Goal: Complete application form

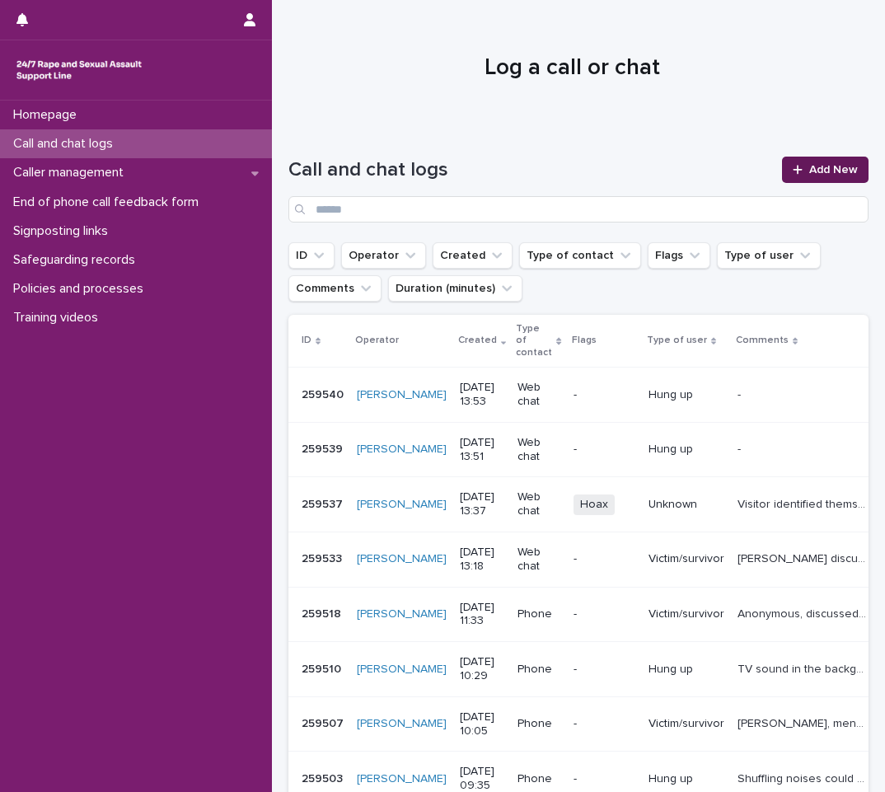
click at [801, 181] on link "Add New" at bounding box center [825, 170] width 87 height 26
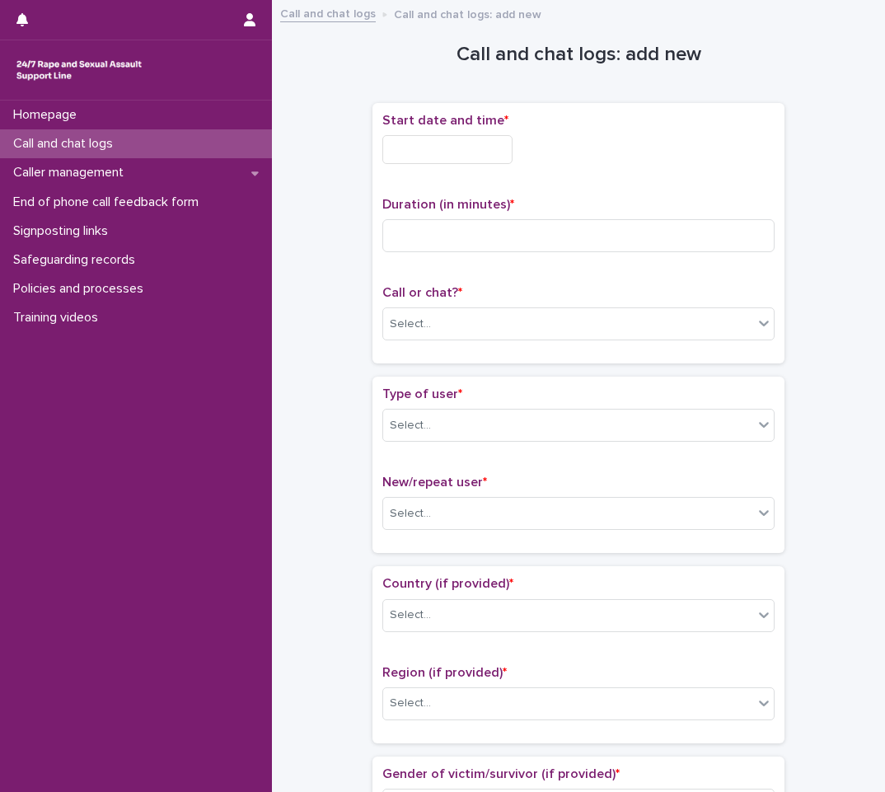
click at [489, 170] on div "Start date and time *" at bounding box center [579, 145] width 392 height 64
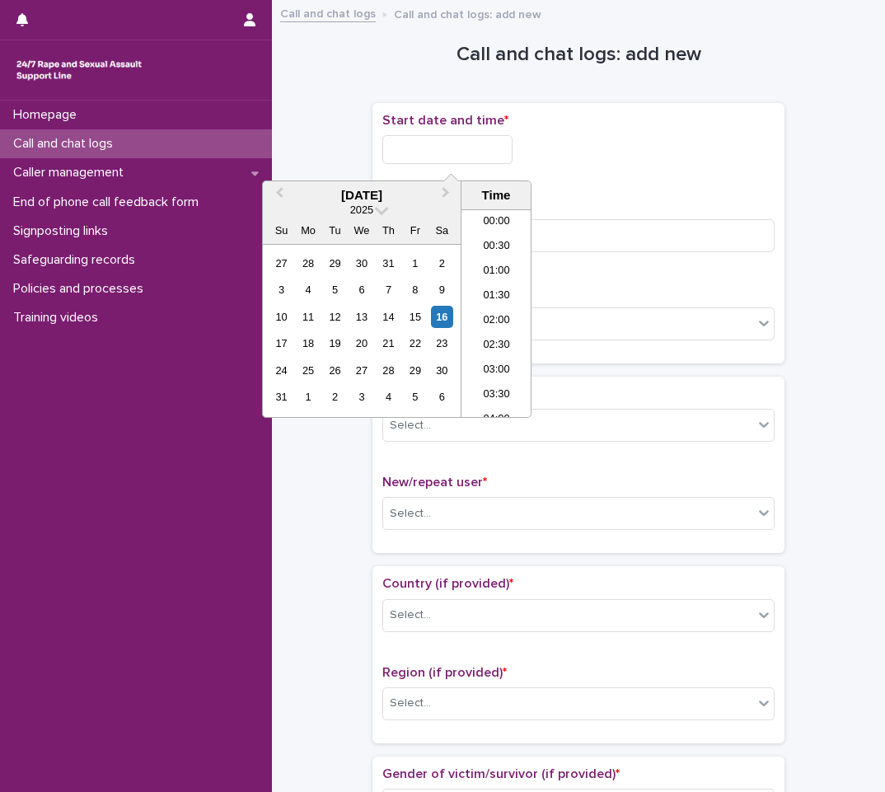
click at [500, 147] on input "text" at bounding box center [448, 149] width 130 height 29
click at [499, 293] on li "14:00" at bounding box center [497, 288] width 70 height 25
click at [492, 145] on input "**********" at bounding box center [448, 149] width 130 height 29
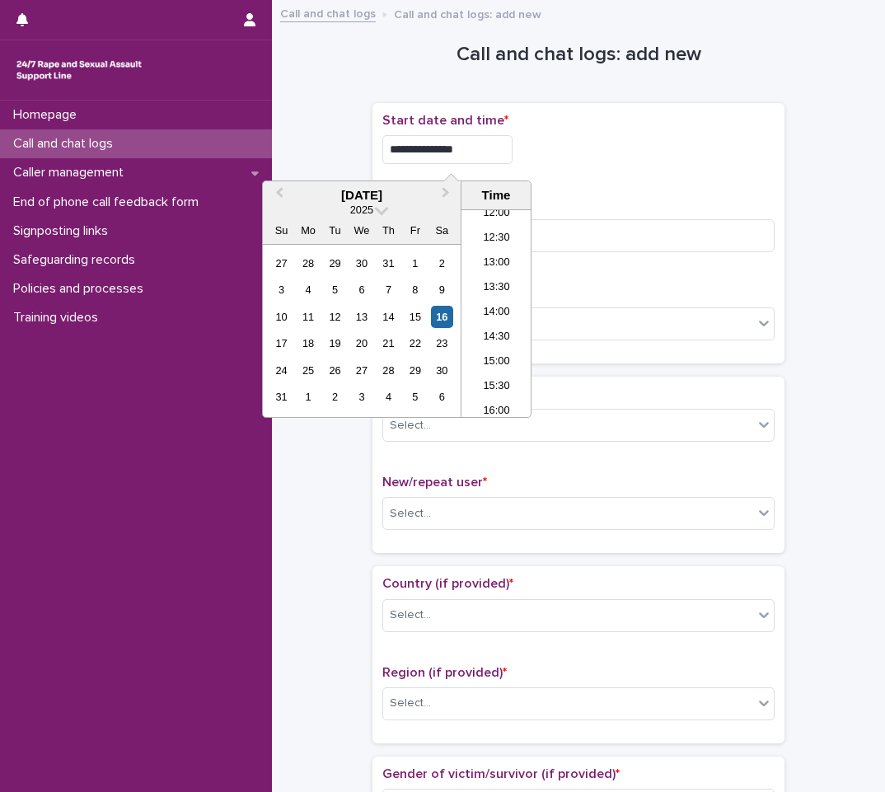
type input "**********"
click at [610, 143] on div "**********" at bounding box center [579, 149] width 392 height 29
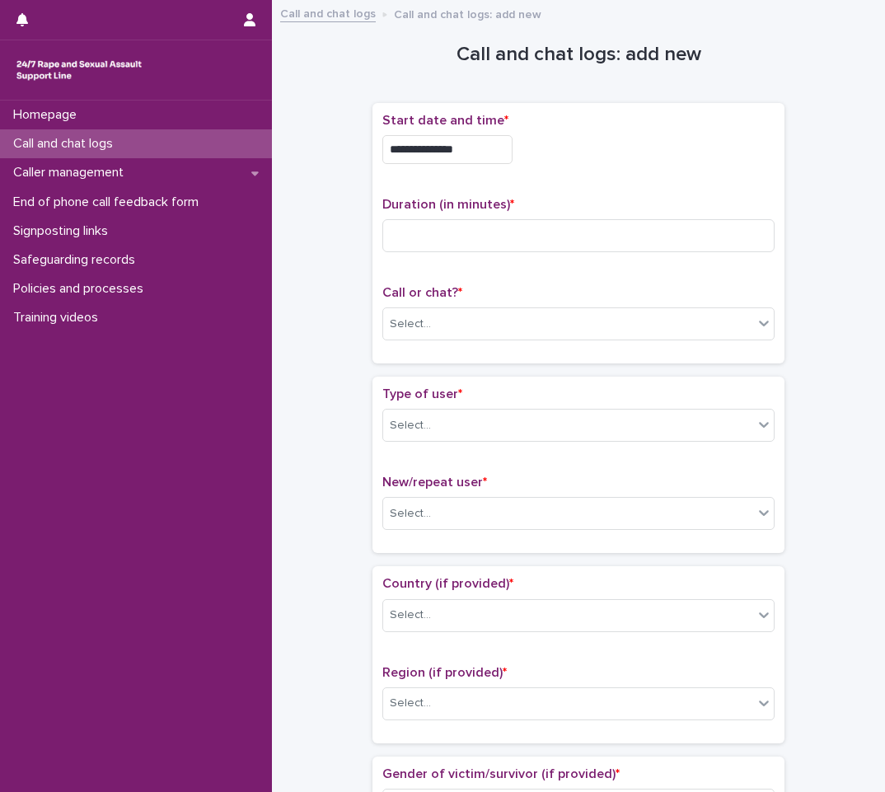
click at [588, 271] on div "**********" at bounding box center [579, 233] width 392 height 241
click at [589, 250] on input at bounding box center [579, 235] width 392 height 33
type input "**"
click at [570, 195] on div "**********" at bounding box center [579, 233] width 392 height 241
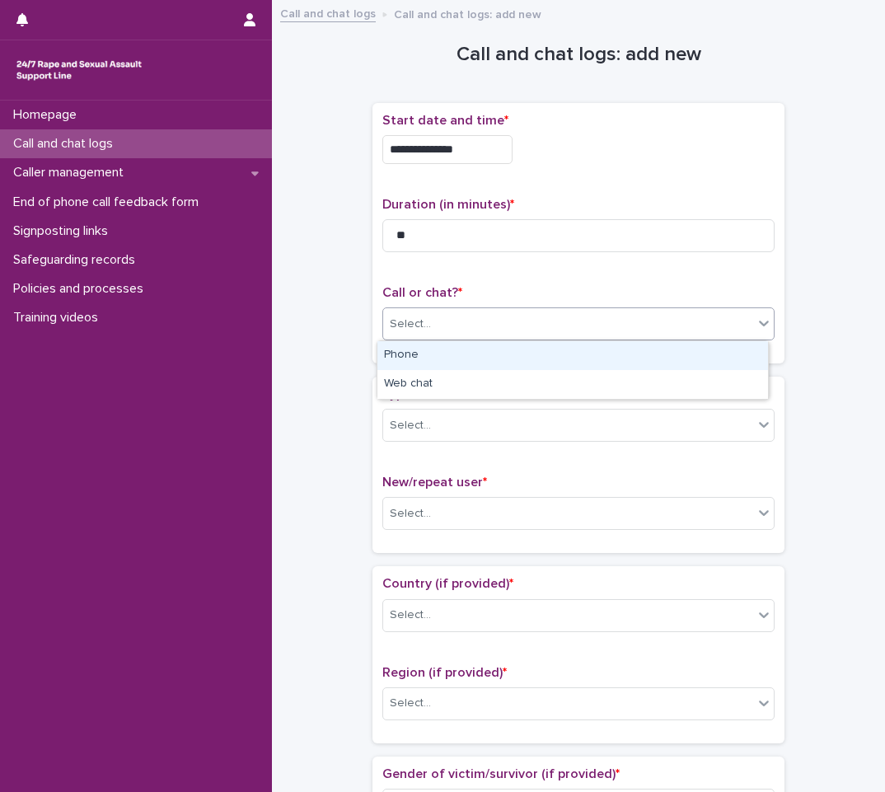
click at [563, 318] on div "Select..." at bounding box center [568, 324] width 370 height 27
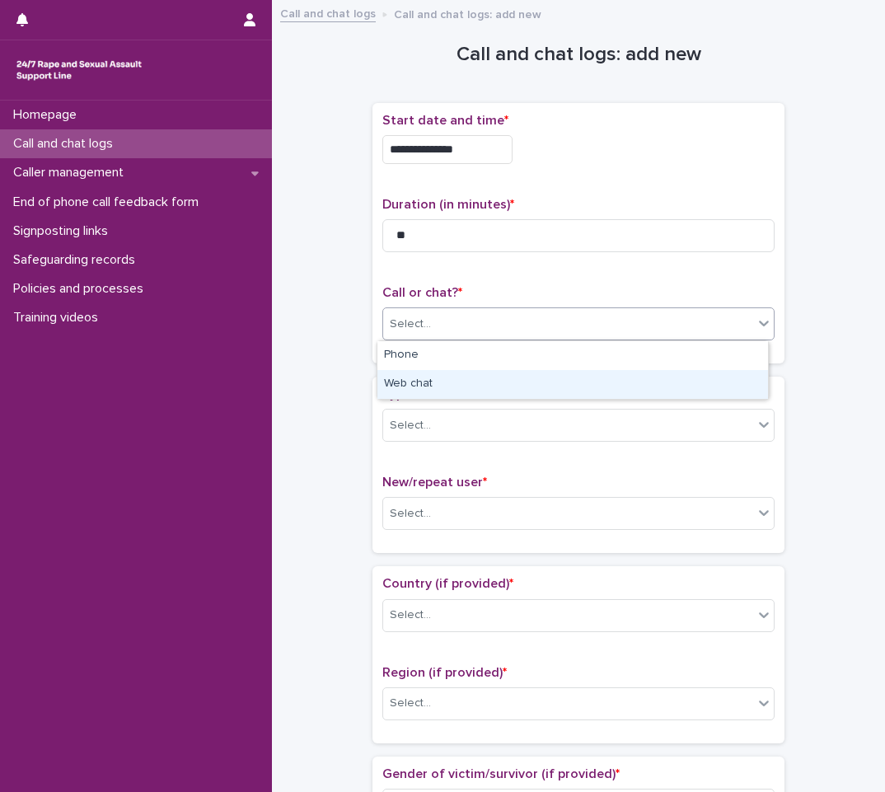
click at [568, 382] on div "Web chat" at bounding box center [573, 384] width 391 height 29
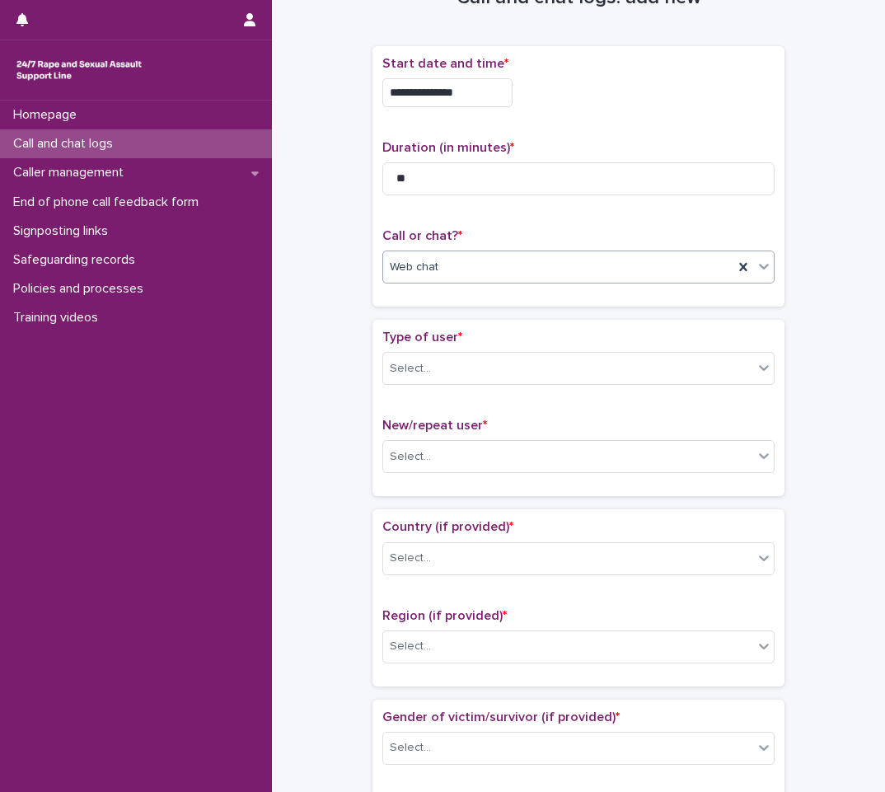
scroll to position [82, 0]
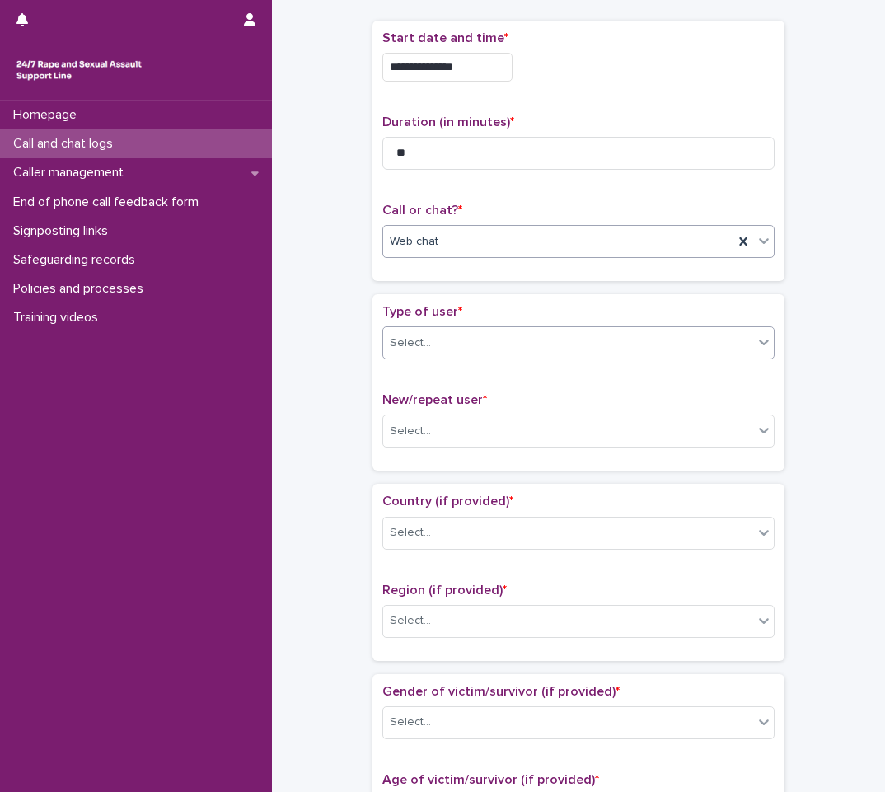
click at [540, 336] on div "Select..." at bounding box center [568, 343] width 370 height 27
click at [544, 336] on div "Select..." at bounding box center [568, 343] width 370 height 27
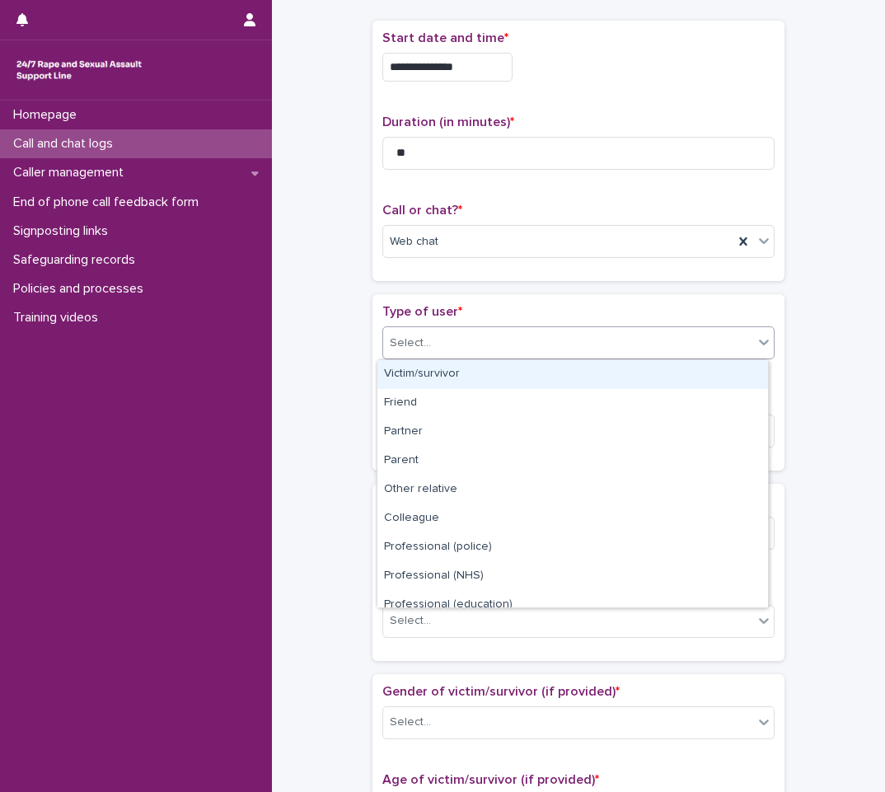
click at [558, 368] on div "Victim/survivor" at bounding box center [573, 374] width 391 height 29
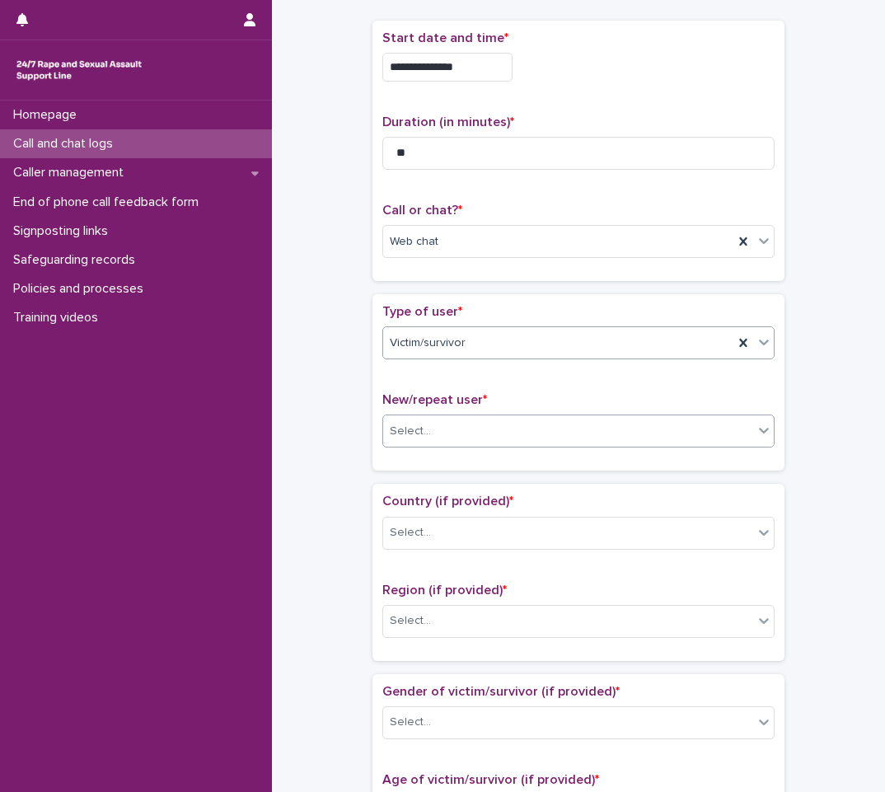
click at [545, 426] on div "Select..." at bounding box center [568, 431] width 370 height 27
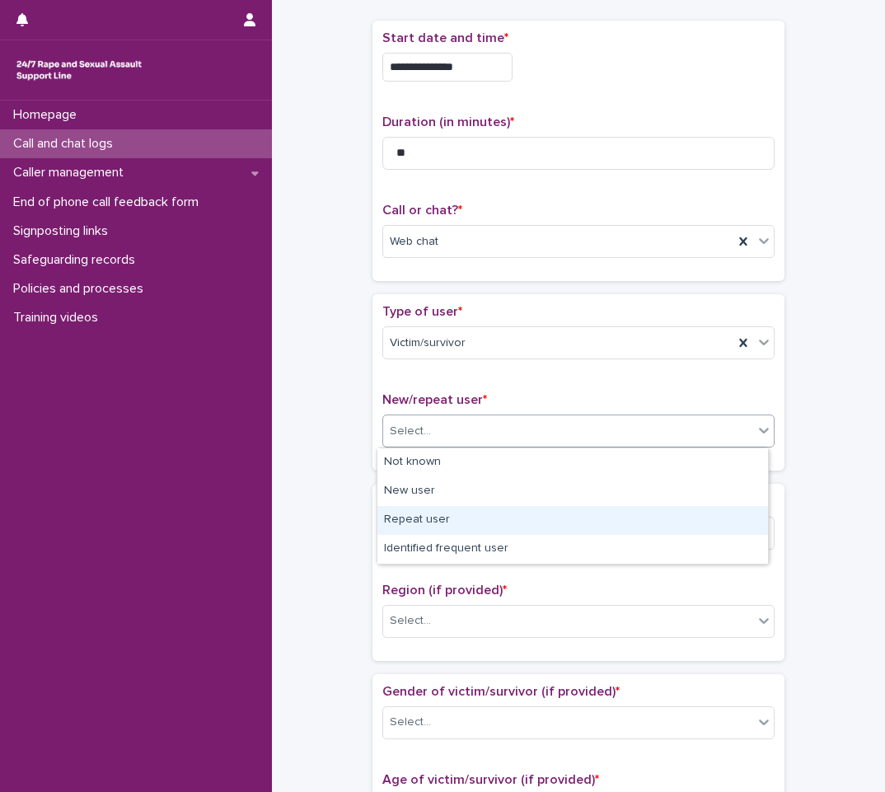
click at [566, 513] on div "Repeat user" at bounding box center [573, 520] width 391 height 29
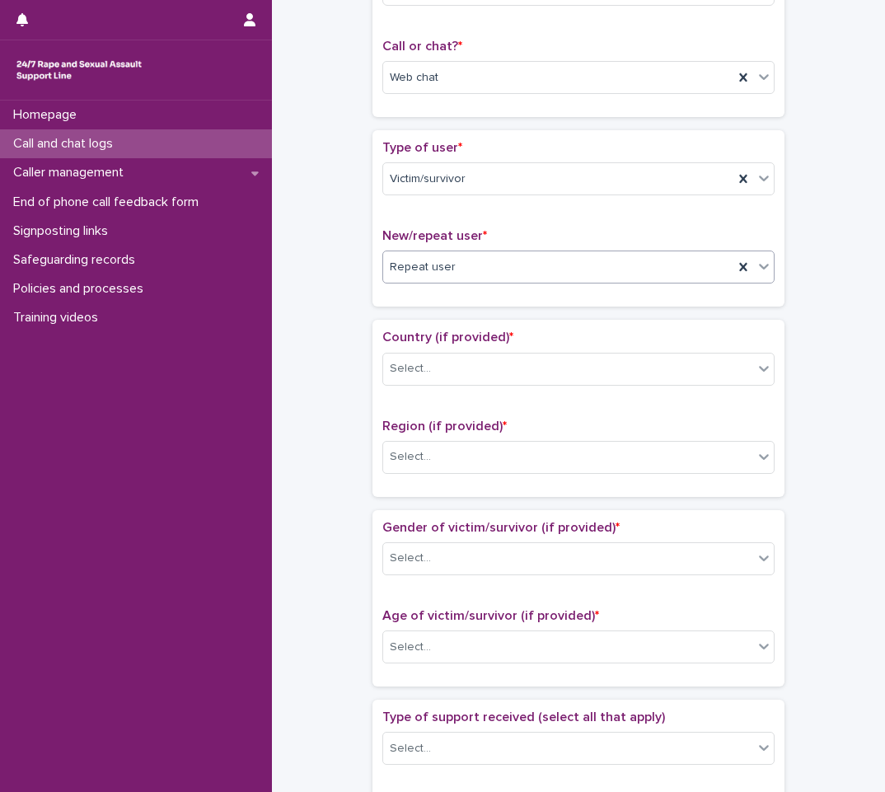
scroll to position [247, 0]
click at [535, 373] on div "Select..." at bounding box center [568, 368] width 370 height 27
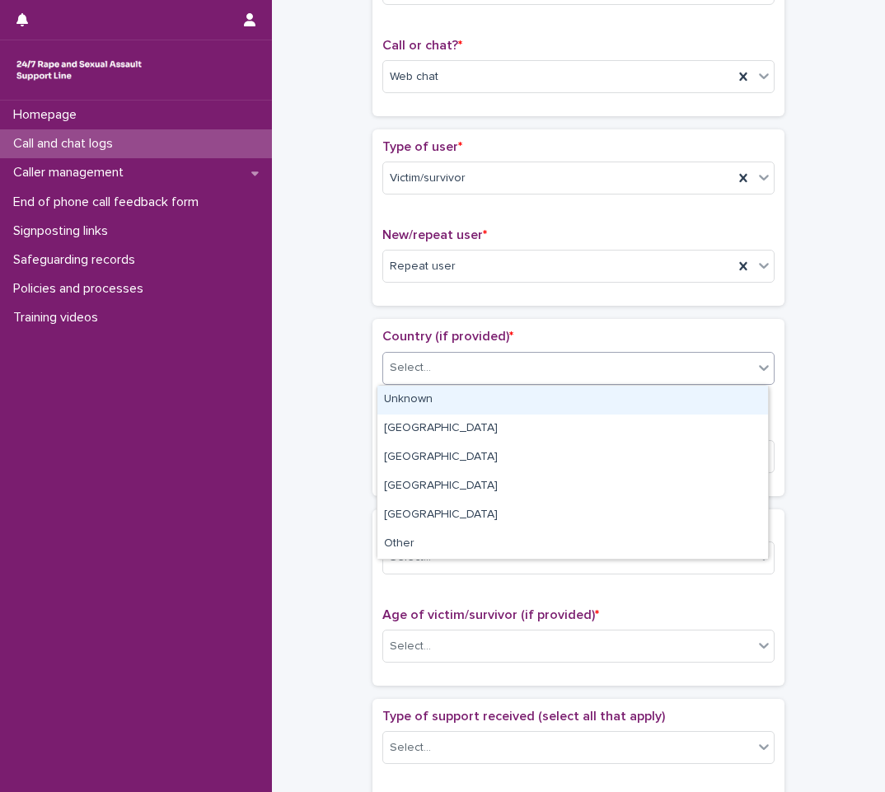
click at [558, 410] on div "Unknown" at bounding box center [573, 400] width 391 height 29
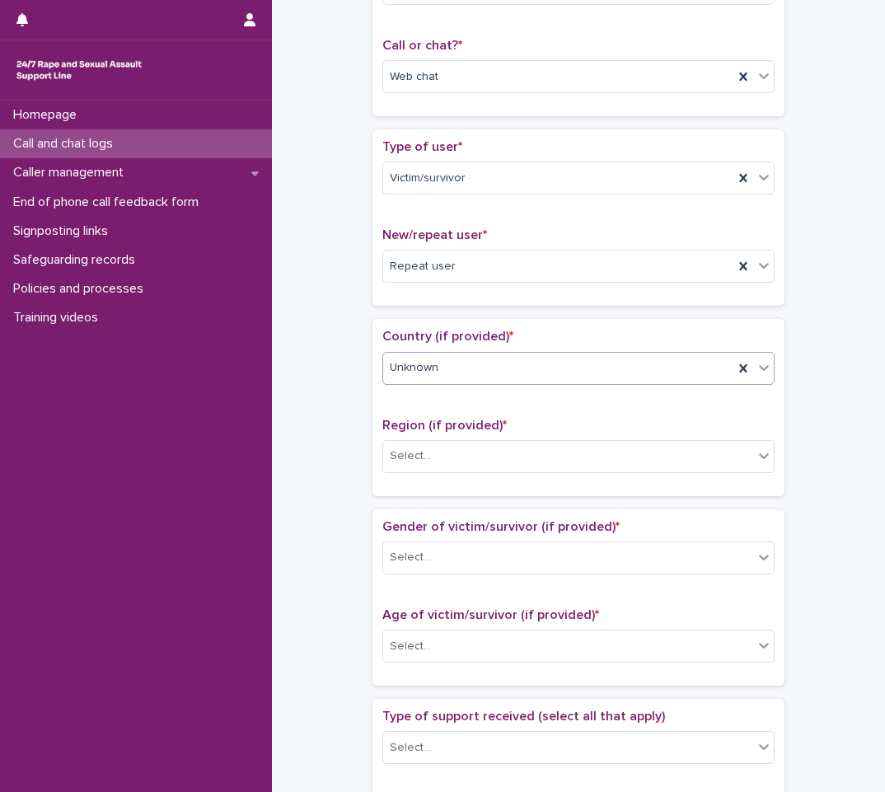
scroll to position [495, 0]
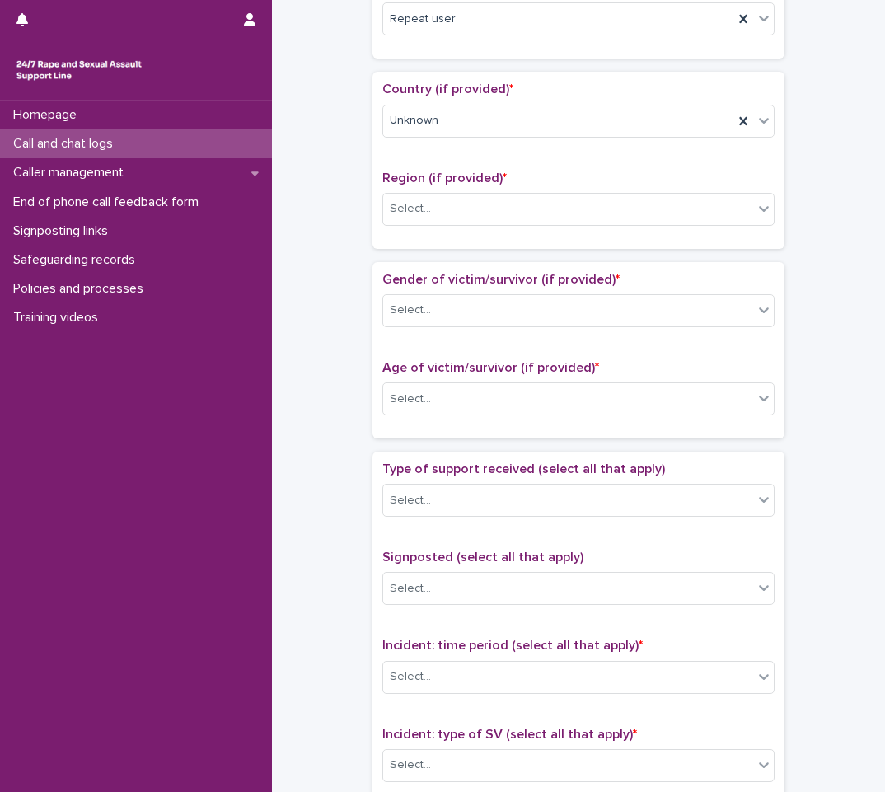
click at [533, 190] on div "Region (if provided) * Select..." at bounding box center [579, 205] width 392 height 68
click at [532, 218] on div "Select..." at bounding box center [568, 208] width 370 height 27
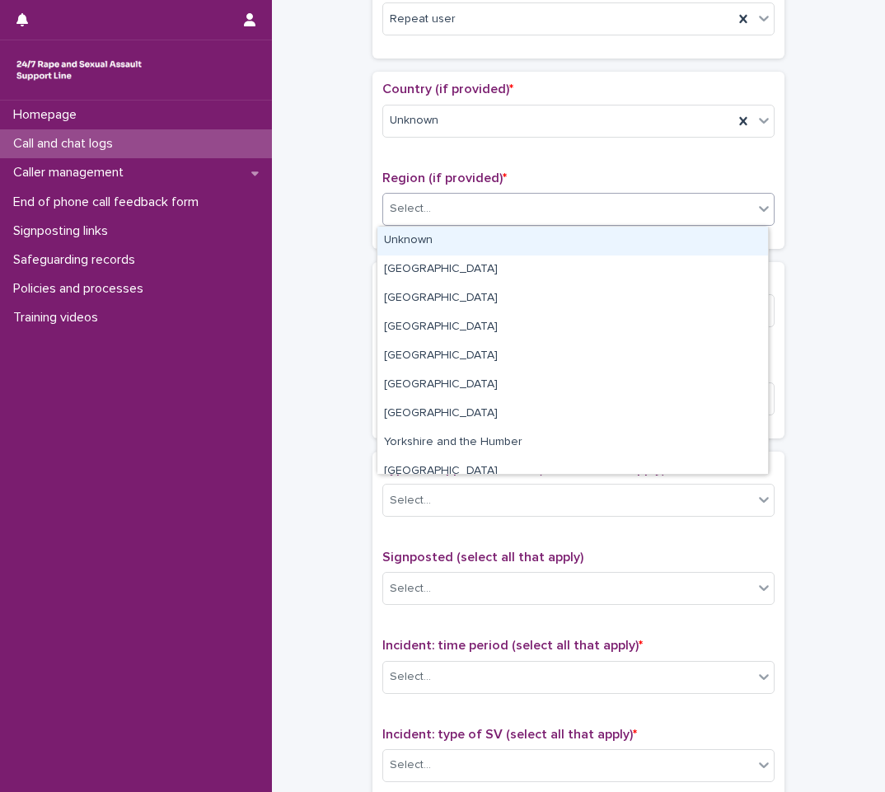
click at [539, 242] on div "Unknown" at bounding box center [573, 241] width 391 height 29
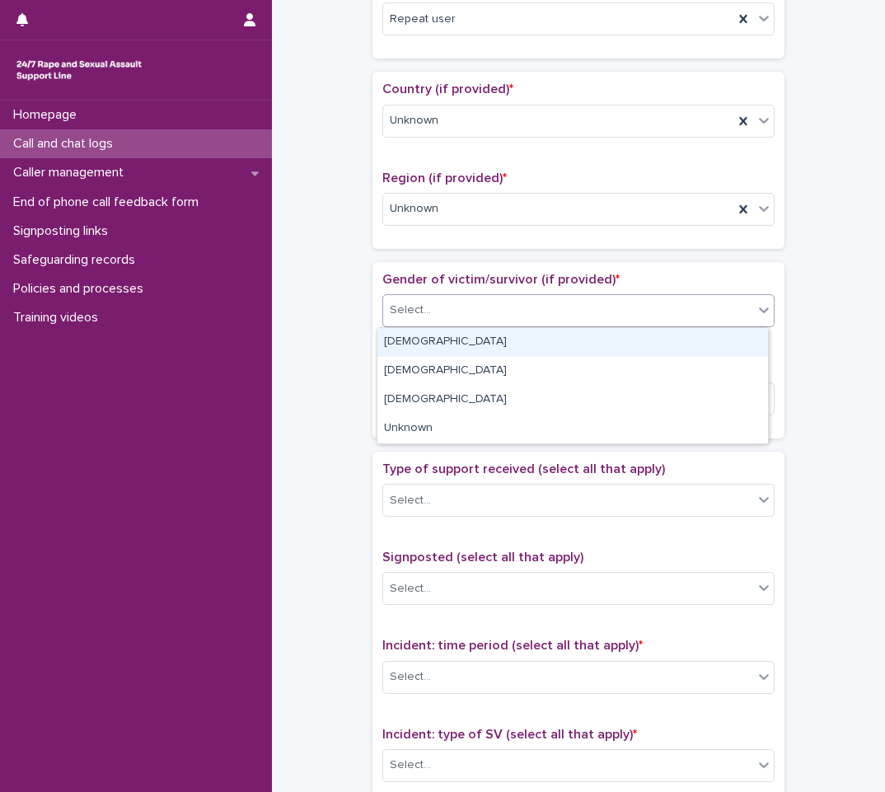
click at [547, 323] on div "Select..." at bounding box center [568, 310] width 370 height 27
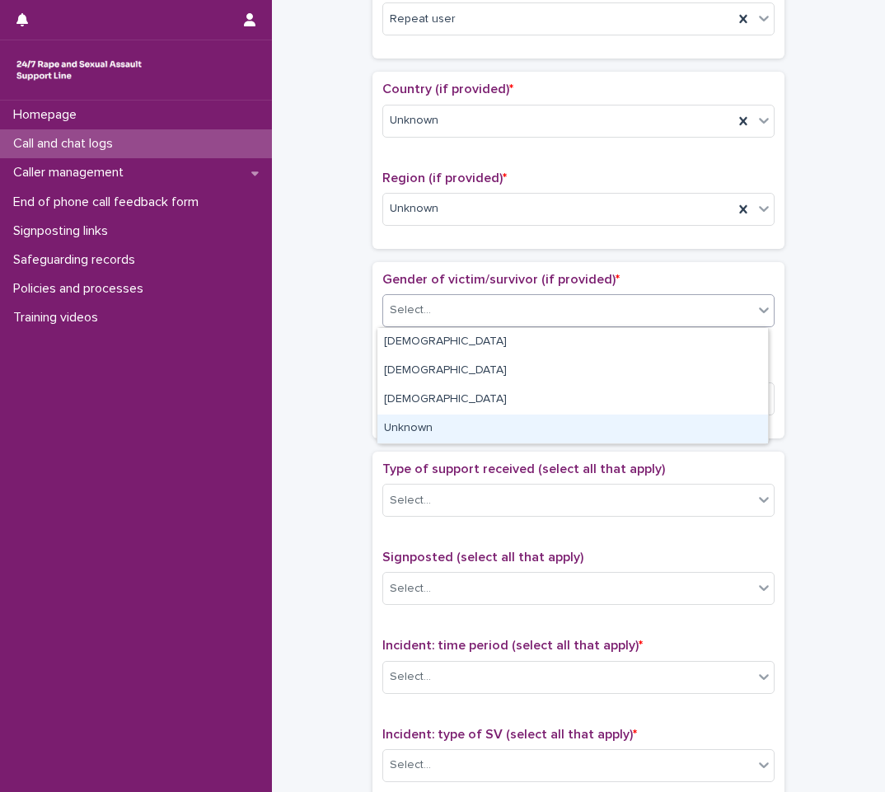
click at [523, 427] on div "Unknown" at bounding box center [573, 429] width 391 height 29
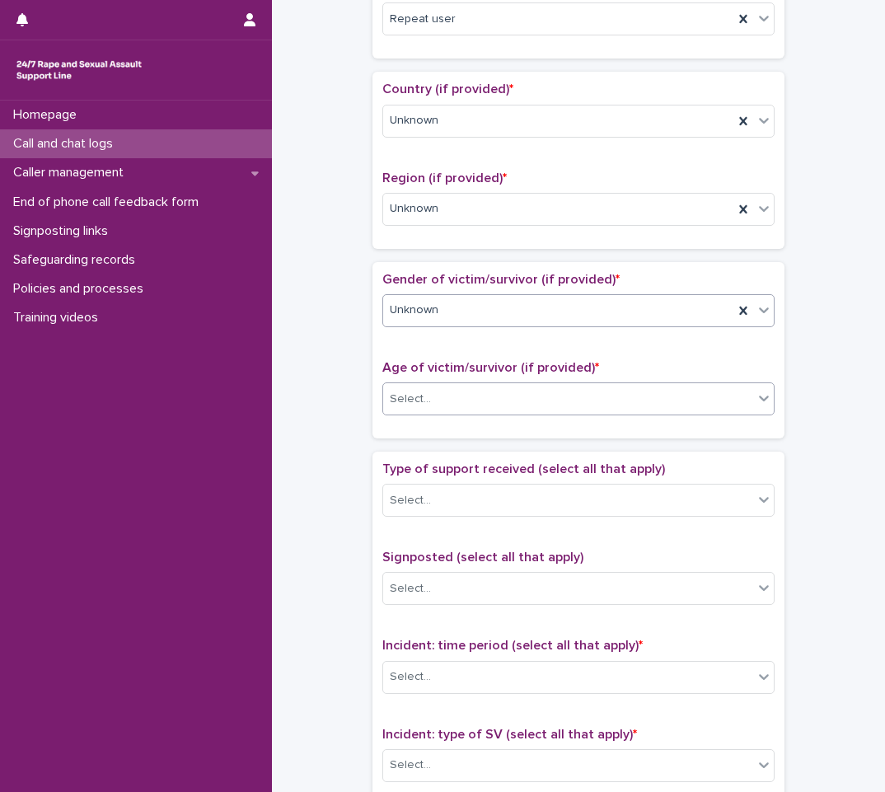
click at [566, 406] on div "Select..." at bounding box center [568, 399] width 370 height 27
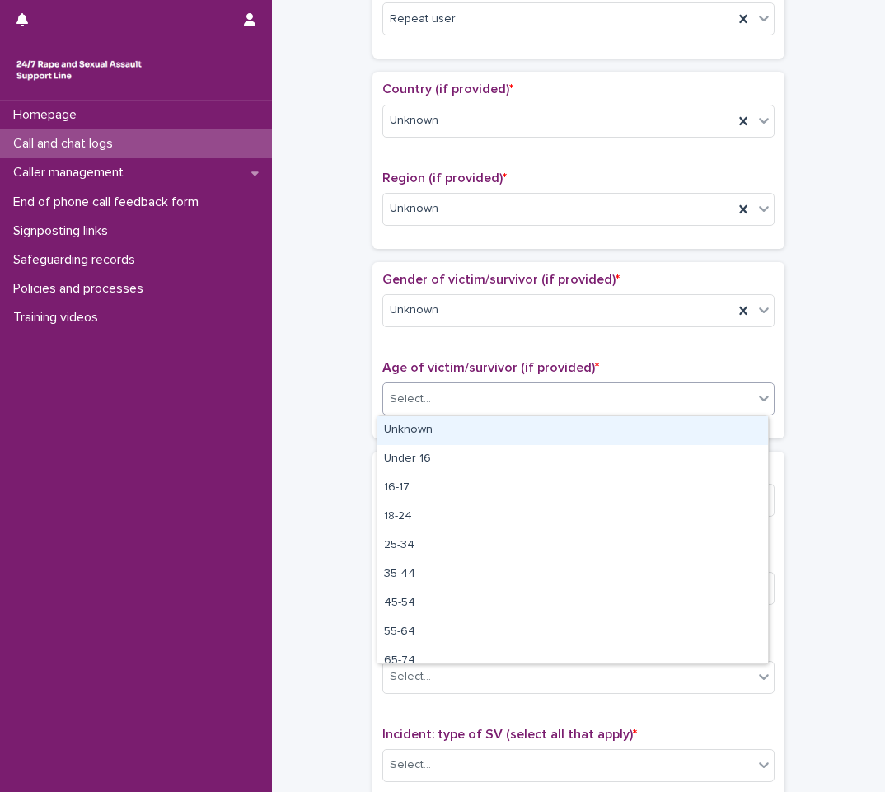
click at [516, 416] on div "Unknown" at bounding box center [573, 430] width 391 height 29
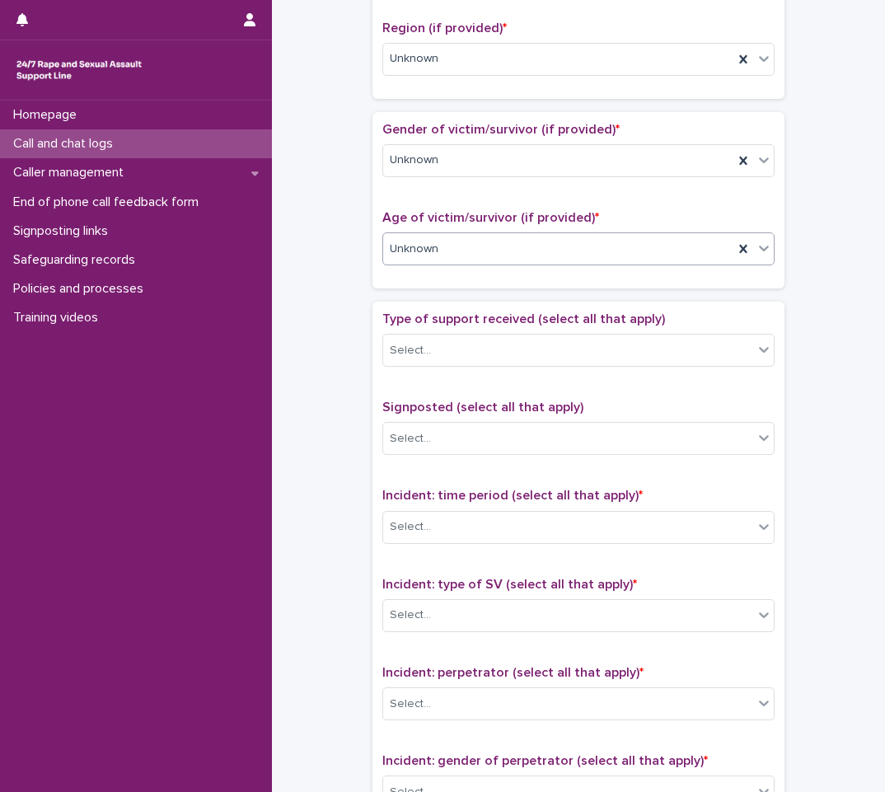
scroll to position [660, 0]
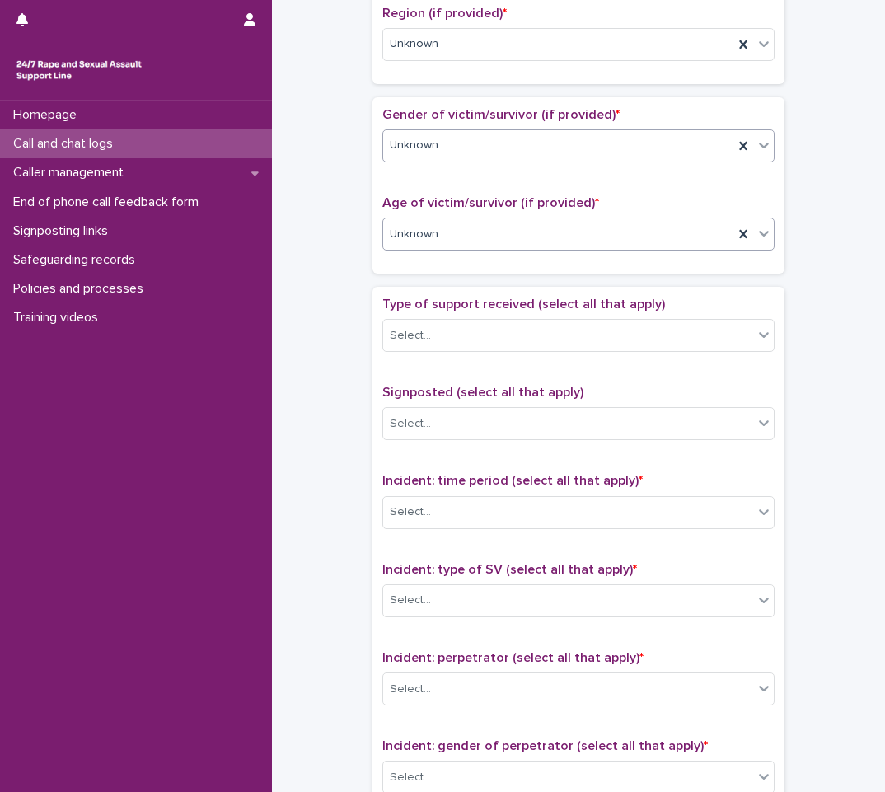
click at [543, 155] on div "Unknown" at bounding box center [558, 145] width 350 height 27
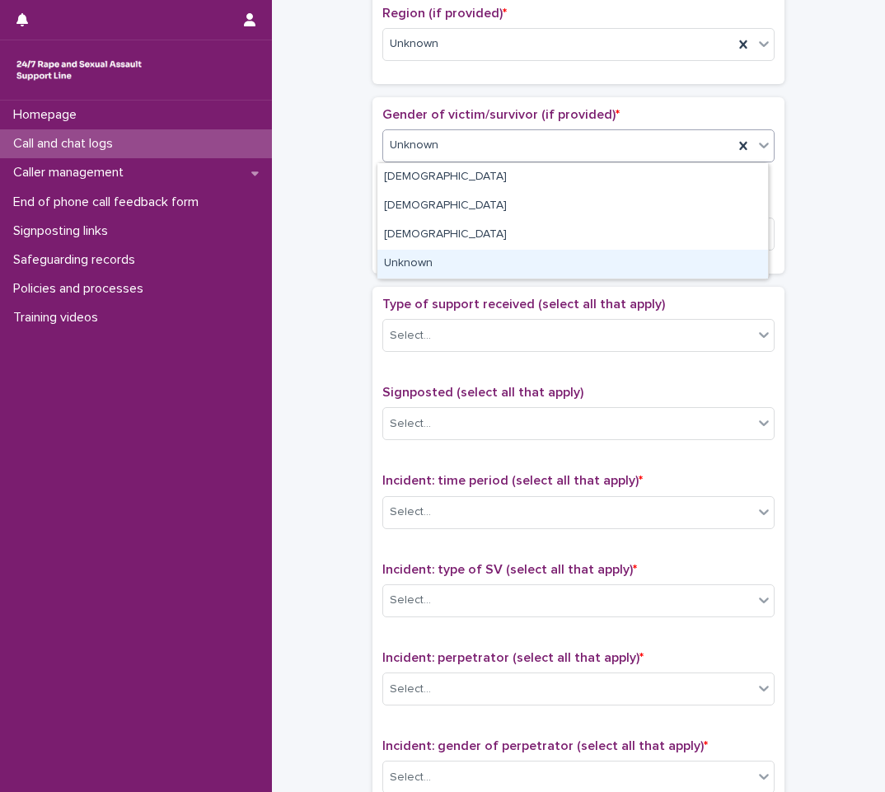
scroll to position [742, 0]
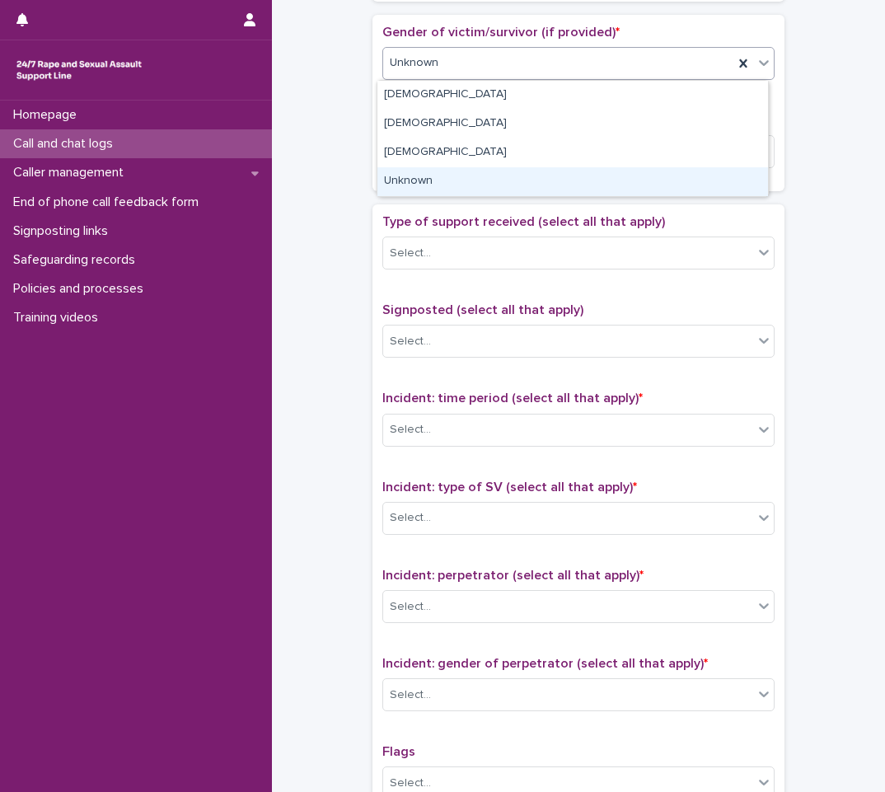
click at [529, 173] on div "Unknown" at bounding box center [573, 181] width 391 height 29
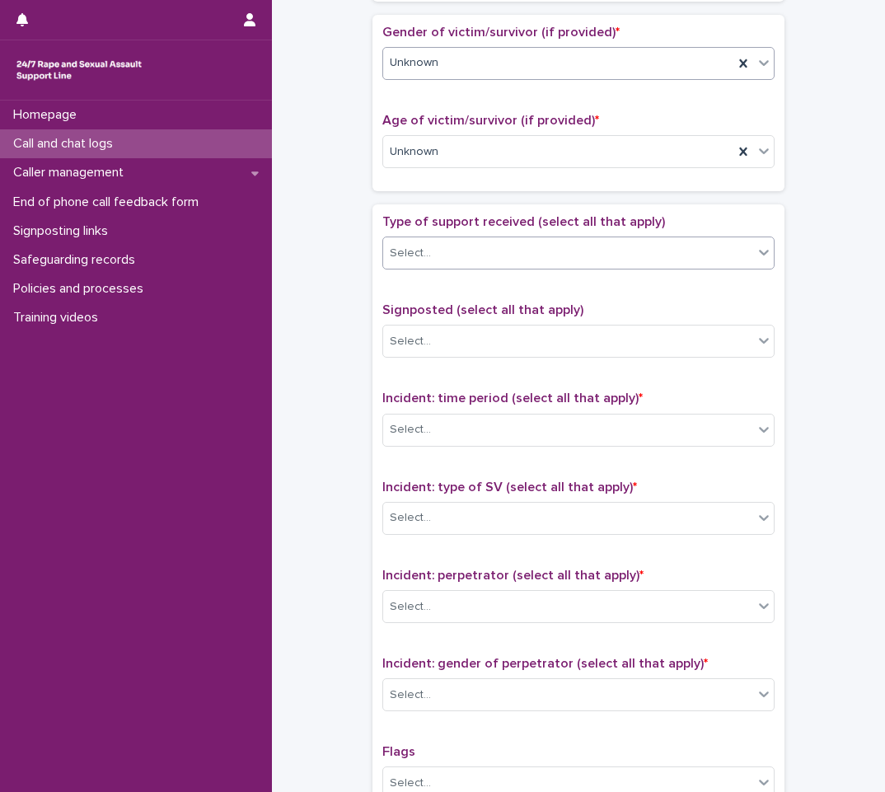
click at [541, 247] on div "Select..." at bounding box center [568, 253] width 370 height 27
click at [784, 194] on div "**********" at bounding box center [579, 111] width 580 height 1686
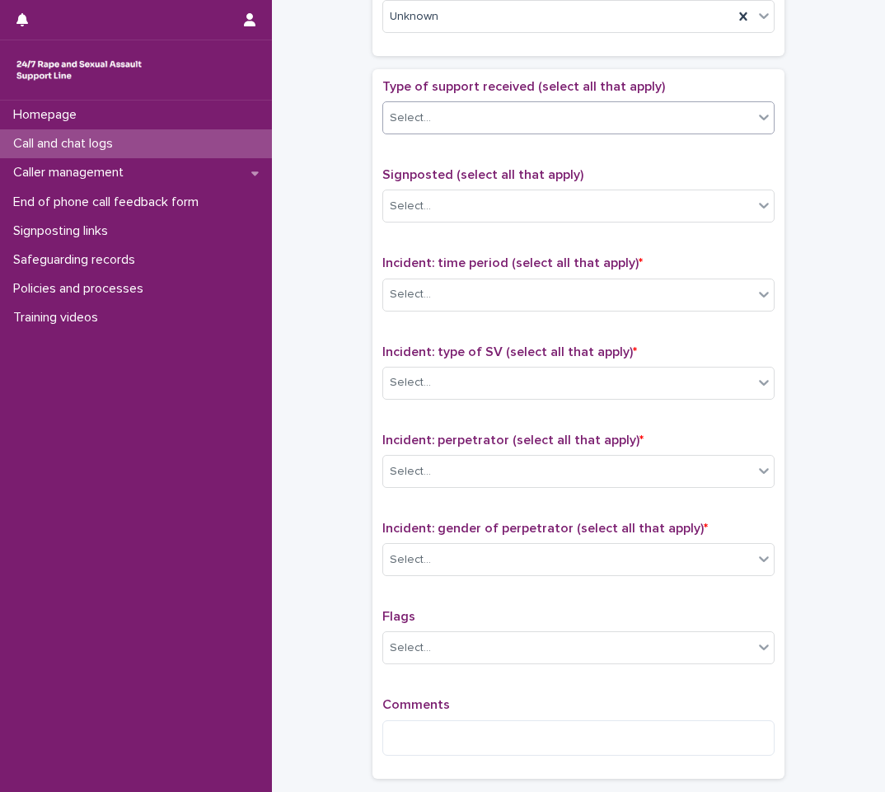
scroll to position [907, 0]
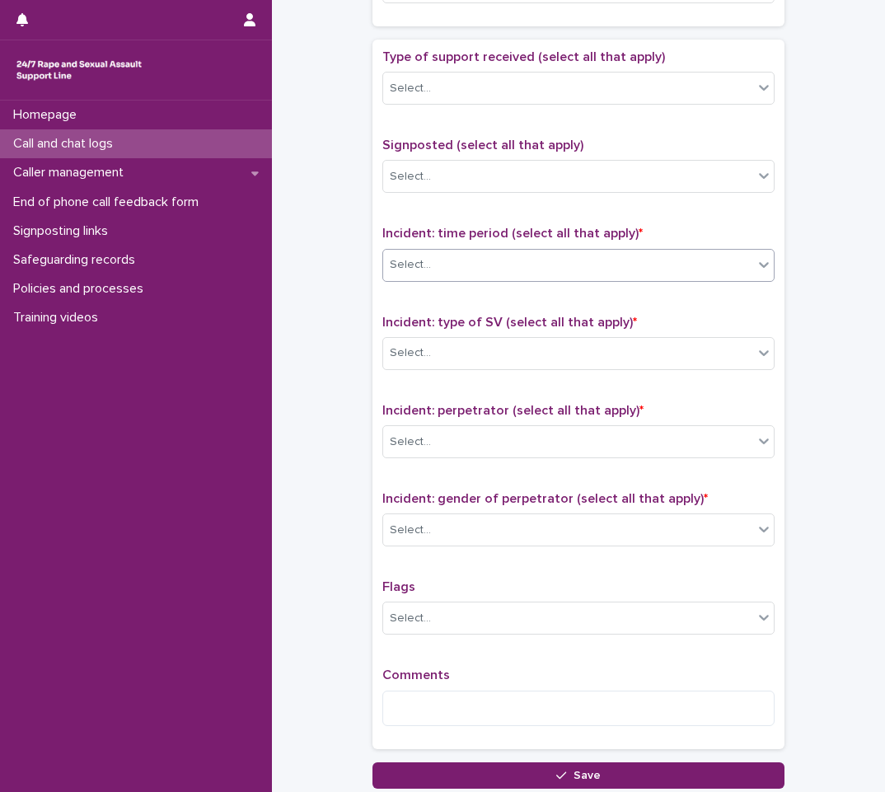
click at [622, 272] on div "Select..." at bounding box center [568, 264] width 370 height 27
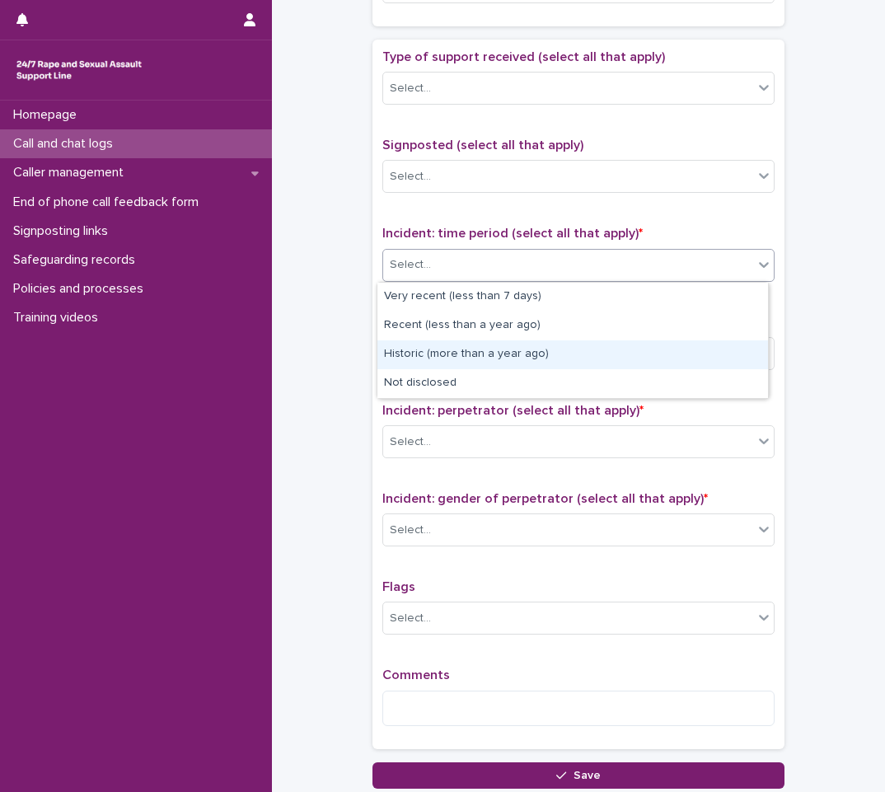
click at [589, 358] on div "Historic (more than a year ago)" at bounding box center [573, 354] width 391 height 29
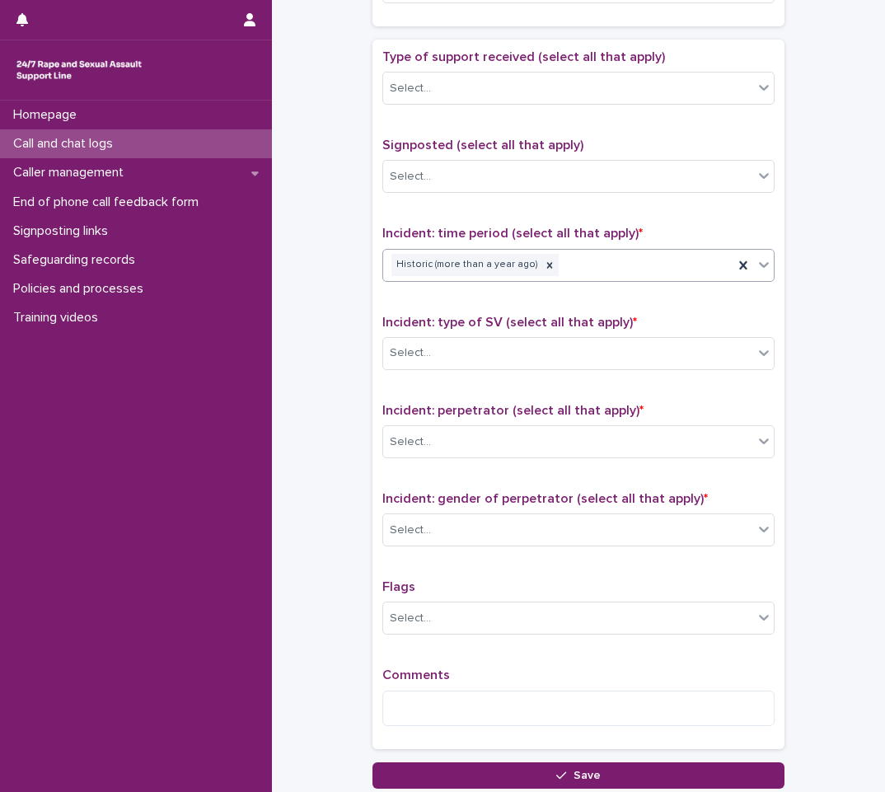
scroll to position [989, 0]
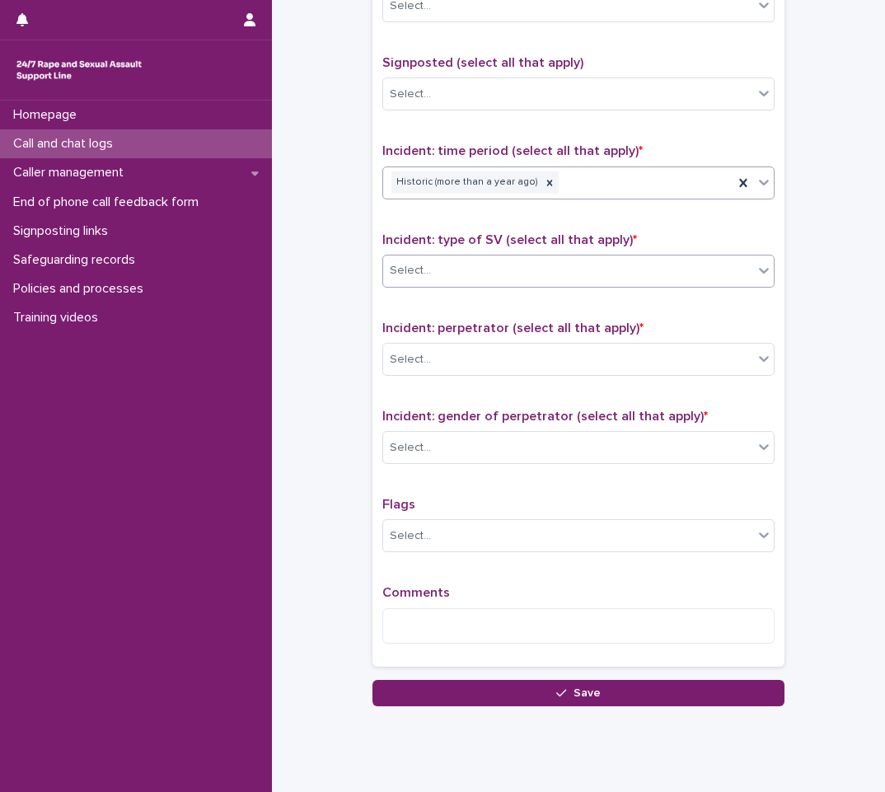
click at [576, 263] on div "Select..." at bounding box center [568, 270] width 370 height 27
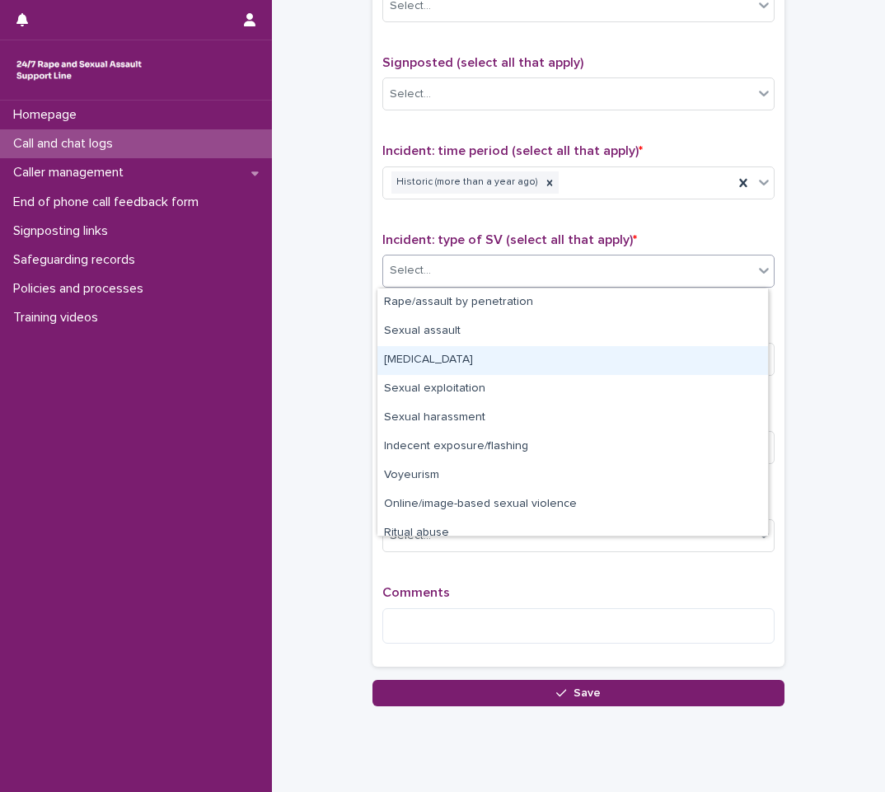
scroll to position [41, 0]
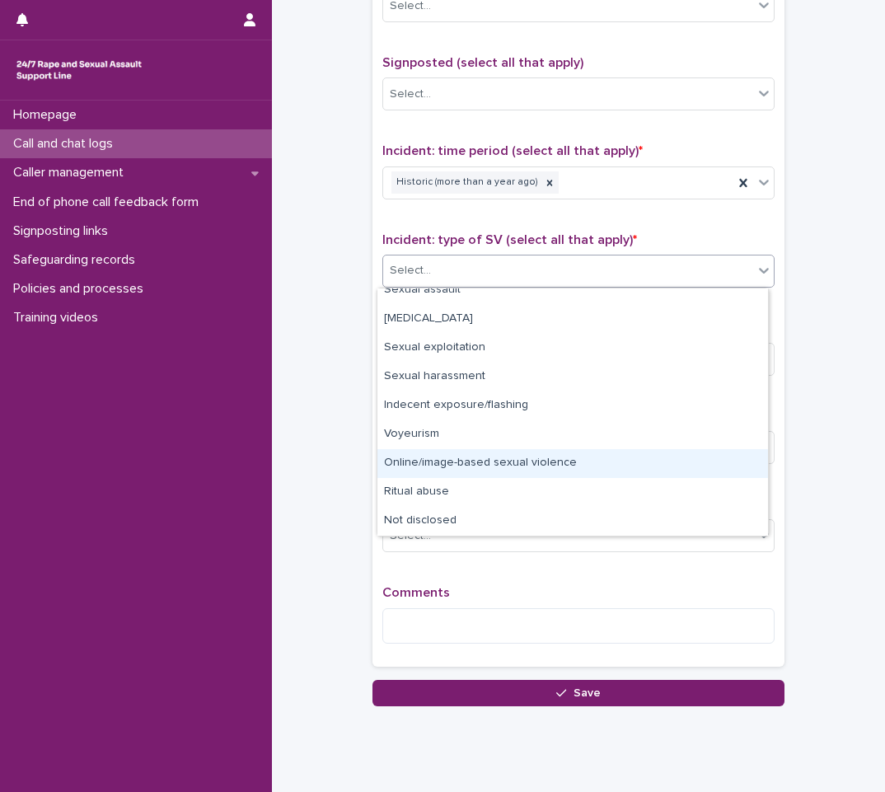
drag, startPoint x: 589, startPoint y: 419, endPoint x: 589, endPoint y: 453, distance: 34.6
click at [589, 453] on div "Online/image-based sexual violence" at bounding box center [573, 463] width 391 height 29
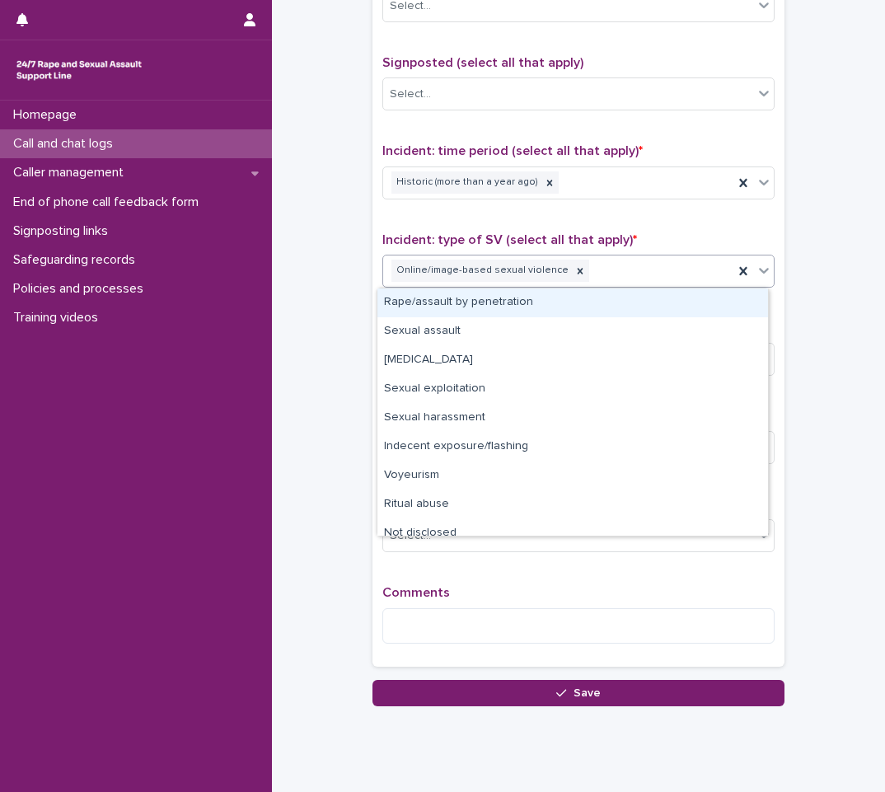
click at [670, 269] on div "Online/image-based sexual violence" at bounding box center [558, 270] width 350 height 29
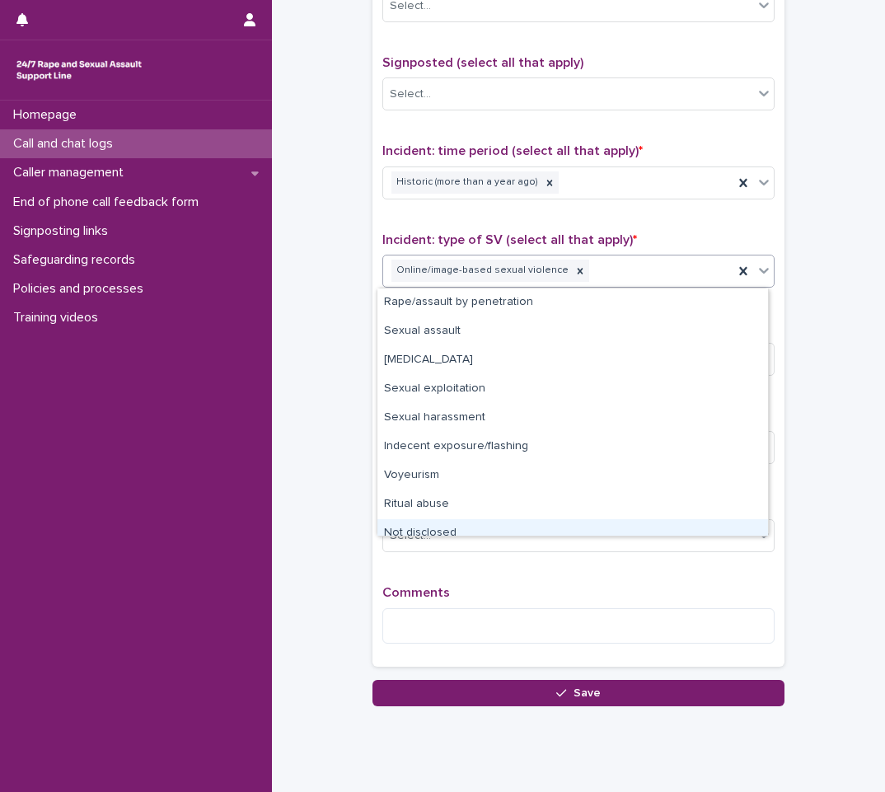
scroll to position [12, 0]
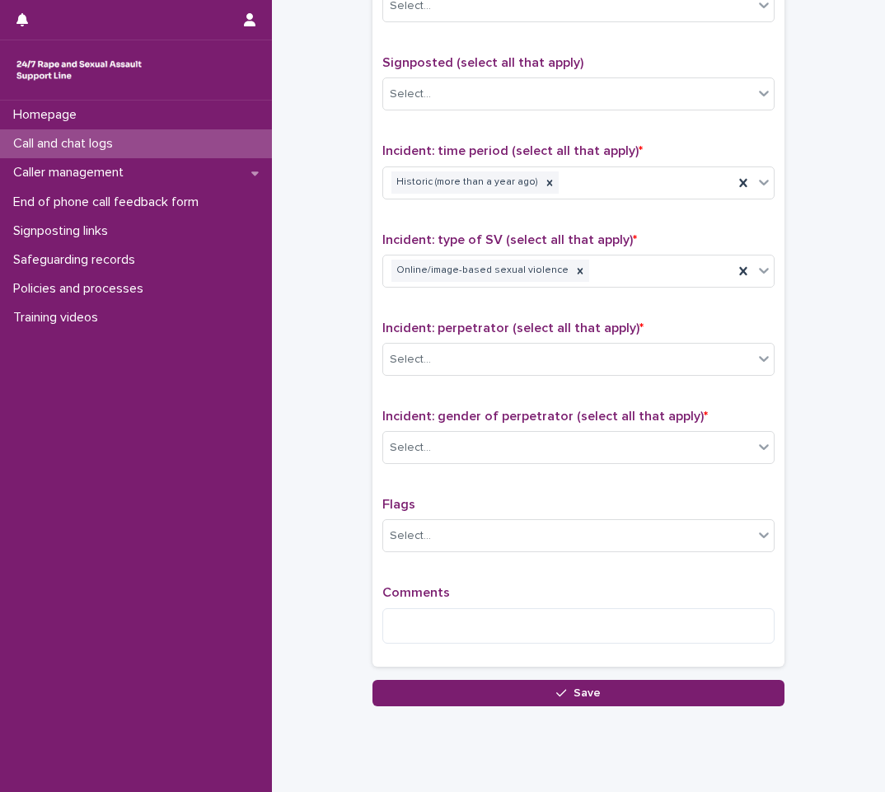
drag, startPoint x: 622, startPoint y: 231, endPoint x: 627, endPoint y: 250, distance: 19.4
click at [627, 250] on div "Type of support received (select all that apply) Select... Signposted (select a…" at bounding box center [579, 312] width 392 height 690
click at [608, 264] on div "Online/image-based sexual violence" at bounding box center [558, 270] width 350 height 29
click at [669, 263] on div "Online/image-based sexual violence" at bounding box center [558, 270] width 350 height 29
click at [605, 274] on div "Online/image-based sexual violence" at bounding box center [558, 270] width 350 height 29
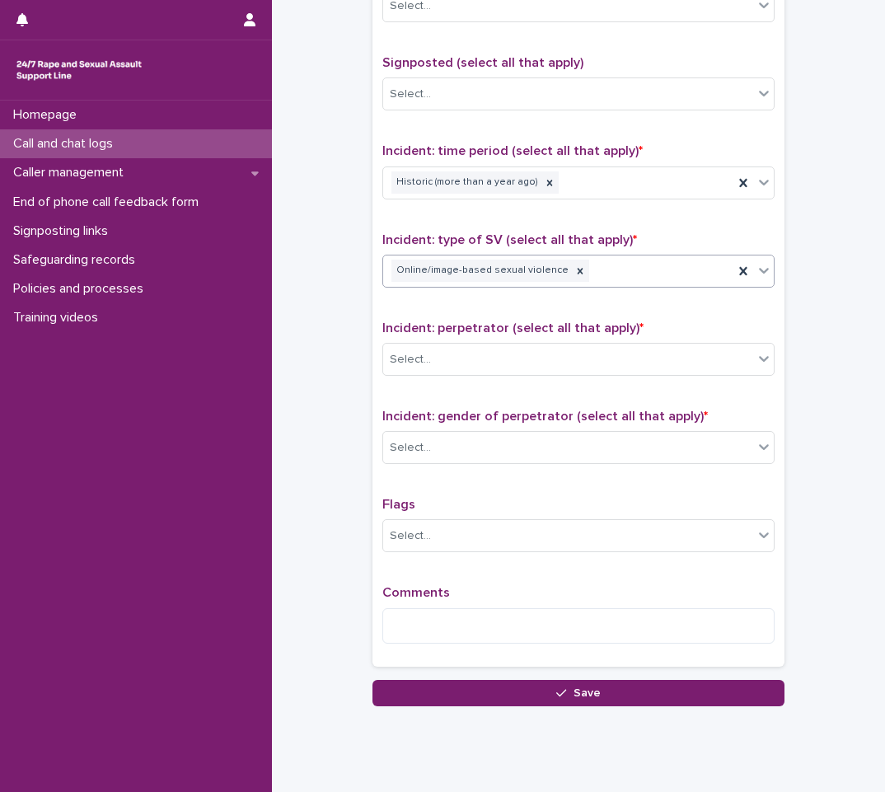
click at [605, 274] on div "Online/image-based sexual violence" at bounding box center [558, 270] width 350 height 29
click at [617, 270] on div "Online/image-based sexual violence" at bounding box center [558, 270] width 350 height 29
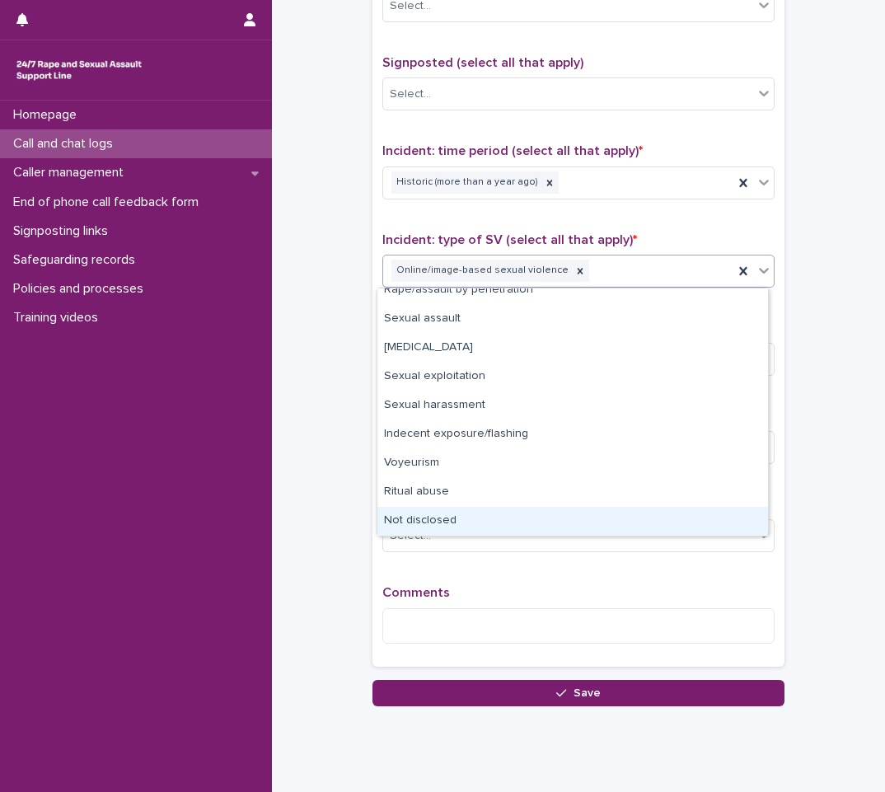
click at [609, 524] on div "Not disclosed" at bounding box center [573, 521] width 391 height 29
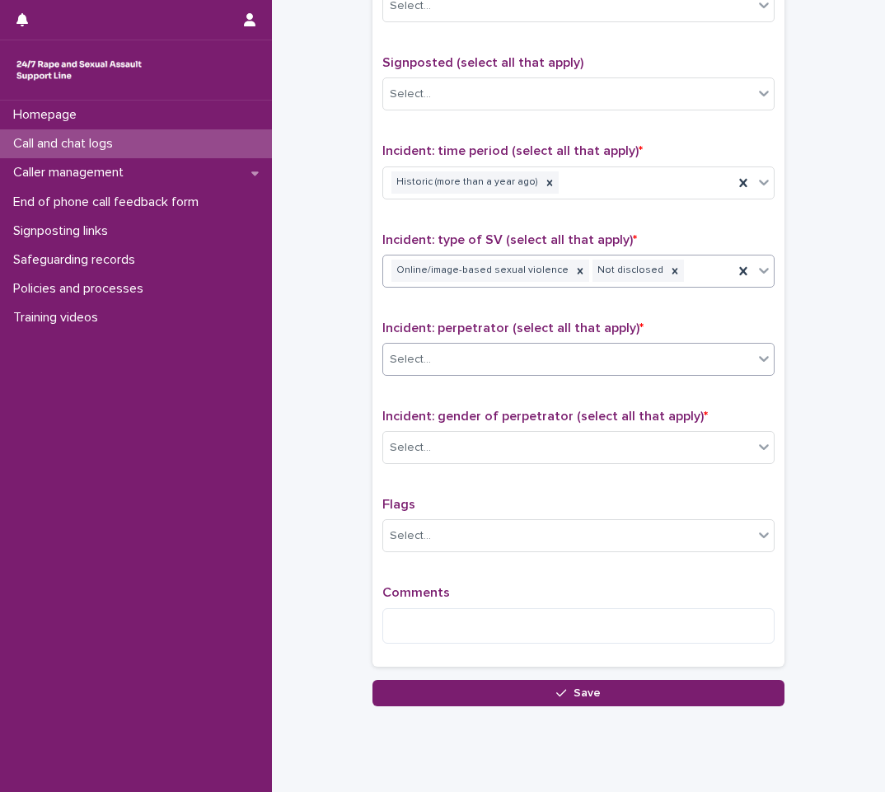
click at [606, 367] on div "Select..." at bounding box center [568, 359] width 370 height 27
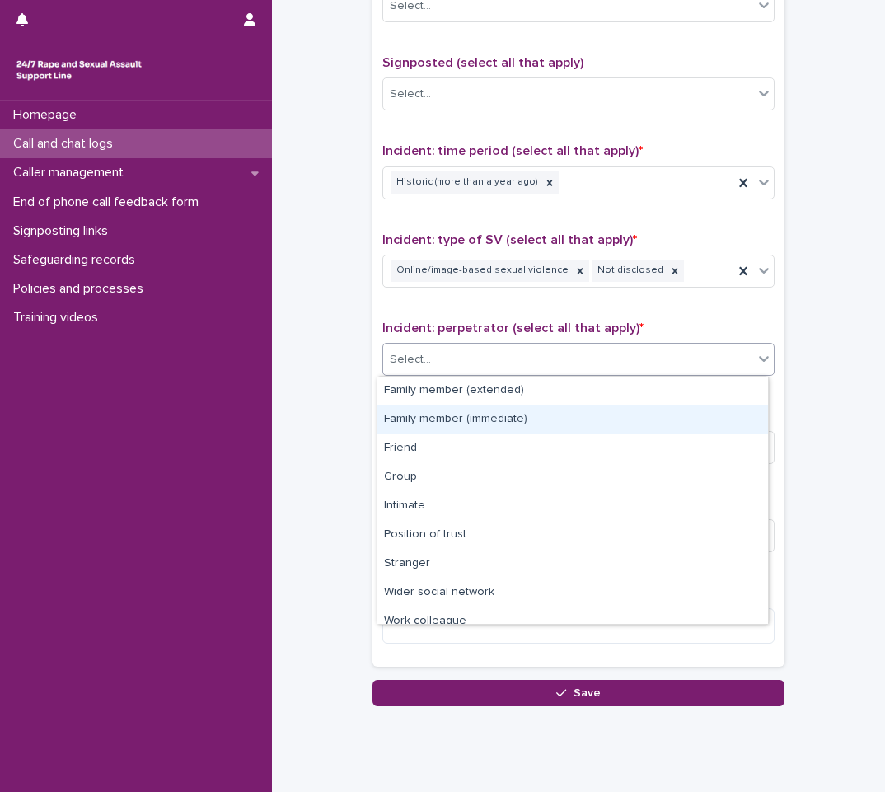
click at [613, 426] on div "Family member (immediate)" at bounding box center [573, 420] width 391 height 29
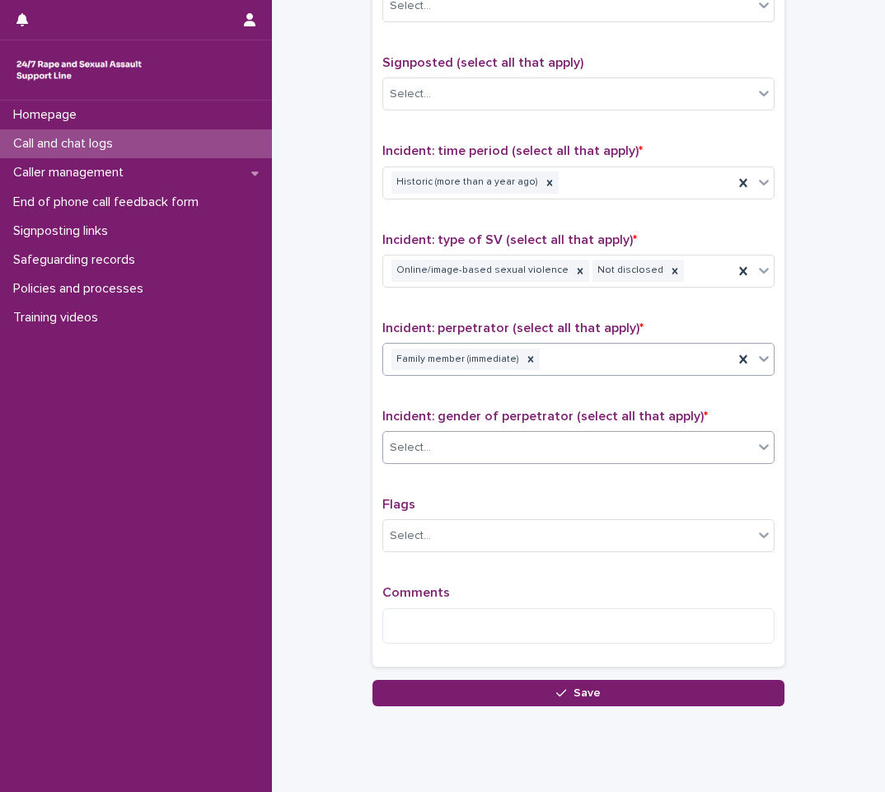
click at [611, 439] on div "Select..." at bounding box center [568, 447] width 370 height 27
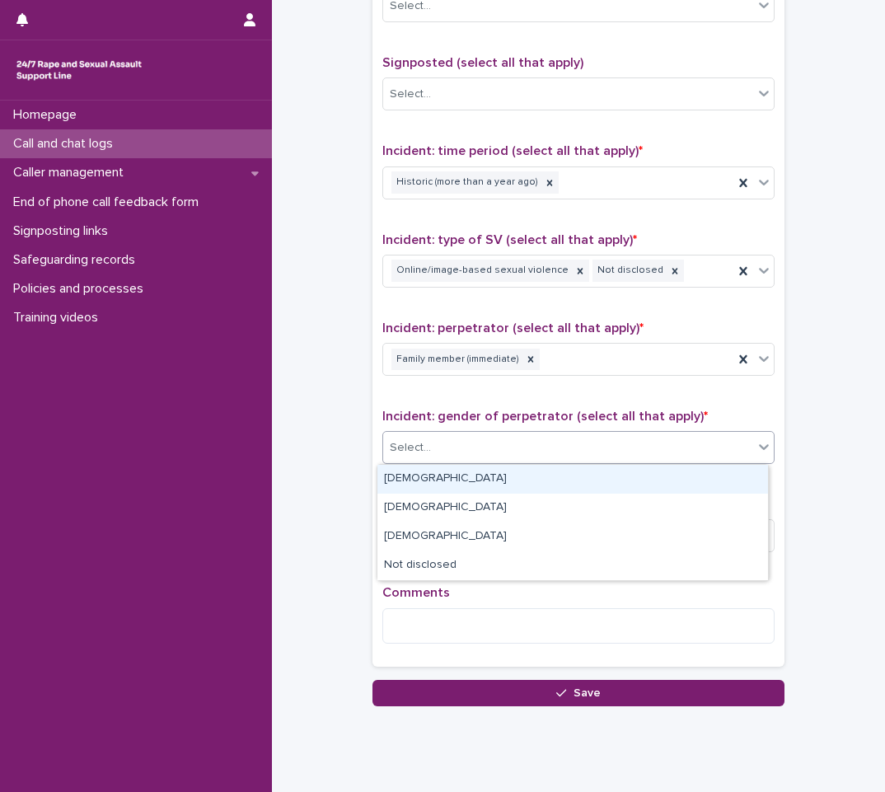
click at [603, 481] on div "Male" at bounding box center [573, 479] width 391 height 29
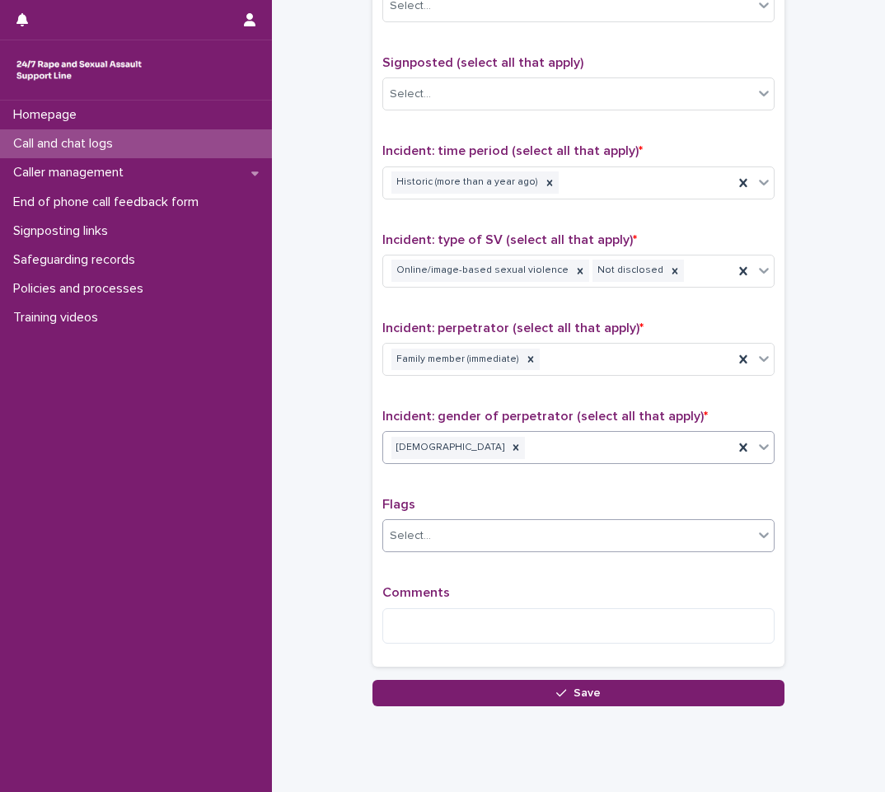
scroll to position [1032, 0]
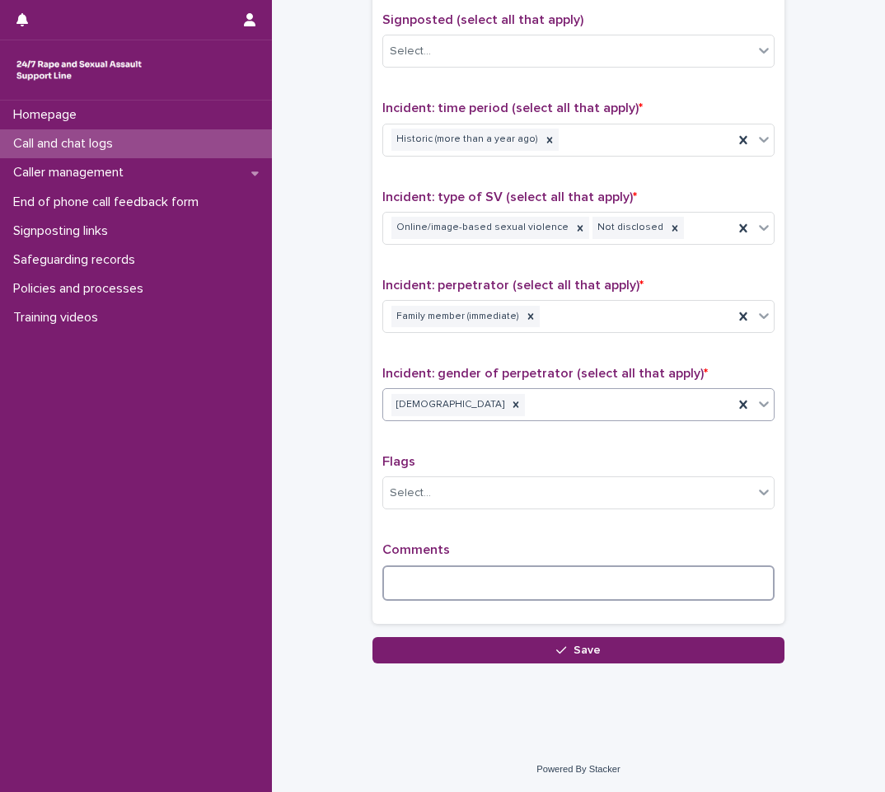
click at [591, 596] on textarea at bounding box center [579, 583] width 392 height 35
click at [418, 571] on textarea at bounding box center [579, 583] width 392 height 35
click at [459, 594] on textarea "**********" at bounding box center [579, 583] width 392 height 35
click at [622, 576] on textarea "**********" at bounding box center [579, 583] width 392 height 35
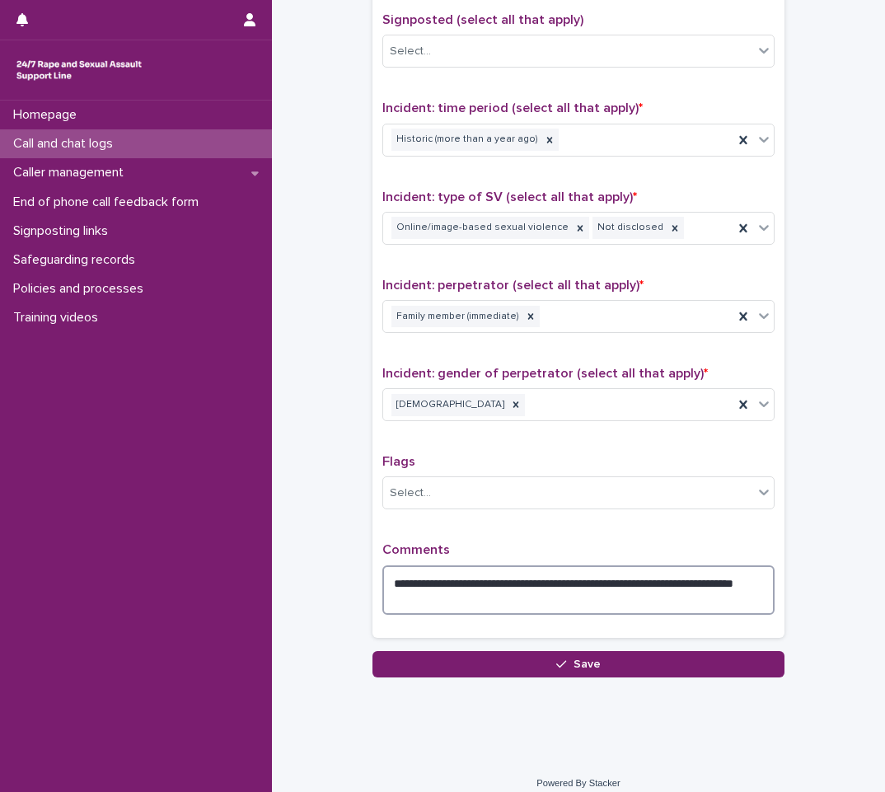
click at [671, 583] on textarea "**********" at bounding box center [579, 590] width 392 height 49
click at [529, 604] on textarea "**********" at bounding box center [579, 590] width 392 height 49
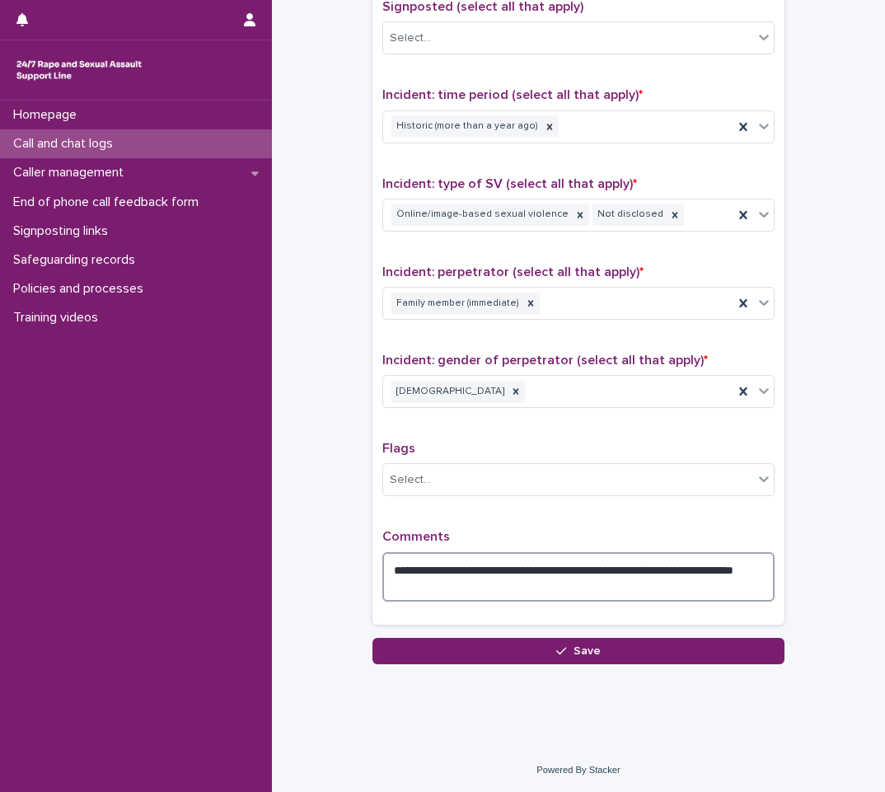
scroll to position [1046, 0]
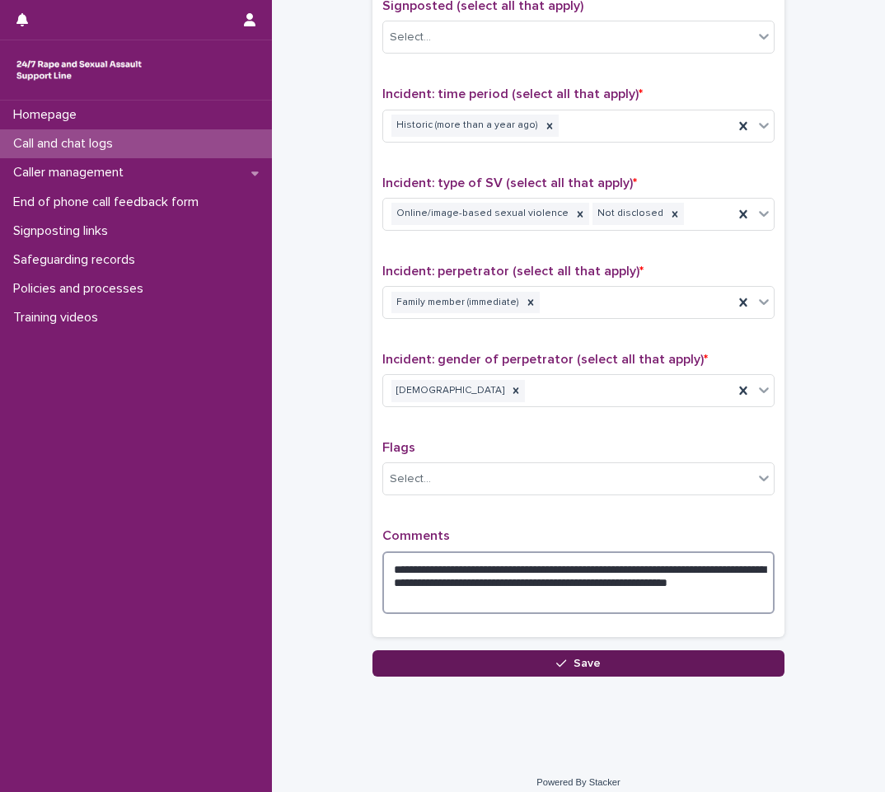
type textarea "**********"
click at [564, 659] on div "button" at bounding box center [564, 664] width 16 height 12
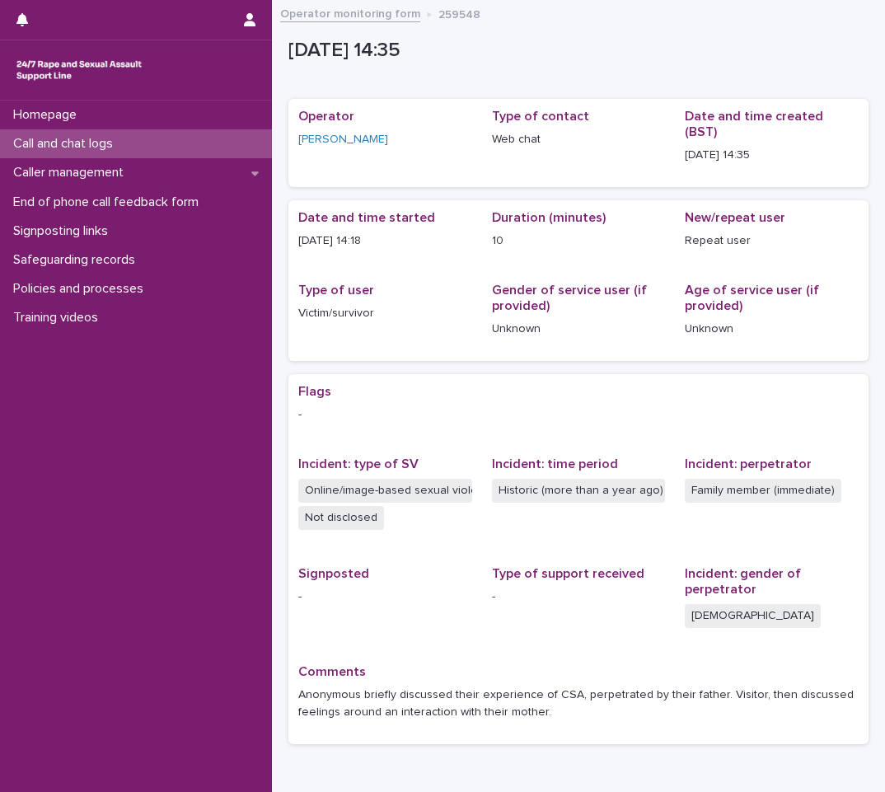
click at [378, 15] on link "Operator monitoring form" at bounding box center [350, 12] width 140 height 19
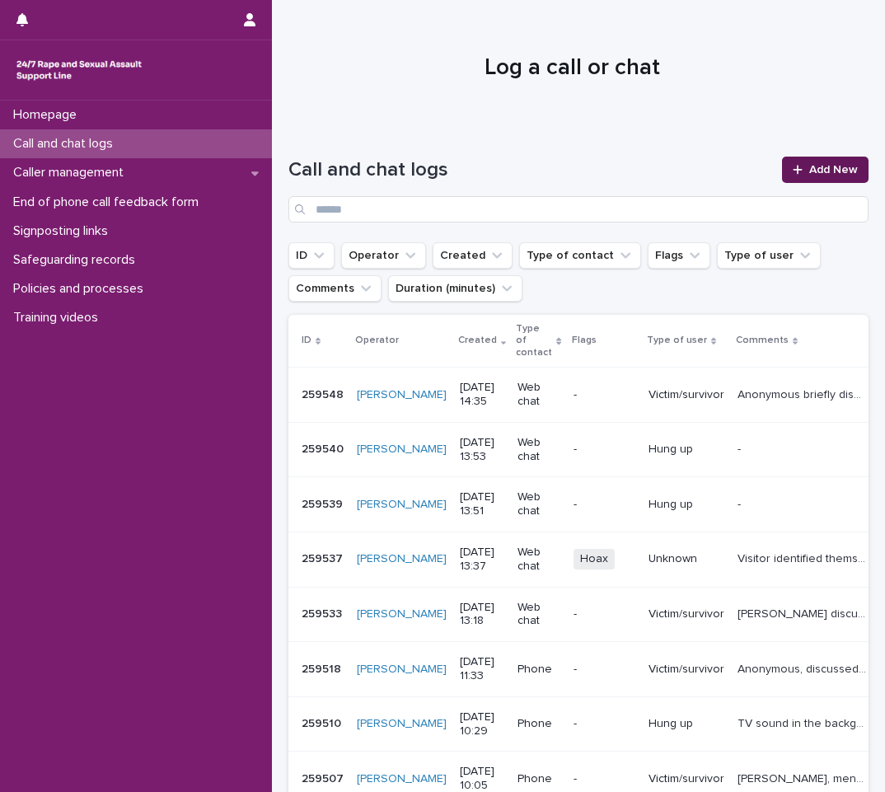
click at [810, 167] on span "Add New" at bounding box center [834, 170] width 49 height 12
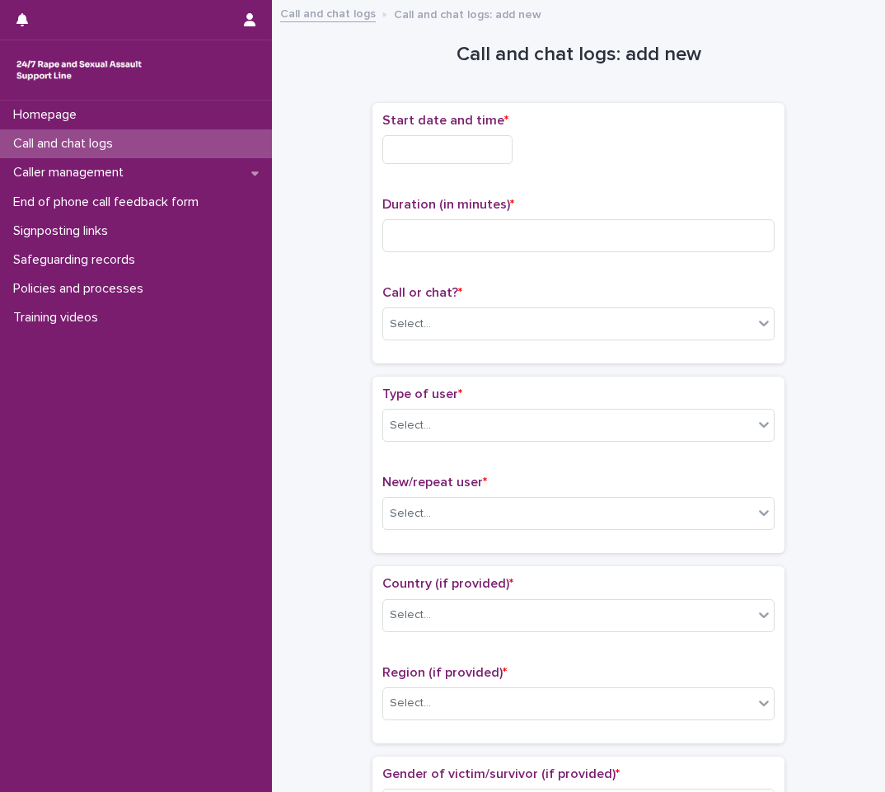
click at [432, 153] on input "text" at bounding box center [448, 149] width 130 height 29
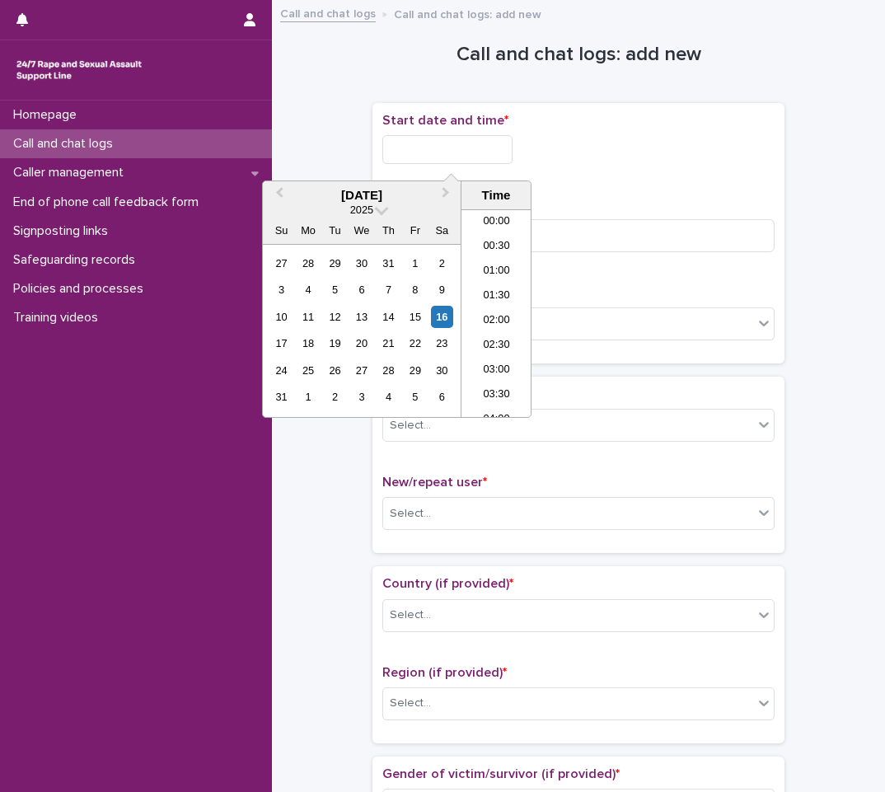
scroll to position [651, 0]
click at [503, 295] on li "14:30" at bounding box center [497, 288] width 70 height 25
click at [472, 158] on input "**********" at bounding box center [448, 149] width 130 height 29
type input "**********"
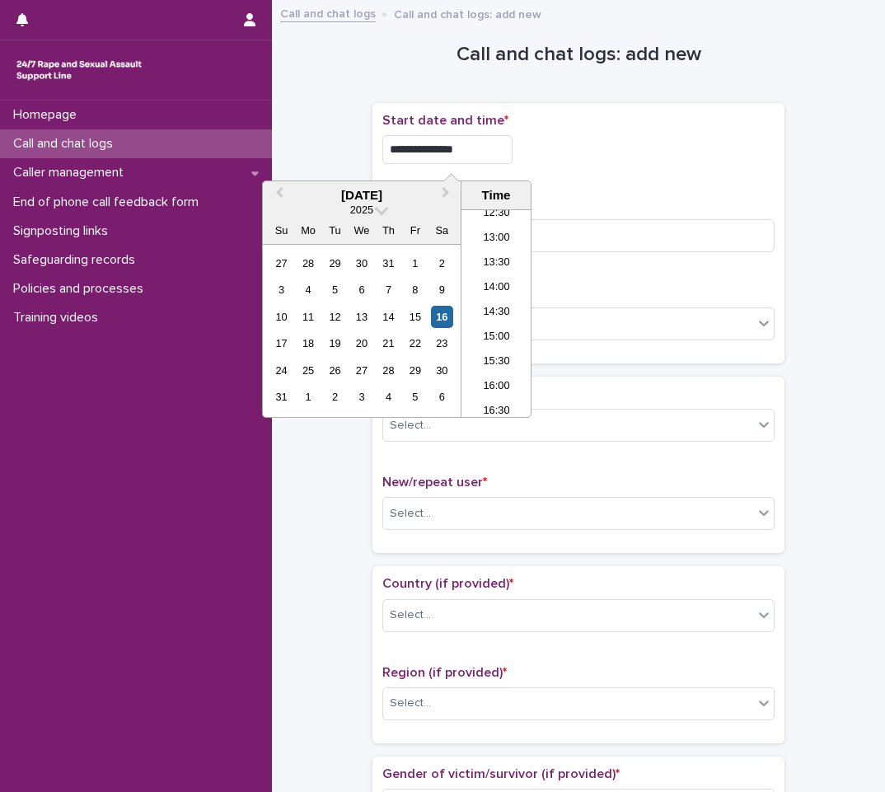
click at [588, 165] on div "**********" at bounding box center [579, 145] width 392 height 64
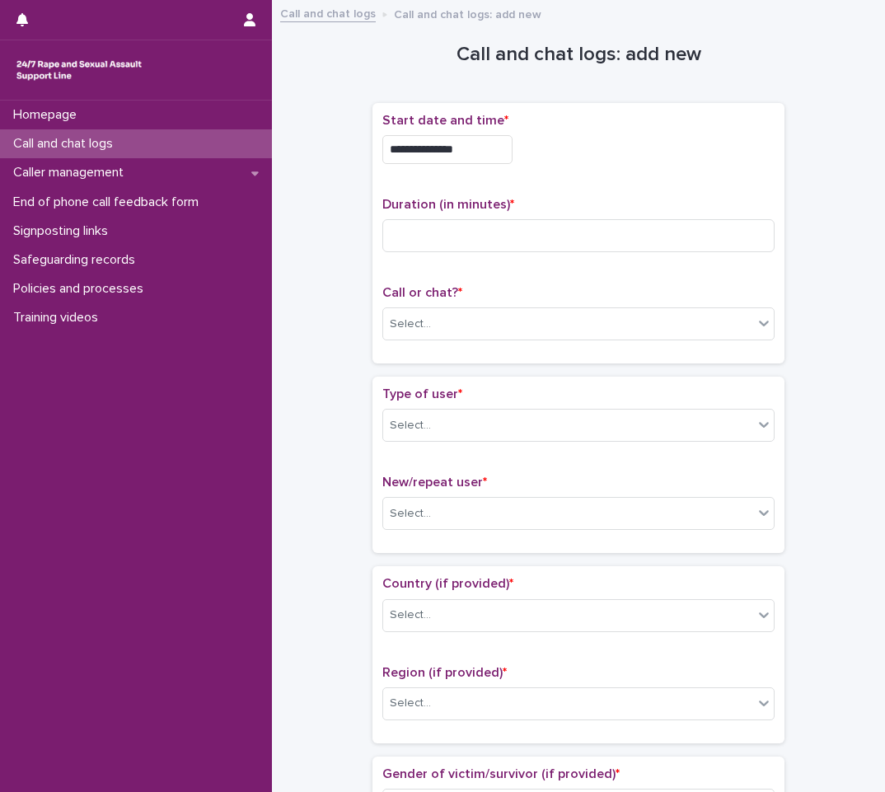
click at [544, 351] on div "Call or chat? * Select..." at bounding box center [579, 319] width 392 height 68
click at [550, 336] on div "Select..." at bounding box center [568, 324] width 370 height 27
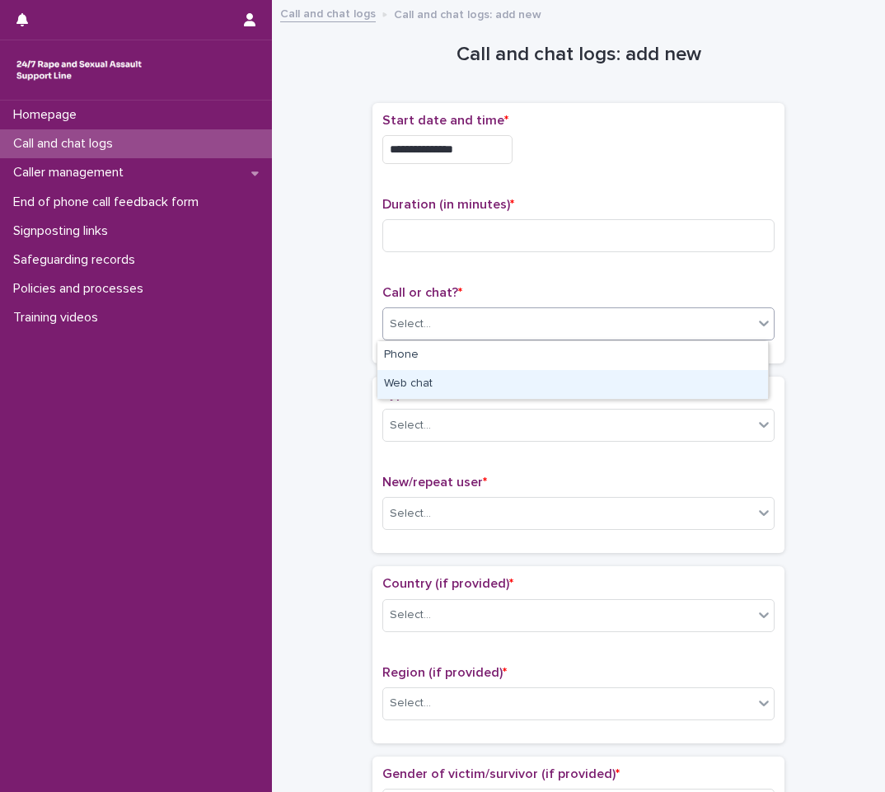
click at [518, 370] on div "Web chat" at bounding box center [573, 384] width 391 height 29
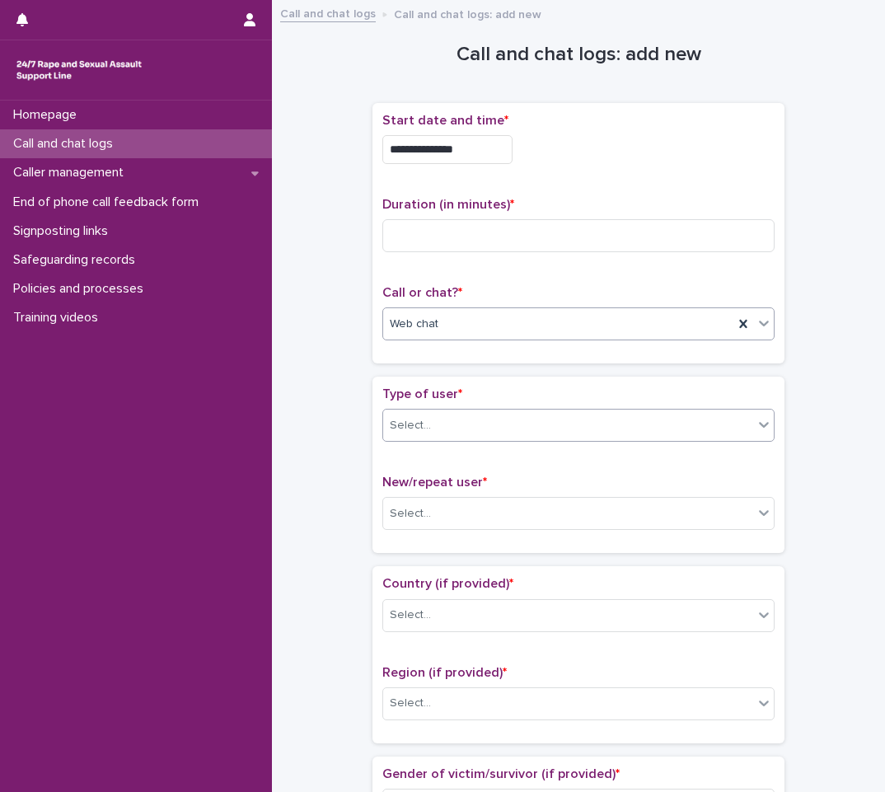
click at [546, 419] on div "Select..." at bounding box center [568, 425] width 370 height 27
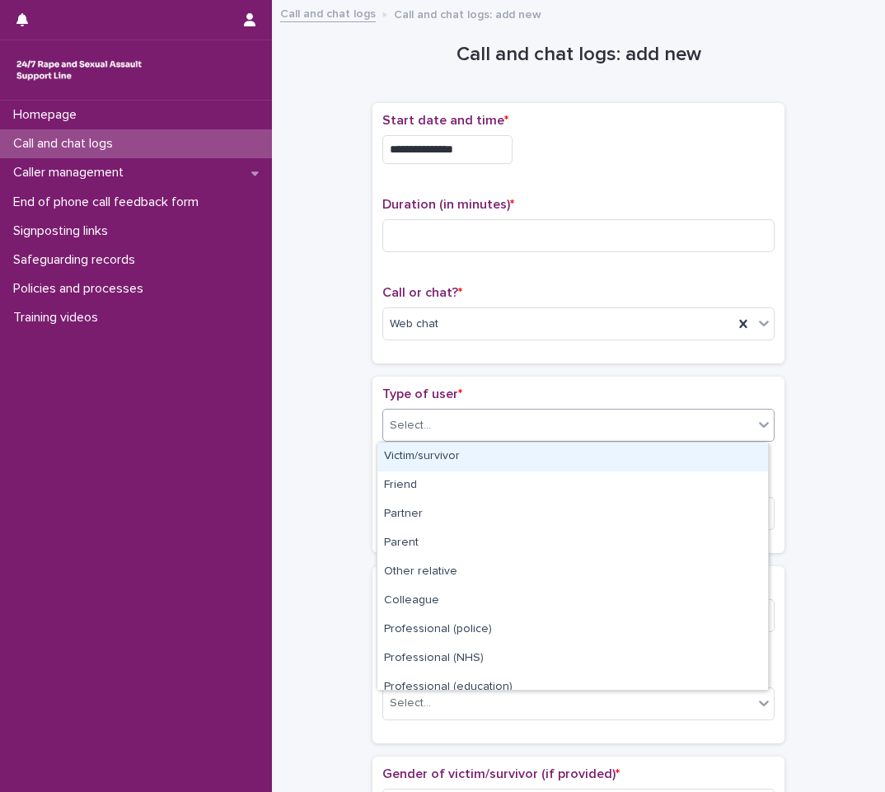
click at [546, 419] on div "Select..." at bounding box center [568, 425] width 370 height 27
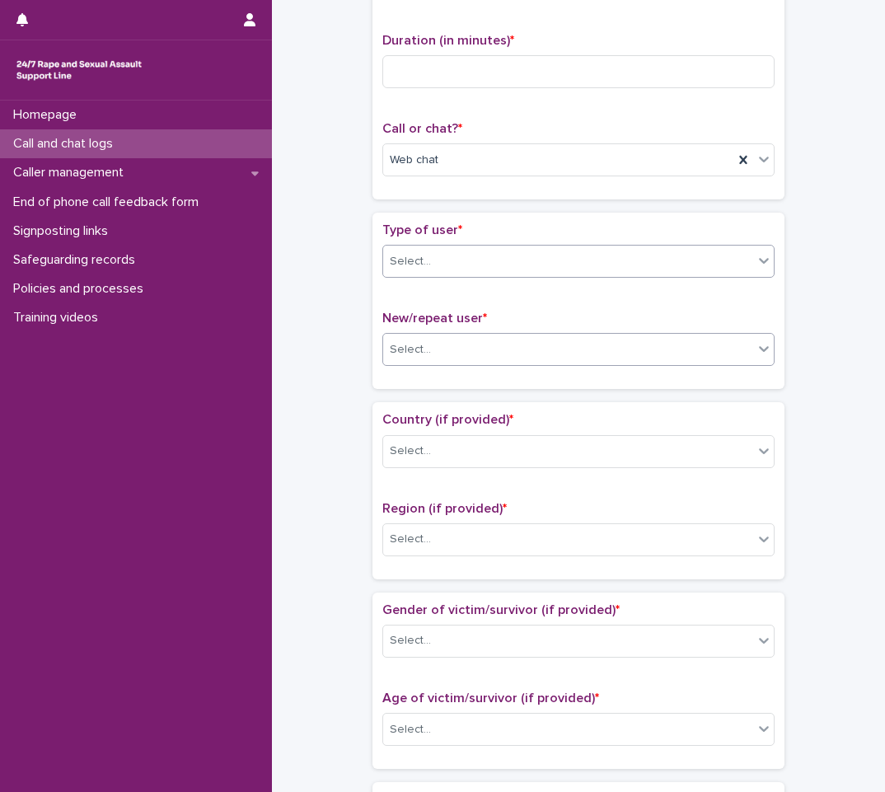
scroll to position [165, 0]
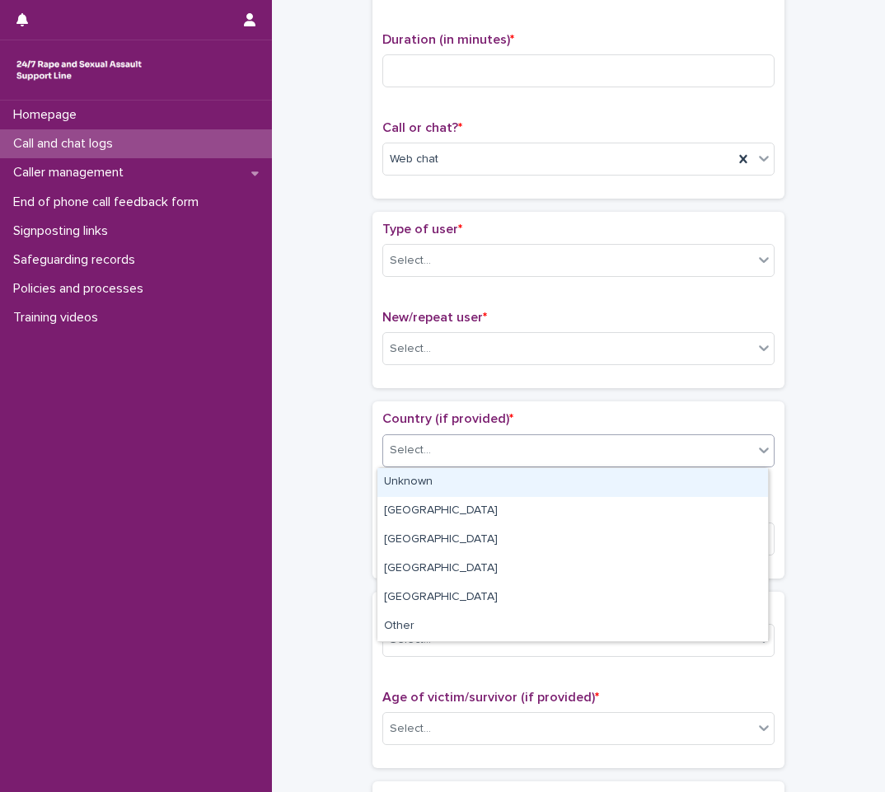
click at [534, 437] on div "Select..." at bounding box center [568, 450] width 370 height 27
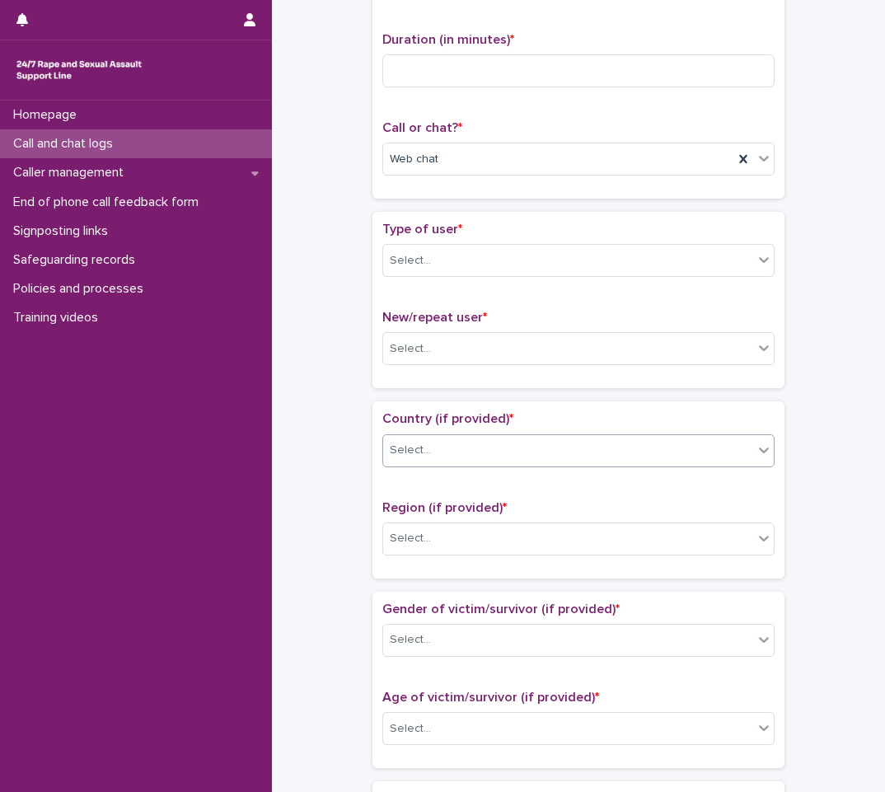
click at [527, 447] on div "Select..." at bounding box center [568, 450] width 370 height 27
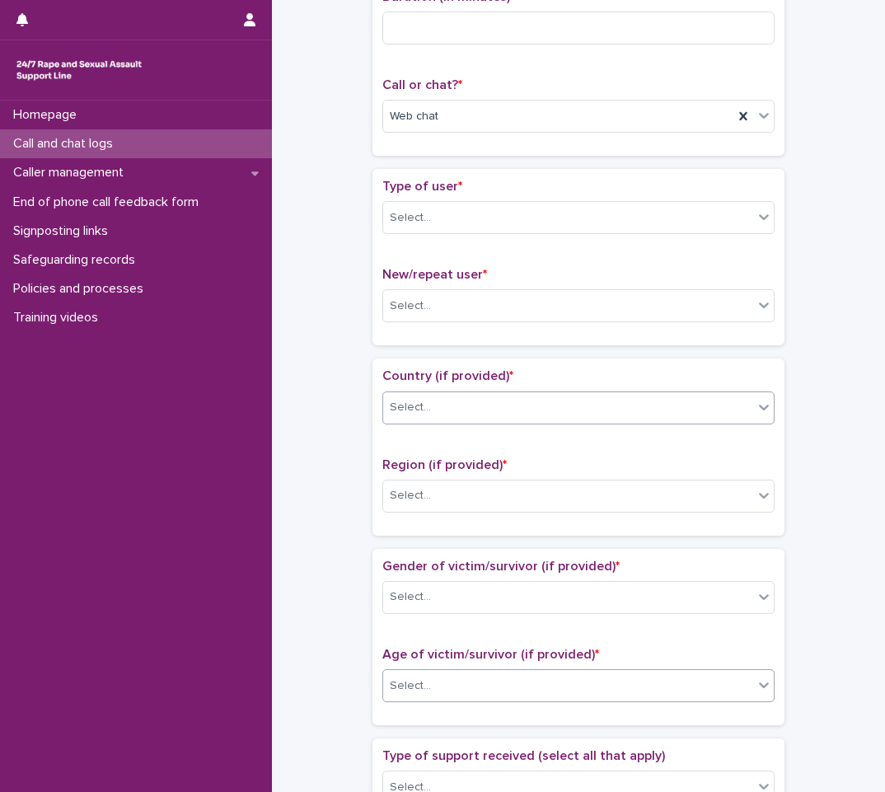
scroll to position [0, 0]
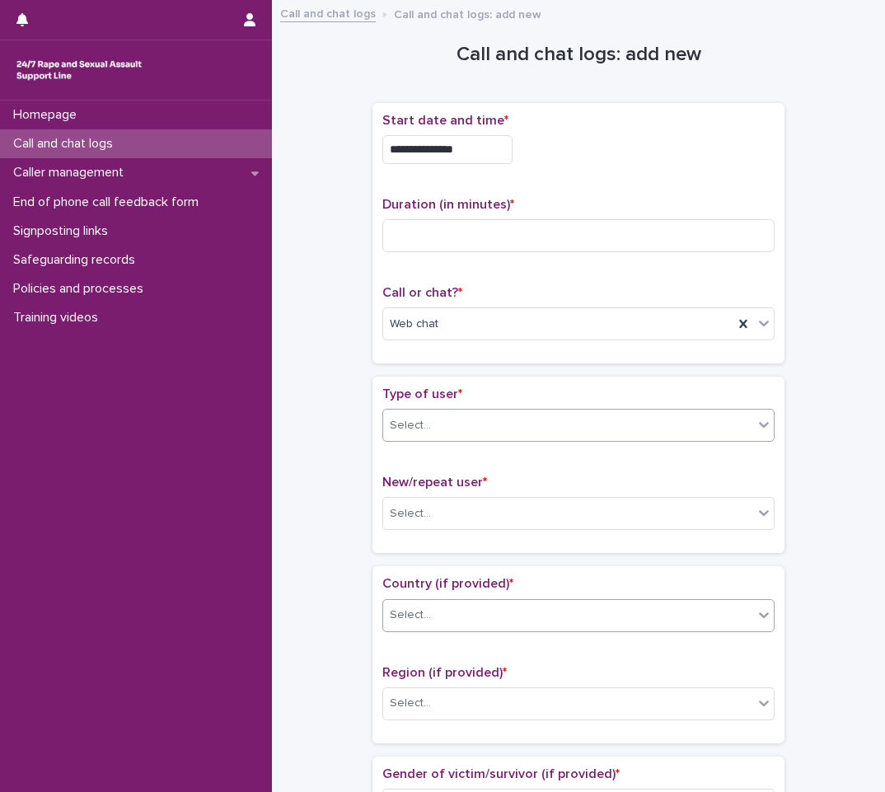
click at [433, 427] on input "text" at bounding box center [434, 426] width 2 height 14
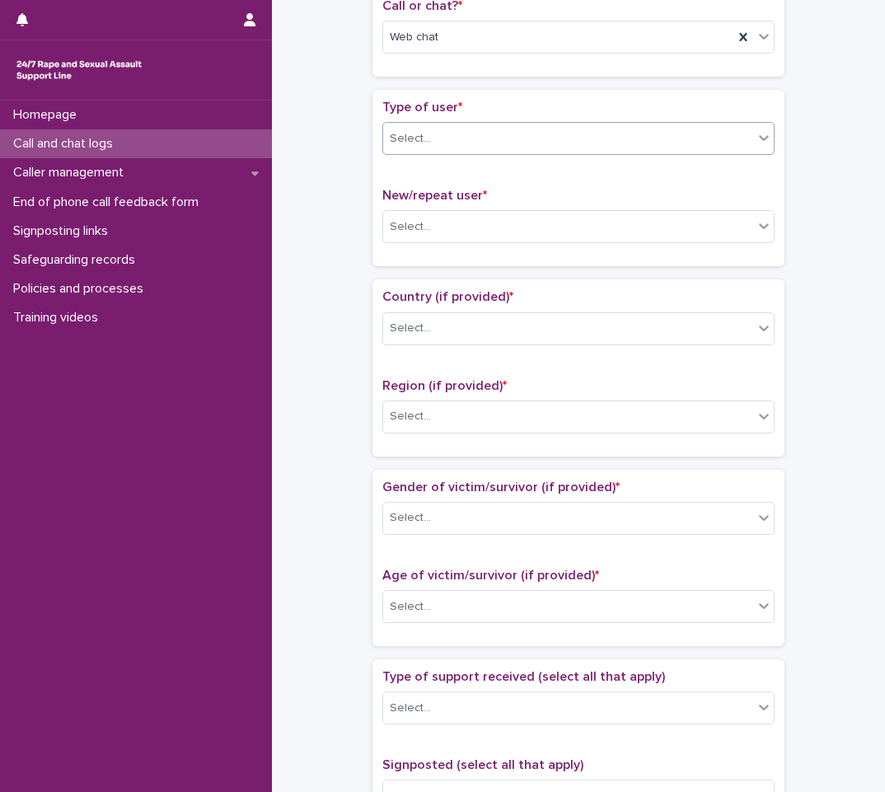
scroll to position [247, 0]
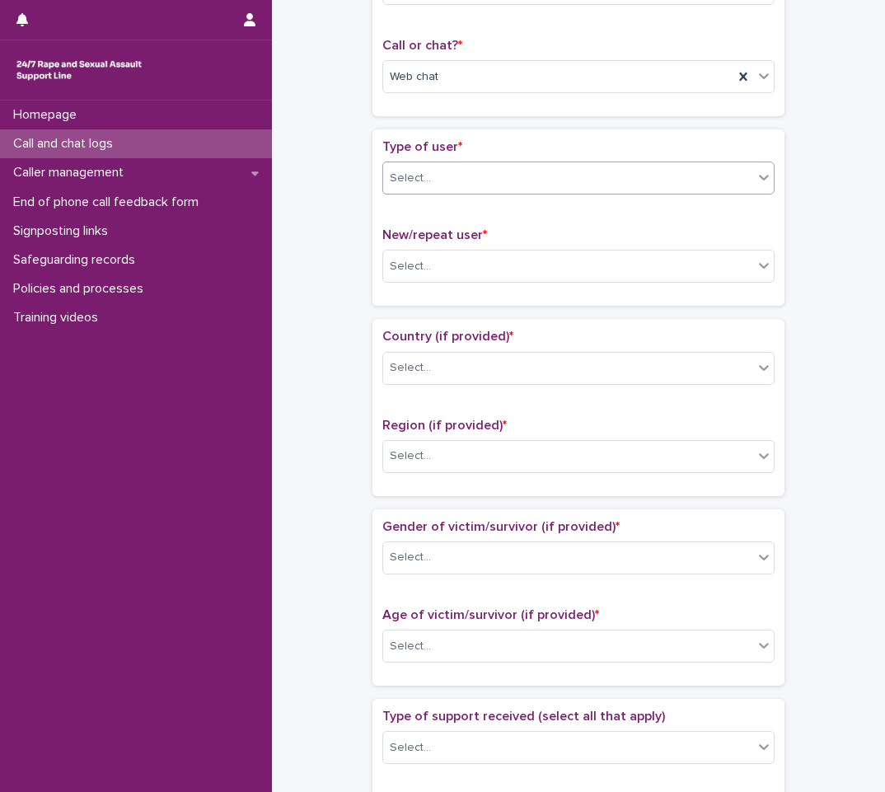
click at [542, 186] on div "Select..." at bounding box center [568, 178] width 370 height 27
click at [509, 185] on div "Select..." at bounding box center [568, 178] width 370 height 27
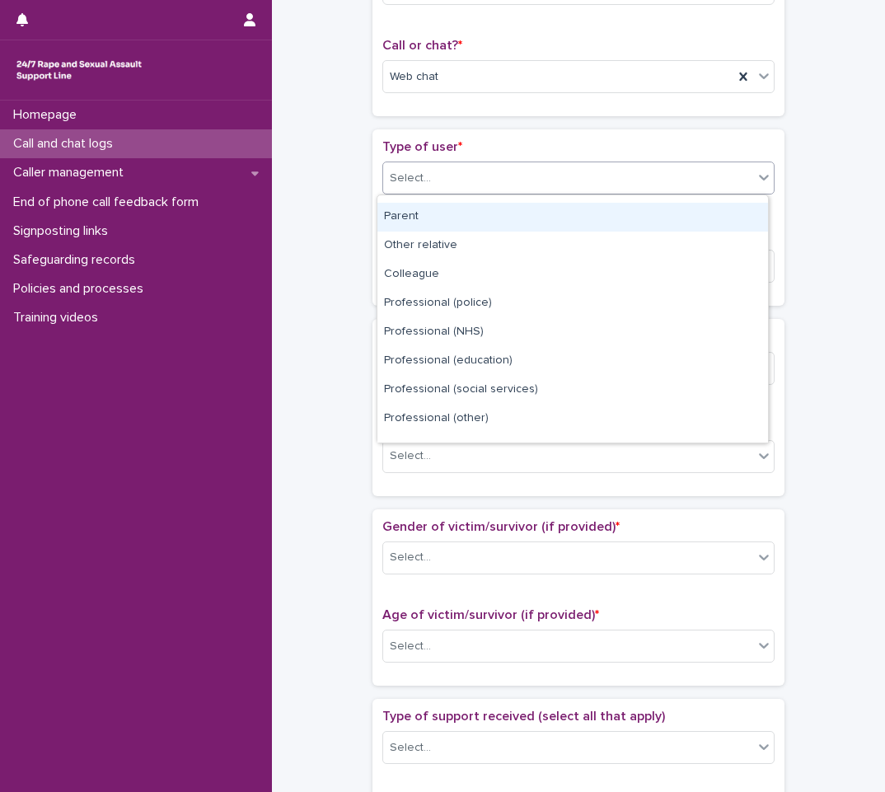
scroll to position [185, 0]
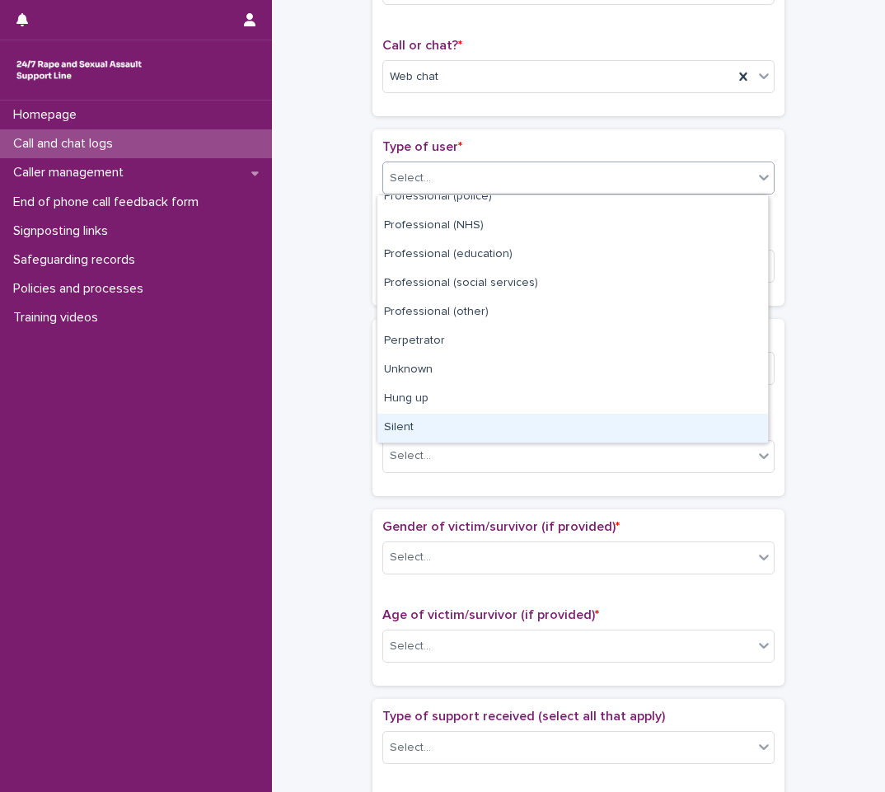
click at [444, 430] on div "Silent" at bounding box center [573, 428] width 391 height 29
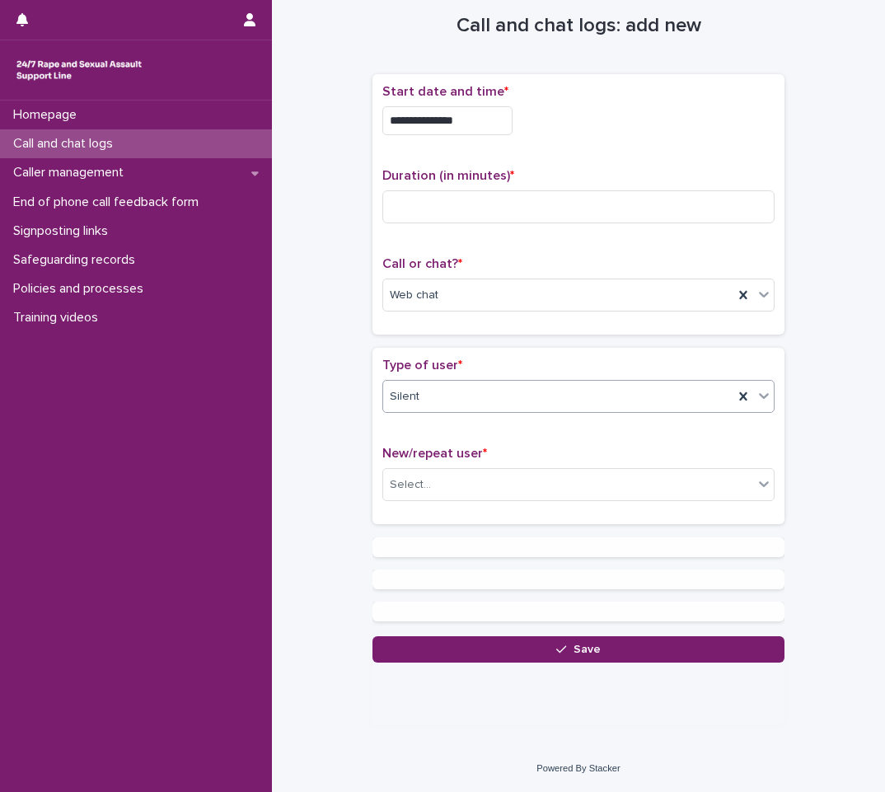
scroll to position [0, 0]
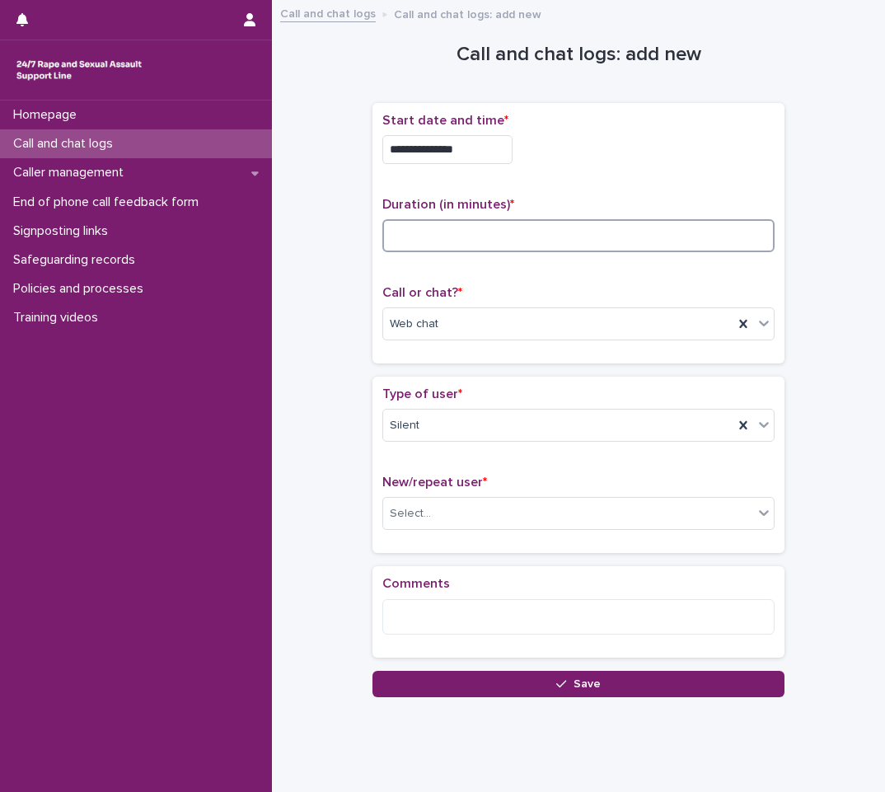
click at [503, 222] on input at bounding box center [579, 235] width 392 height 33
type input "*"
type input "**"
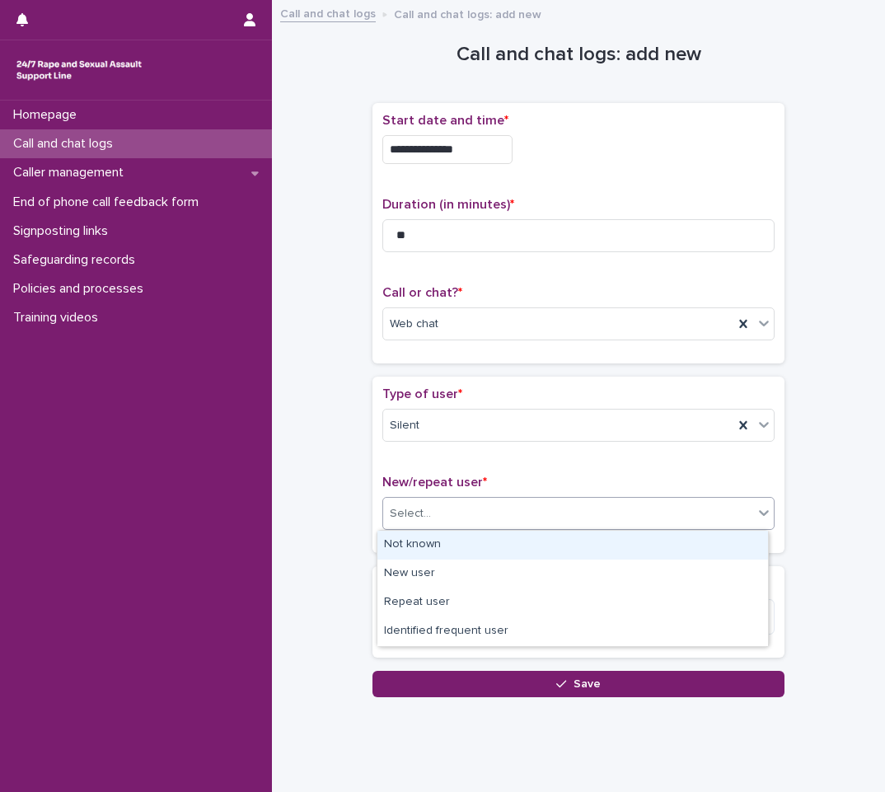
click at [503, 505] on div "Select..." at bounding box center [568, 513] width 370 height 27
click at [535, 556] on div "Not known" at bounding box center [573, 545] width 391 height 29
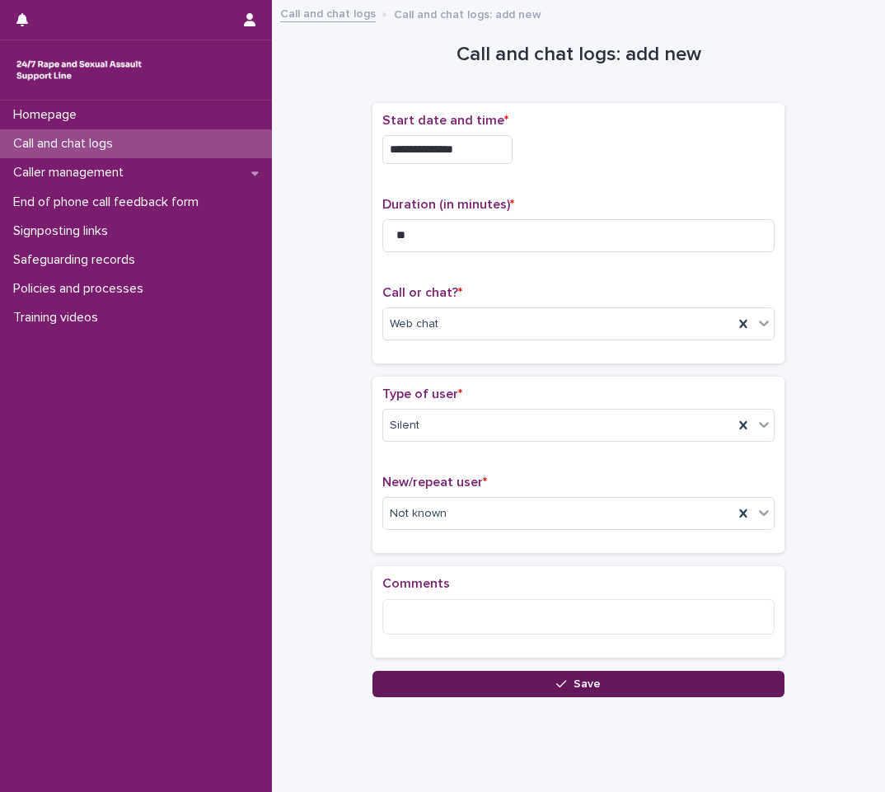
click at [509, 685] on button "Save" at bounding box center [579, 684] width 412 height 26
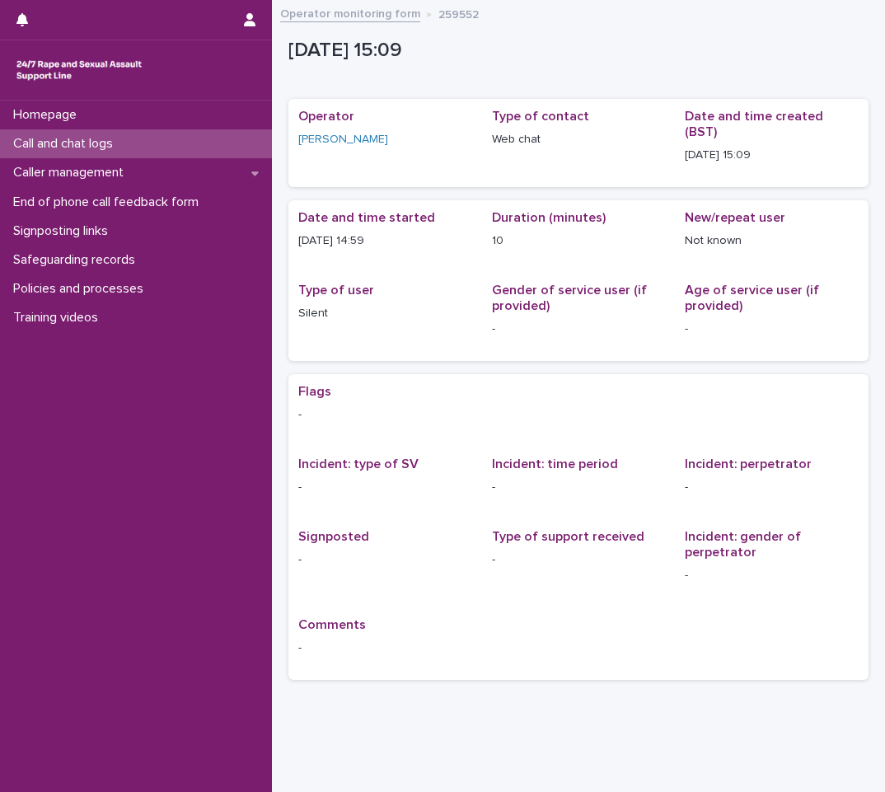
click at [363, 13] on link "Operator monitoring form" at bounding box center [350, 12] width 140 height 19
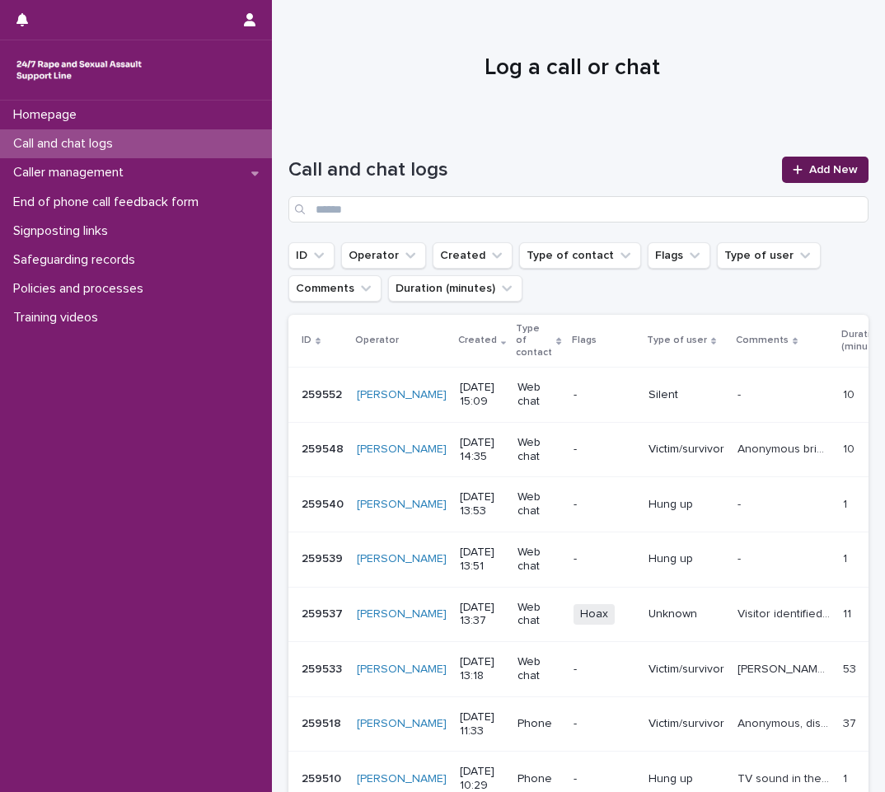
click at [797, 162] on link "Add New" at bounding box center [825, 170] width 87 height 26
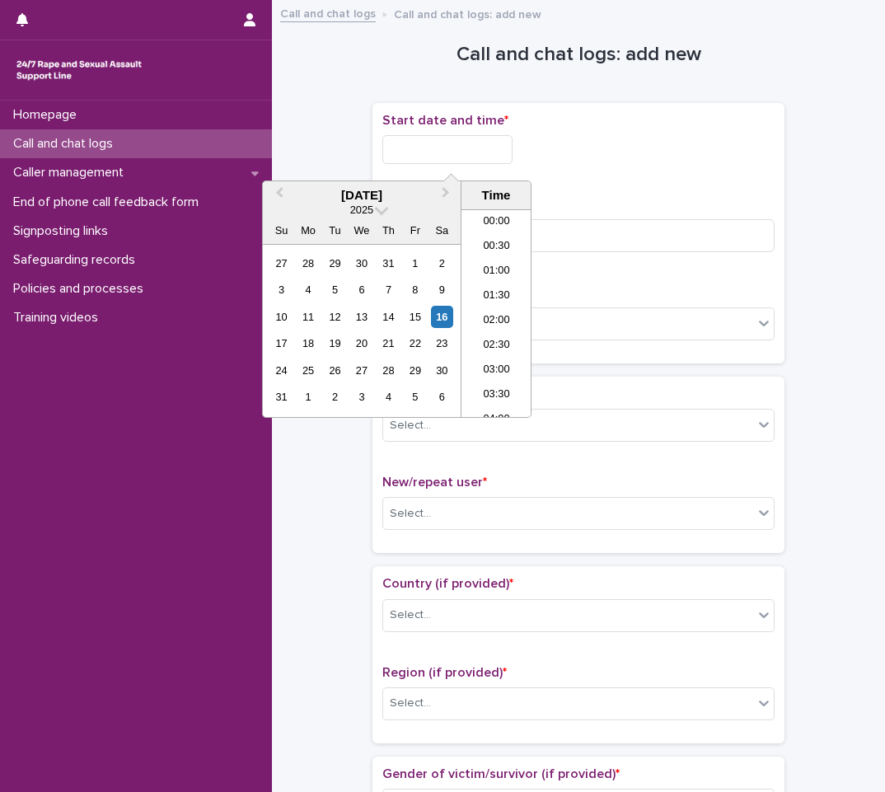
click at [513, 143] on input "text" at bounding box center [448, 149] width 130 height 29
click at [495, 303] on li "15:00" at bounding box center [497, 313] width 70 height 25
click at [485, 155] on input "**********" at bounding box center [448, 149] width 130 height 29
type input "**********"
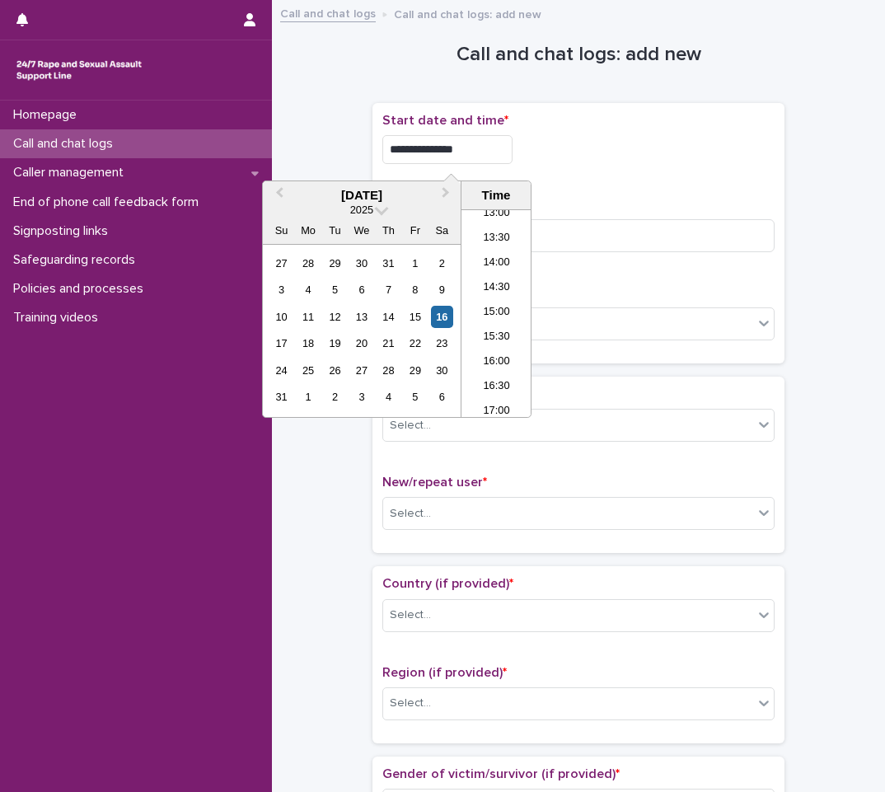
click at [562, 139] on div "**********" at bounding box center [579, 149] width 392 height 29
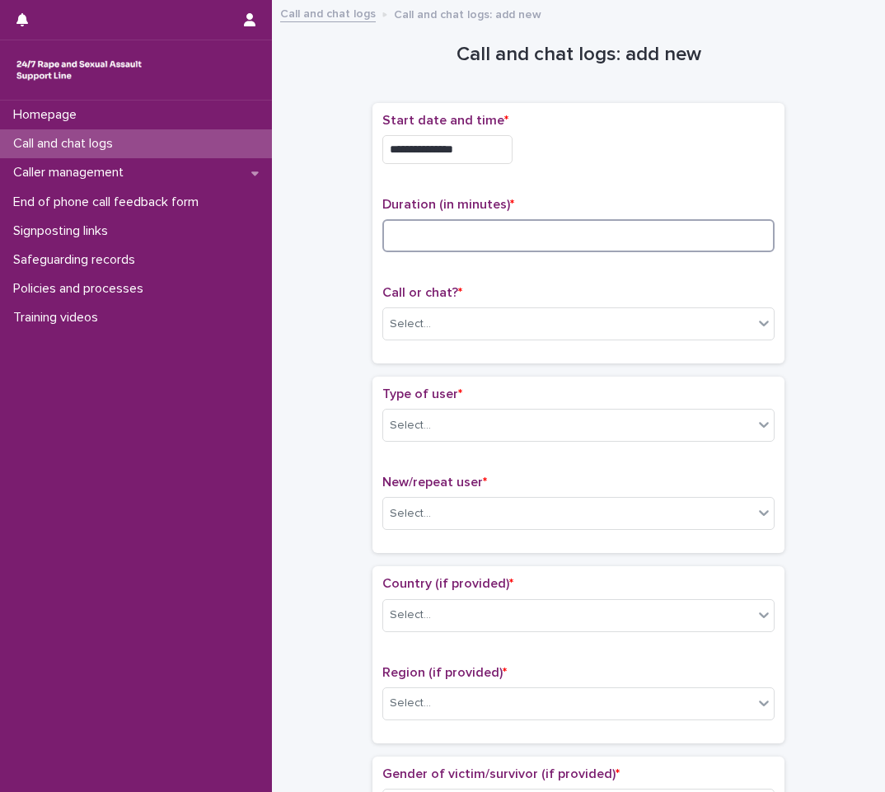
click at [538, 219] on input at bounding box center [579, 235] width 392 height 33
type input "*"
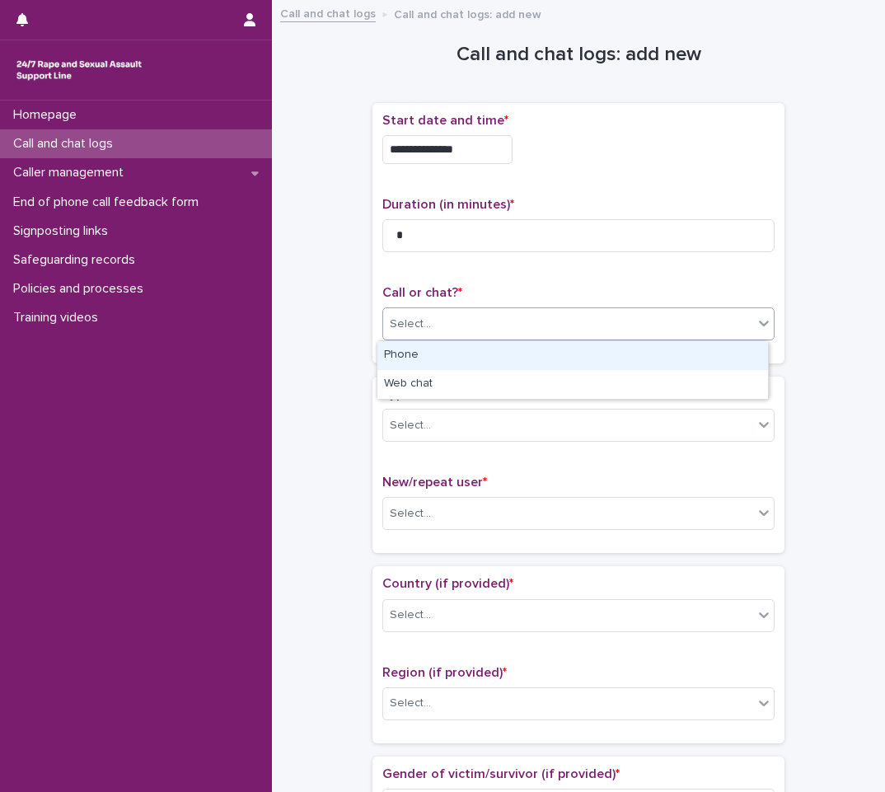
click at [489, 331] on div "Select..." at bounding box center [568, 324] width 370 height 27
click at [469, 360] on div "Phone" at bounding box center [573, 355] width 391 height 29
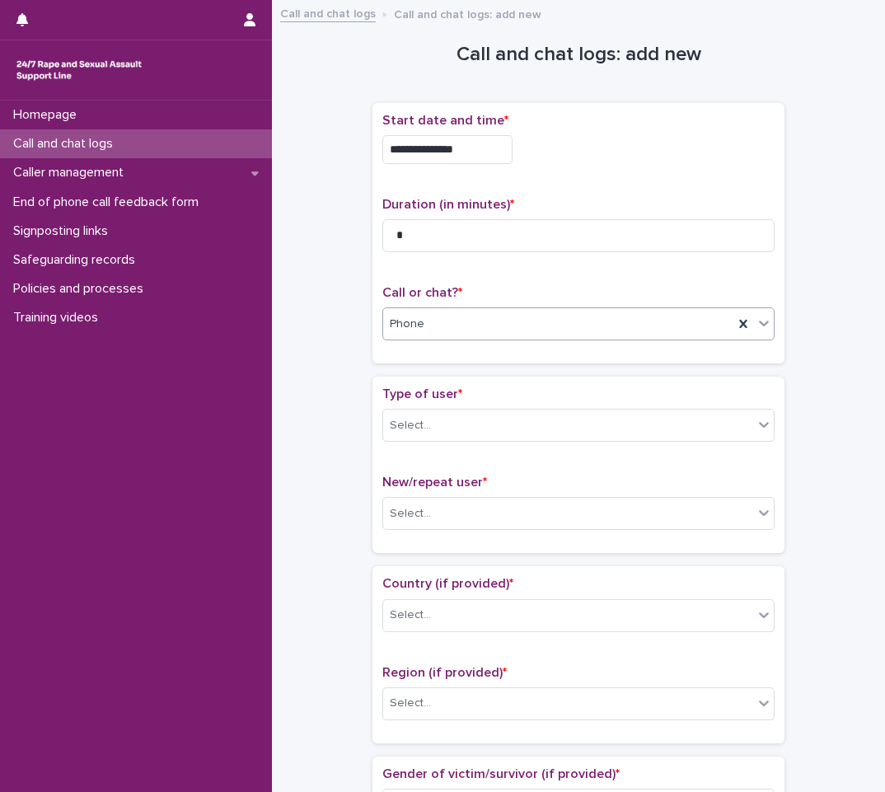
click at [477, 340] on body "**********" at bounding box center [442, 396] width 885 height 792
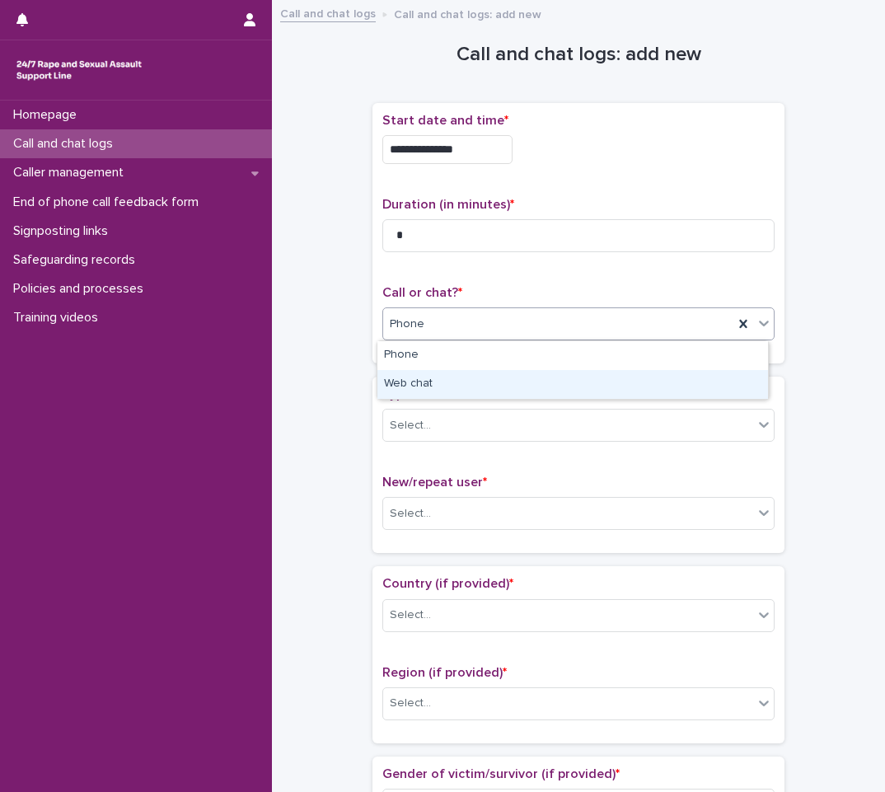
click at [466, 385] on div "Web chat" at bounding box center [573, 384] width 391 height 29
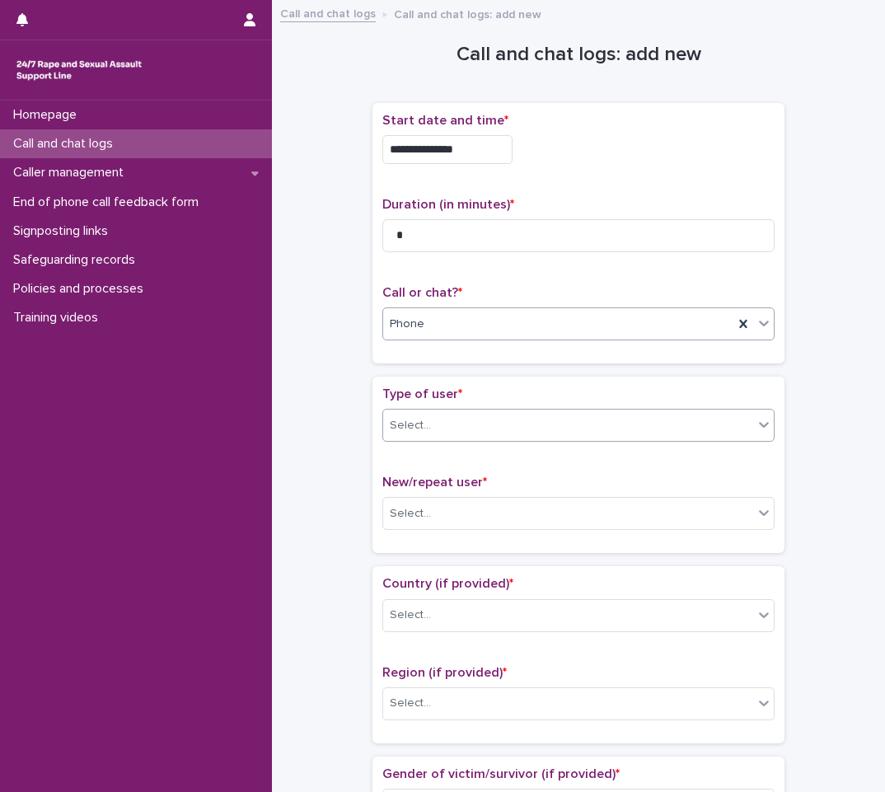
click at [458, 425] on div "Select..." at bounding box center [568, 425] width 370 height 27
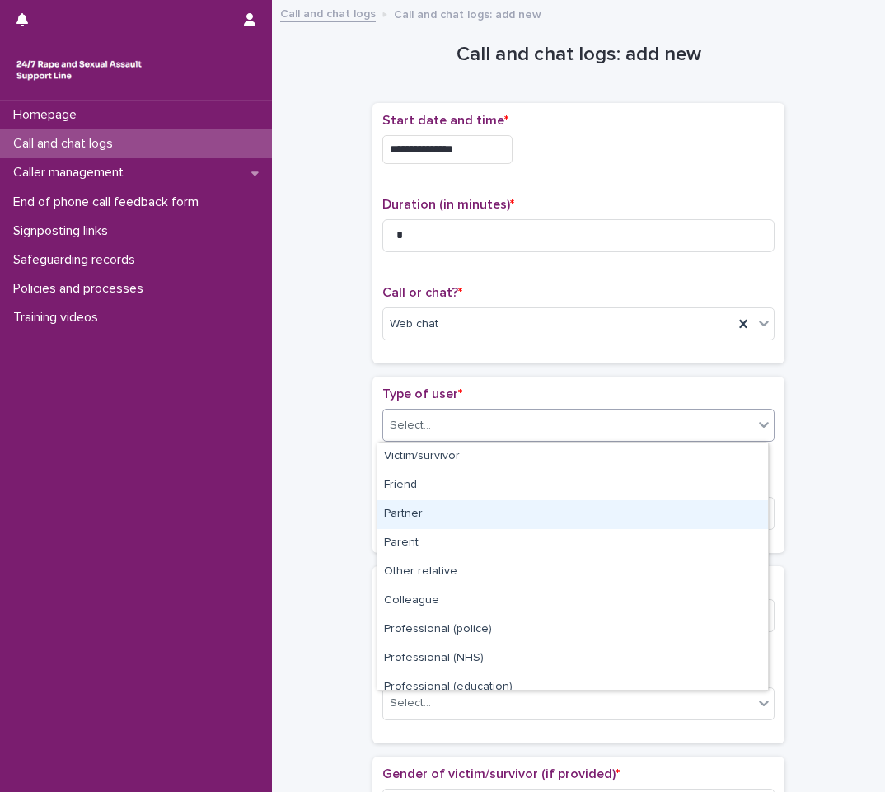
scroll to position [185, 0]
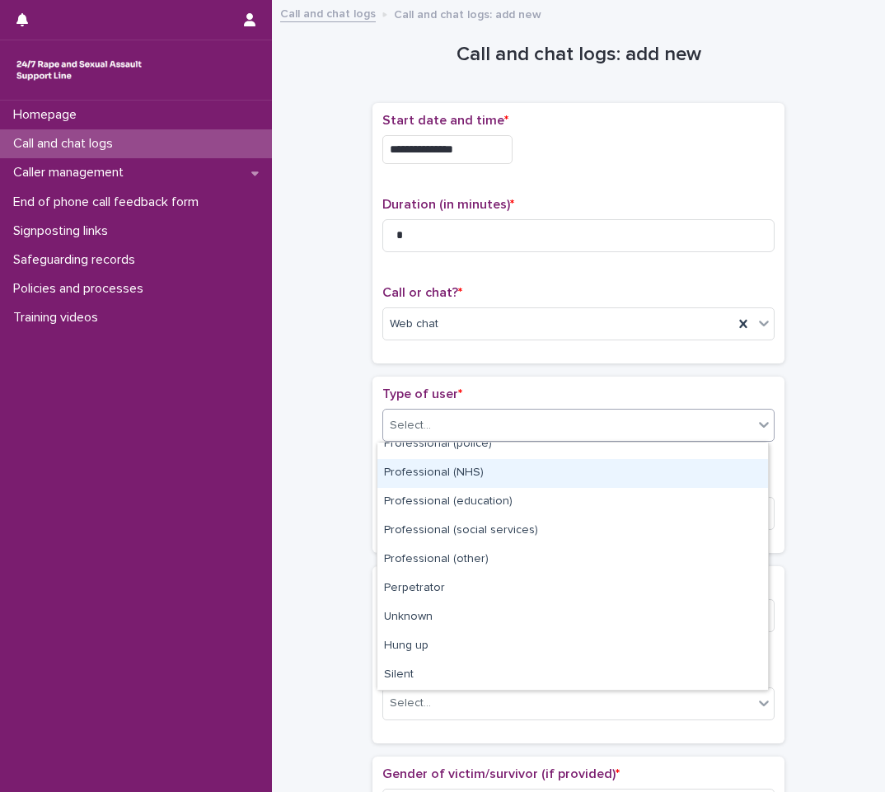
click at [558, 377] on div "Type of user * option Professional (NHS) focused, 8 of 15. 15 results available…" at bounding box center [579, 465] width 412 height 176
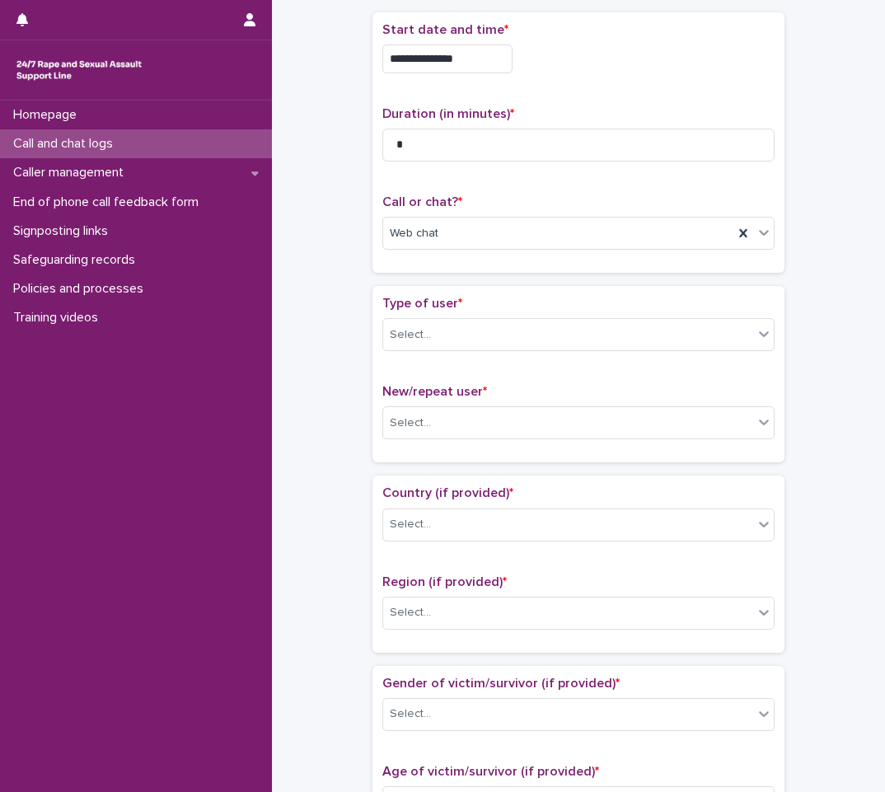
scroll to position [165, 0]
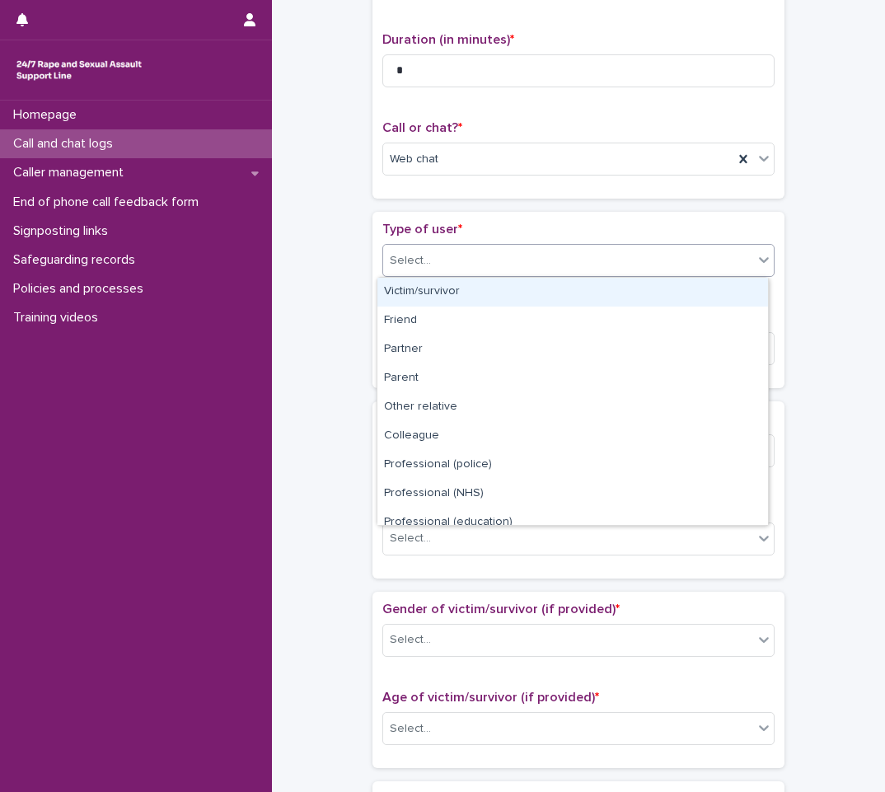
click at [558, 270] on div "Select..." at bounding box center [568, 260] width 370 height 27
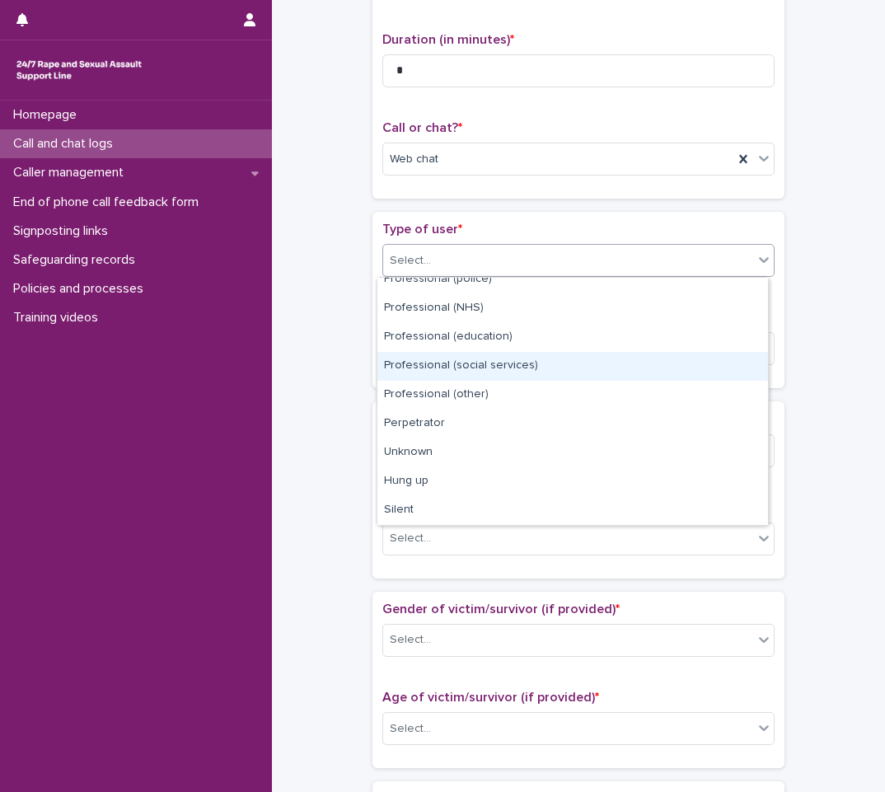
scroll to position [0, 0]
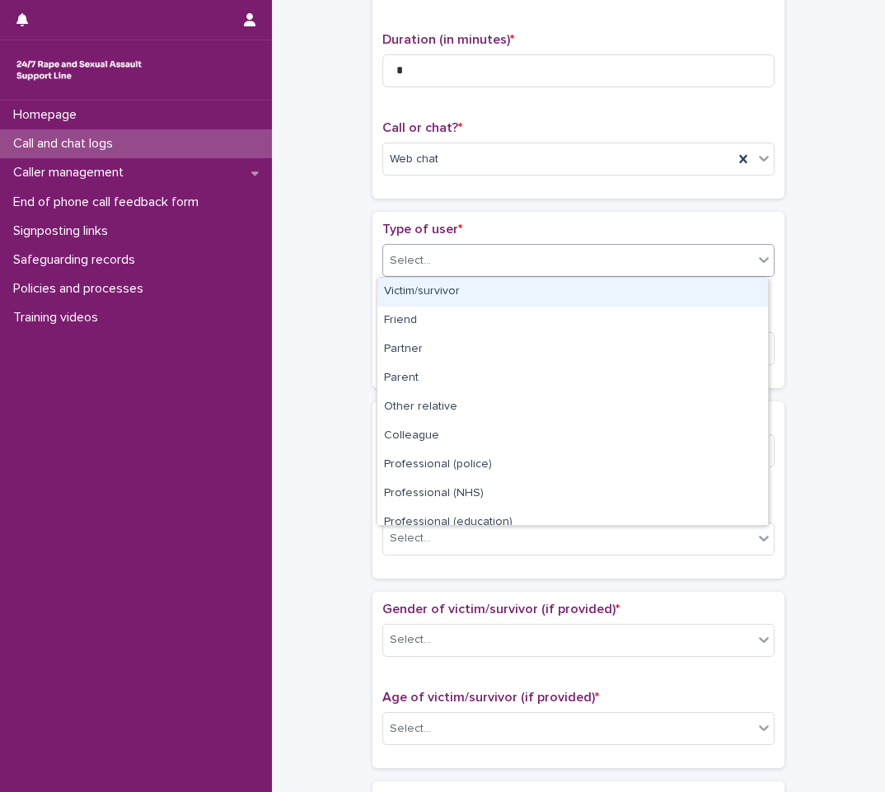
click at [782, 232] on div "**********" at bounding box center [579, 688] width 580 height 1686
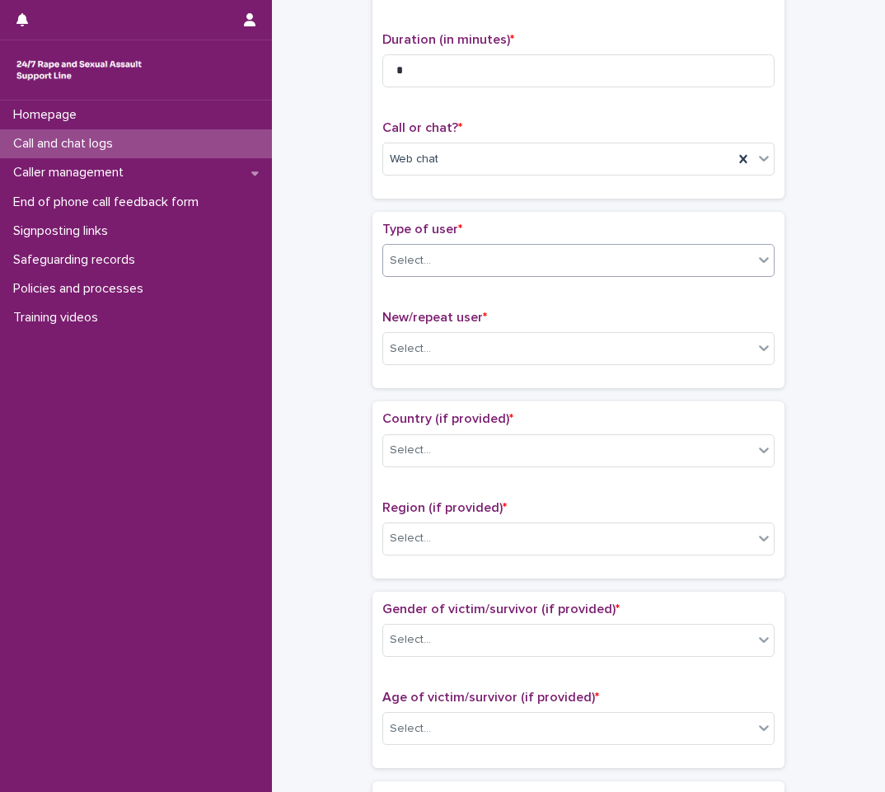
click at [758, 256] on icon at bounding box center [764, 259] width 16 height 16
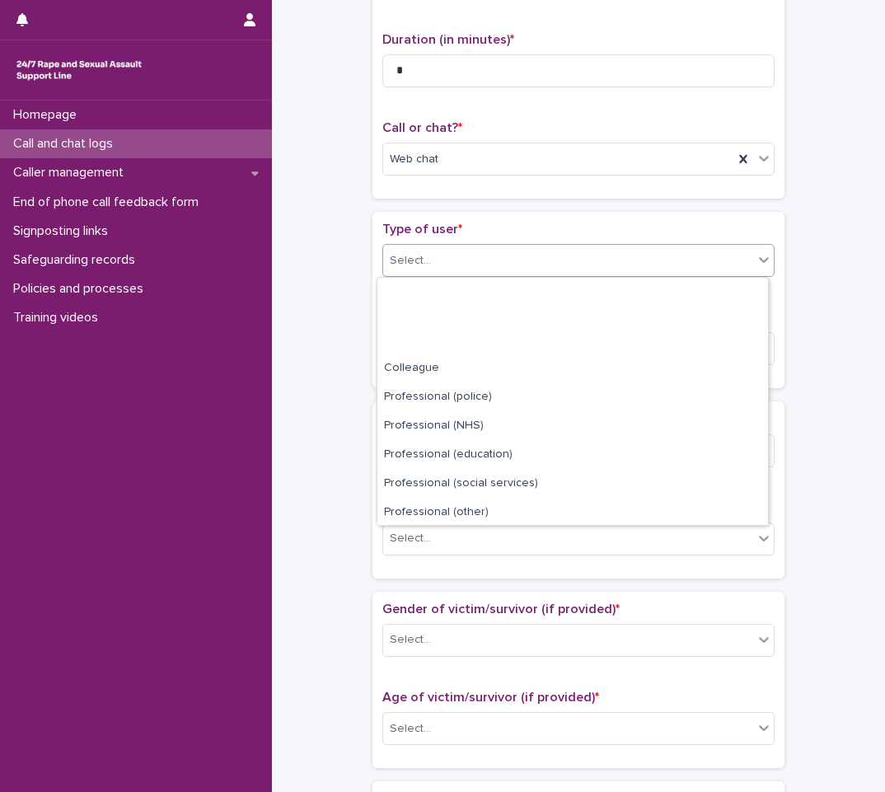
scroll to position [185, 0]
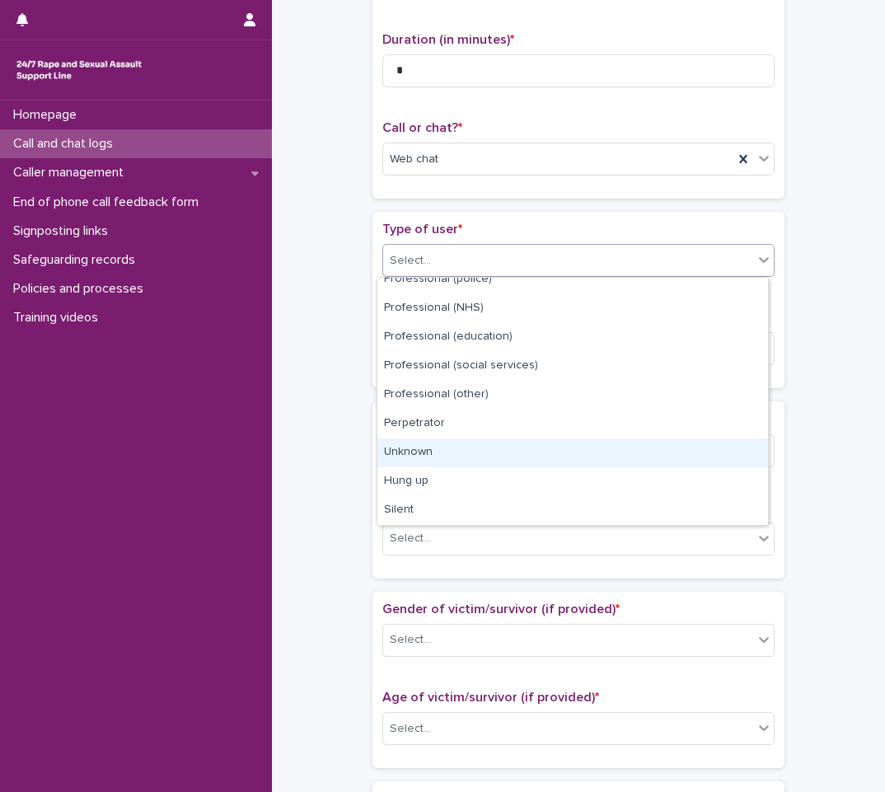
drag, startPoint x: 593, startPoint y: 434, endPoint x: 593, endPoint y: 449, distance: 14.8
click at [593, 449] on div "Unknown" at bounding box center [573, 453] width 391 height 29
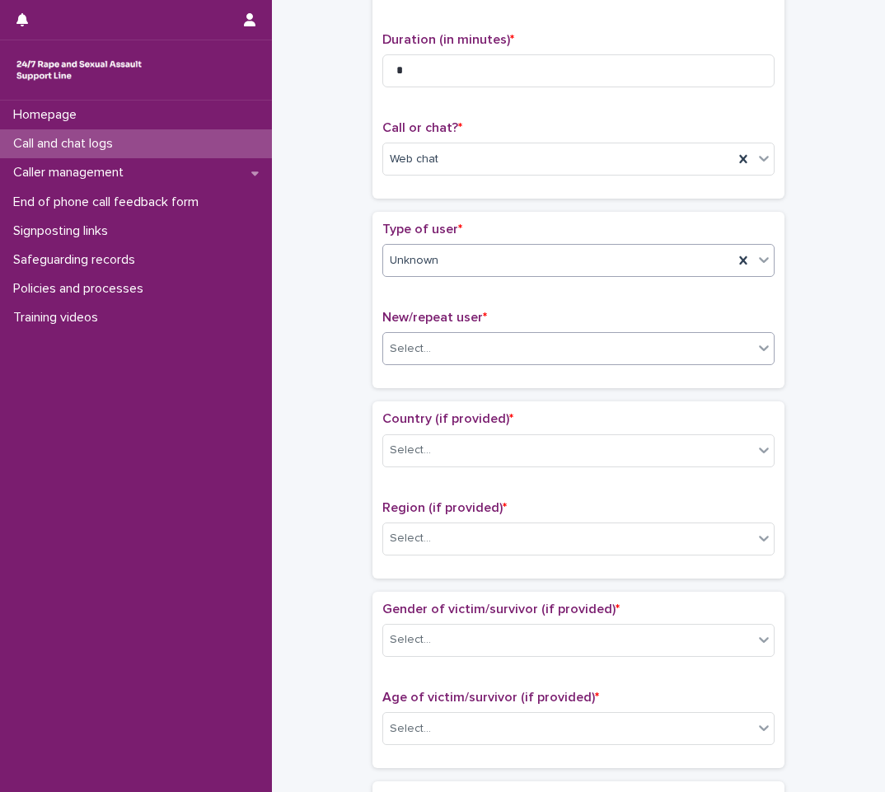
click at [573, 343] on div "Select..." at bounding box center [568, 349] width 370 height 27
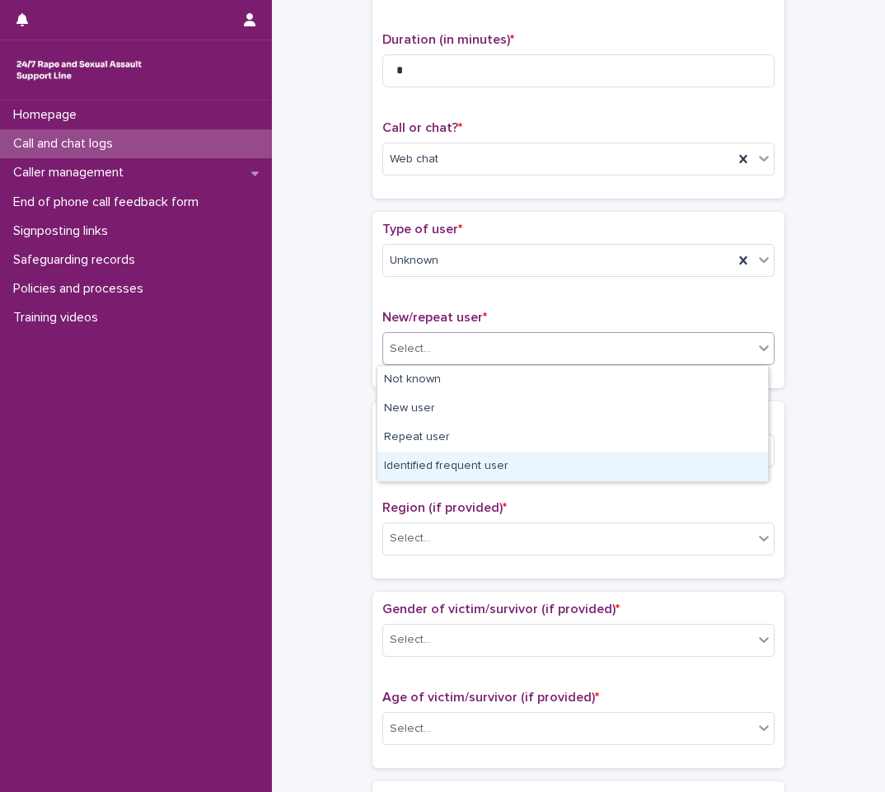
click at [574, 464] on div "Identified frequent user" at bounding box center [573, 467] width 391 height 29
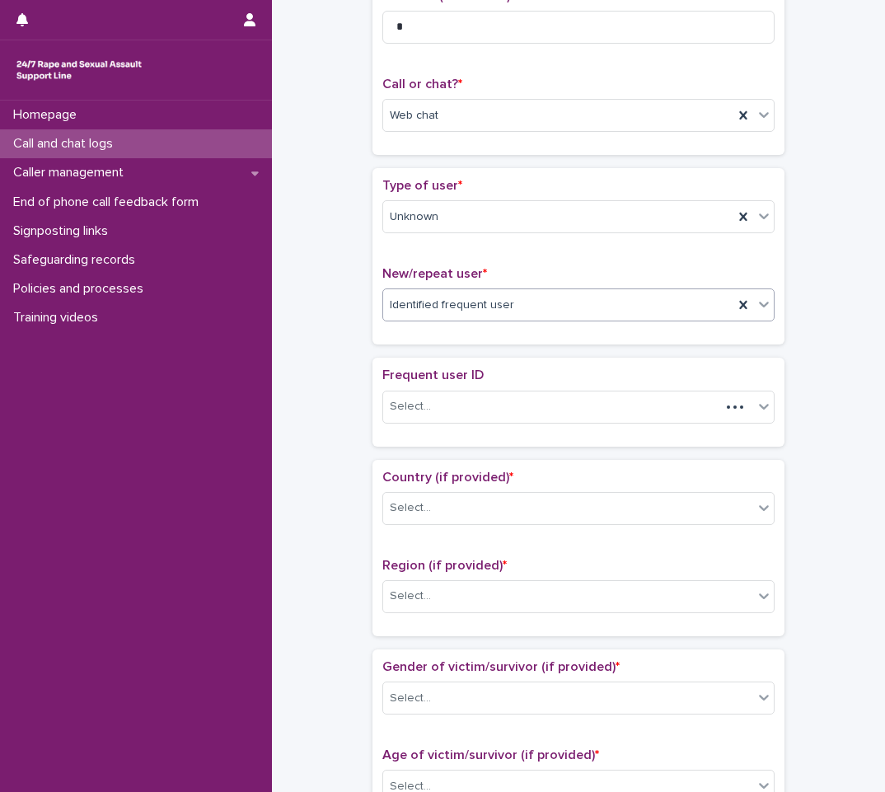
scroll to position [215, 0]
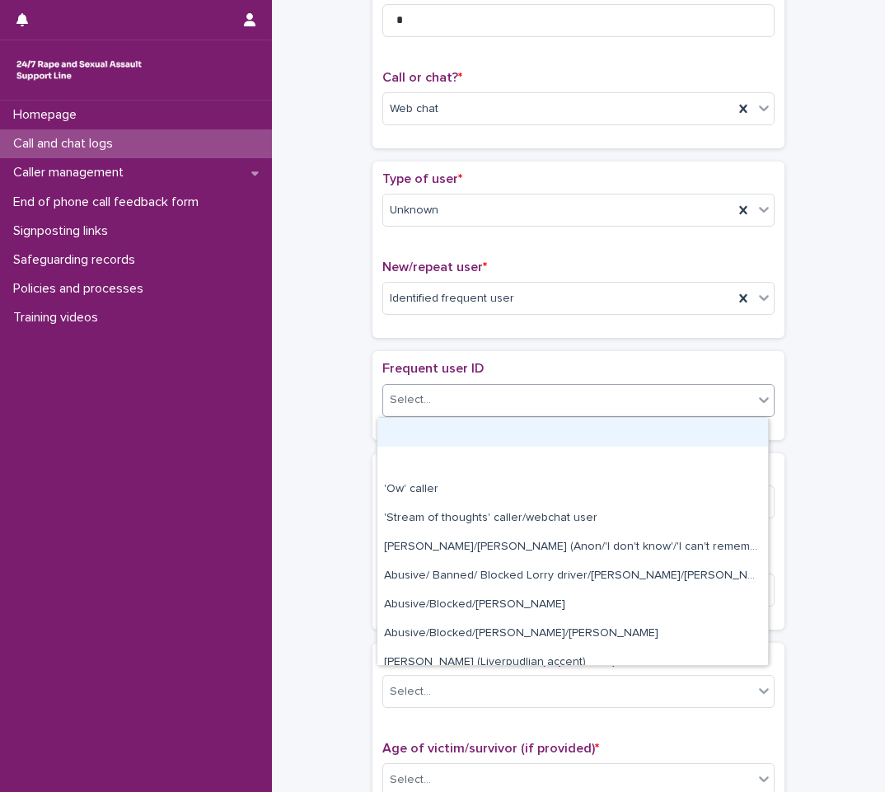
click at [538, 387] on div "Select..." at bounding box center [568, 400] width 370 height 27
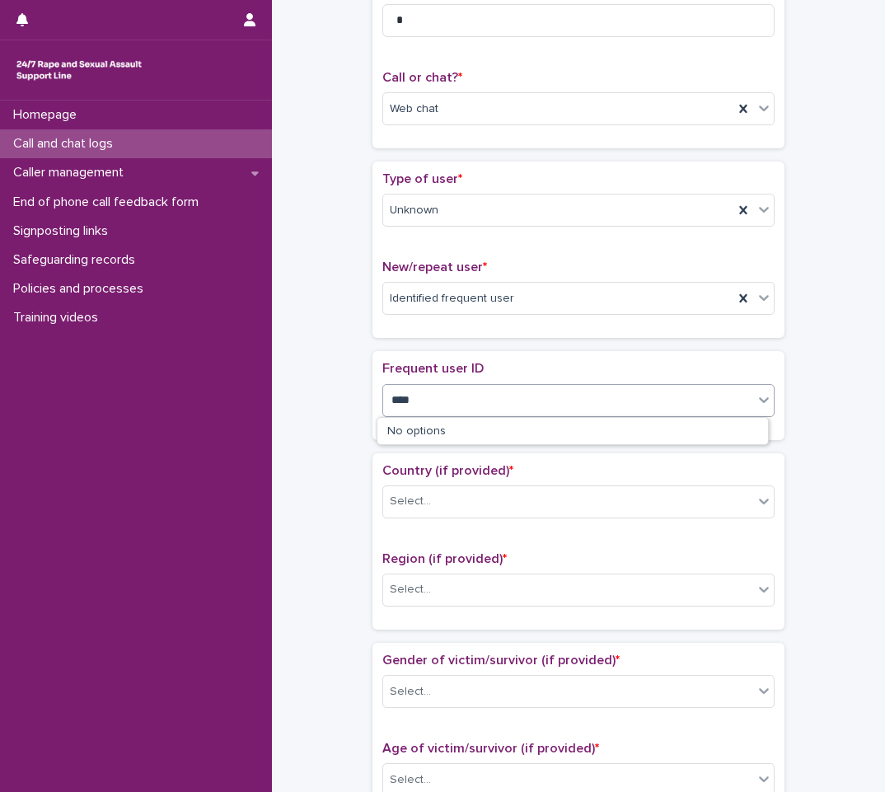
type input "*****"
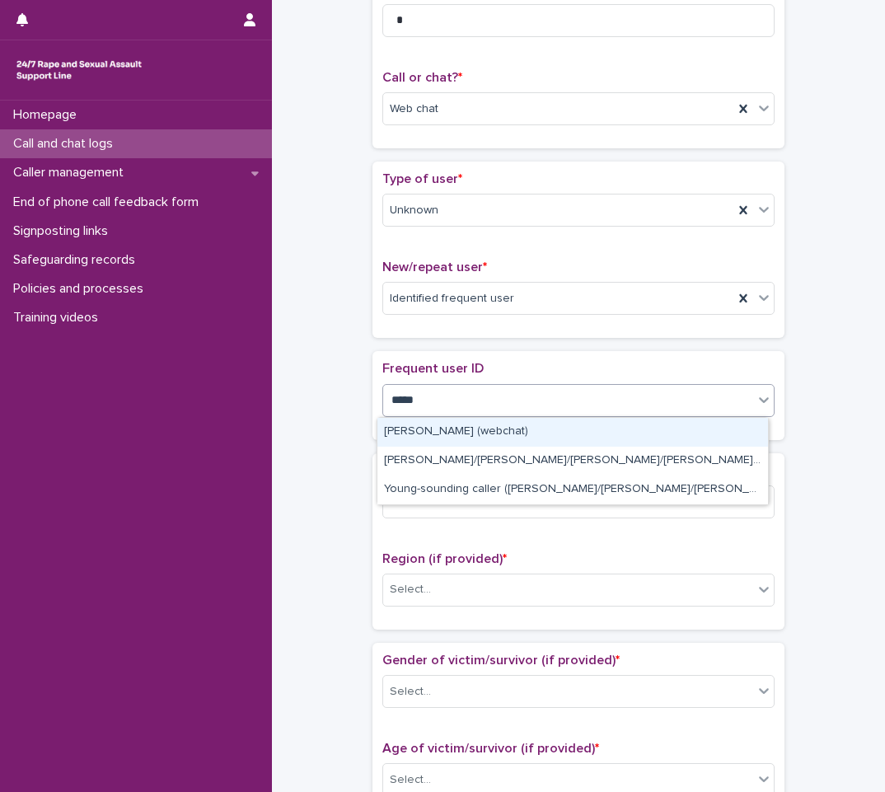
click at [524, 433] on div "[PERSON_NAME] (webchat)" at bounding box center [573, 432] width 391 height 29
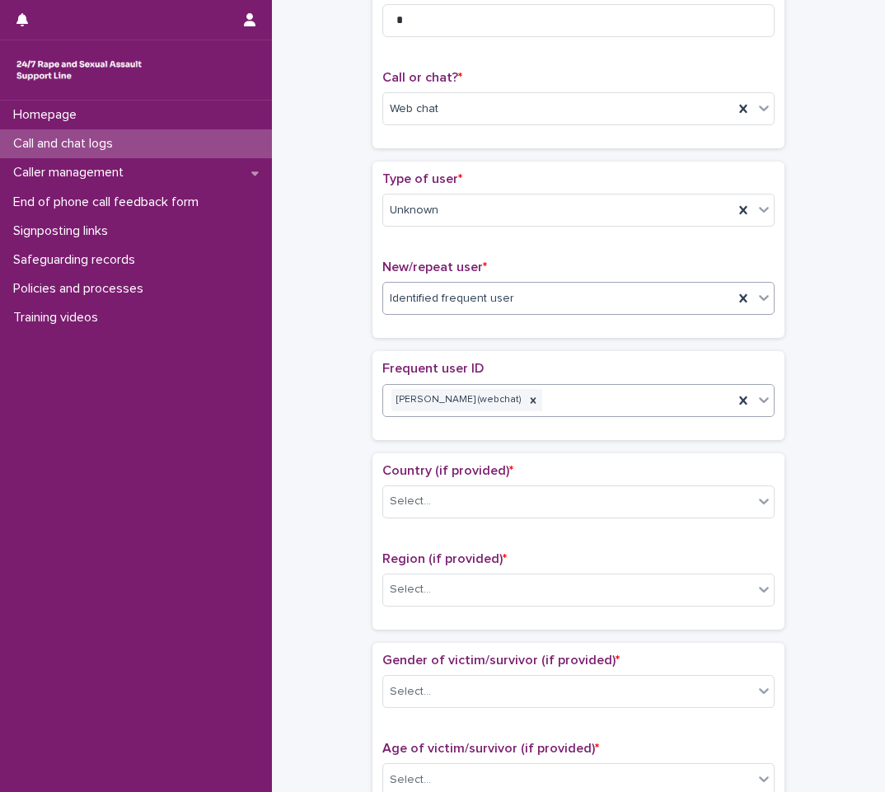
scroll to position [463, 0]
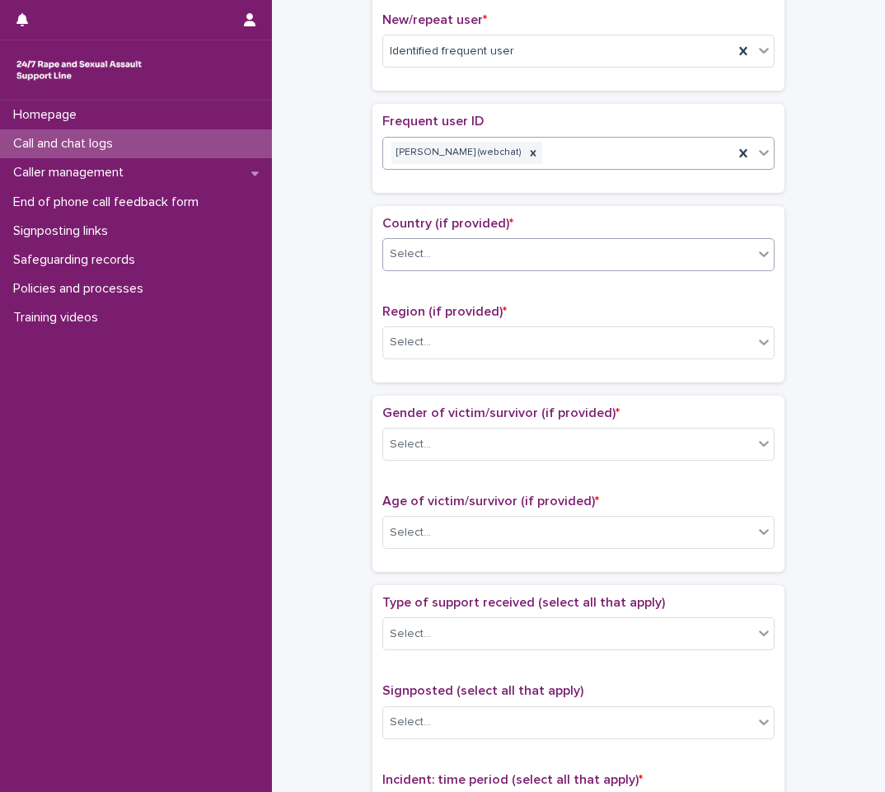
click at [573, 241] on div "Select..." at bounding box center [568, 254] width 370 height 27
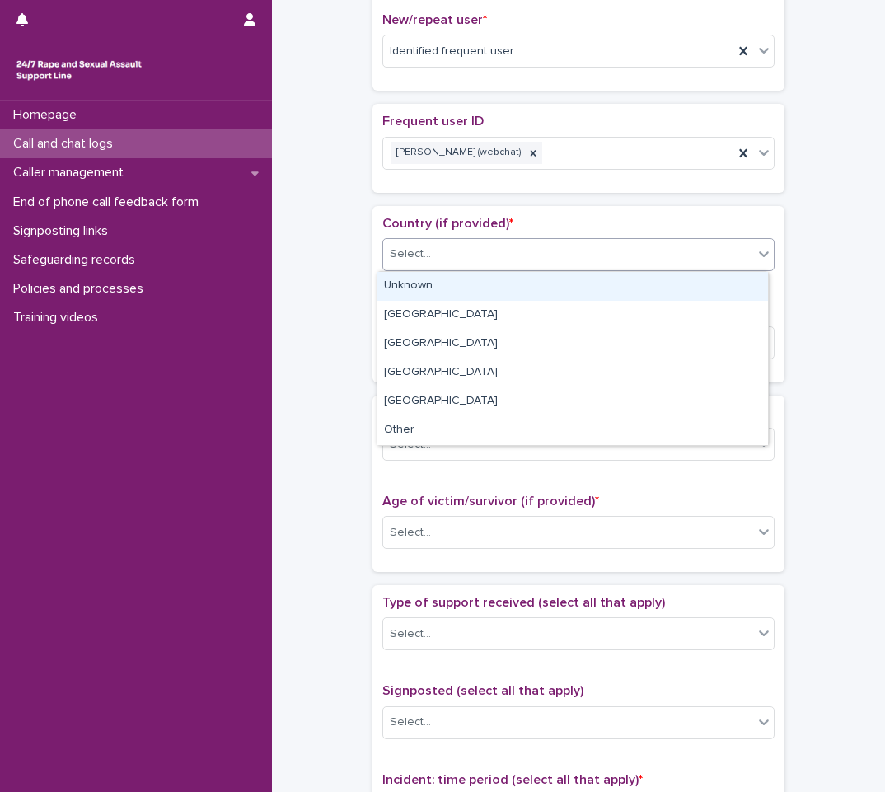
click at [562, 292] on div "Unknown" at bounding box center [573, 286] width 391 height 29
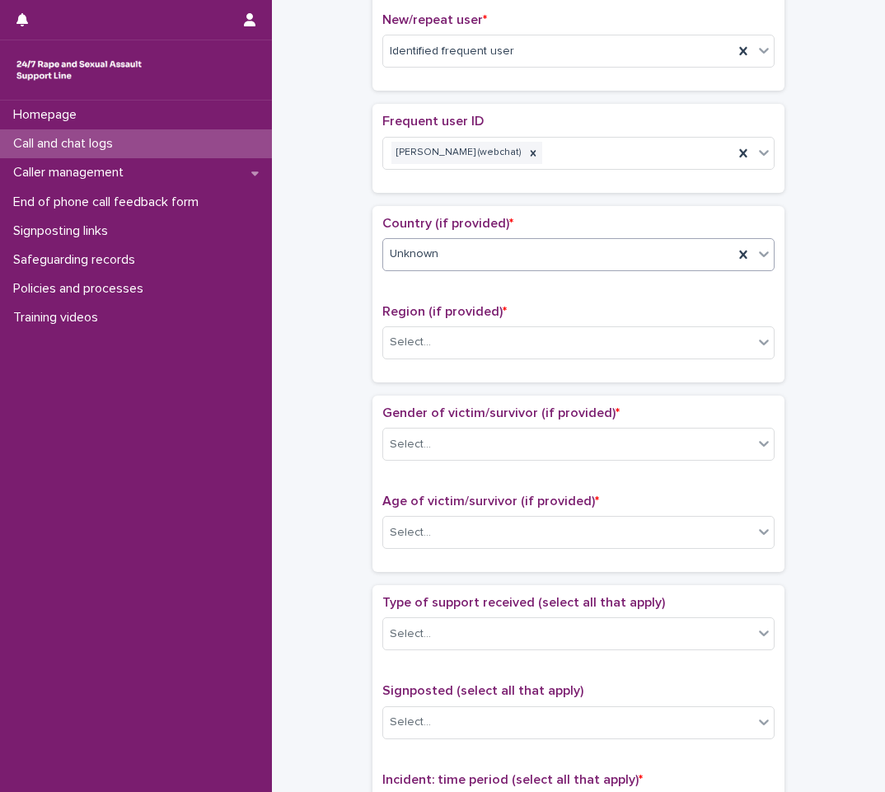
scroll to position [545, 0]
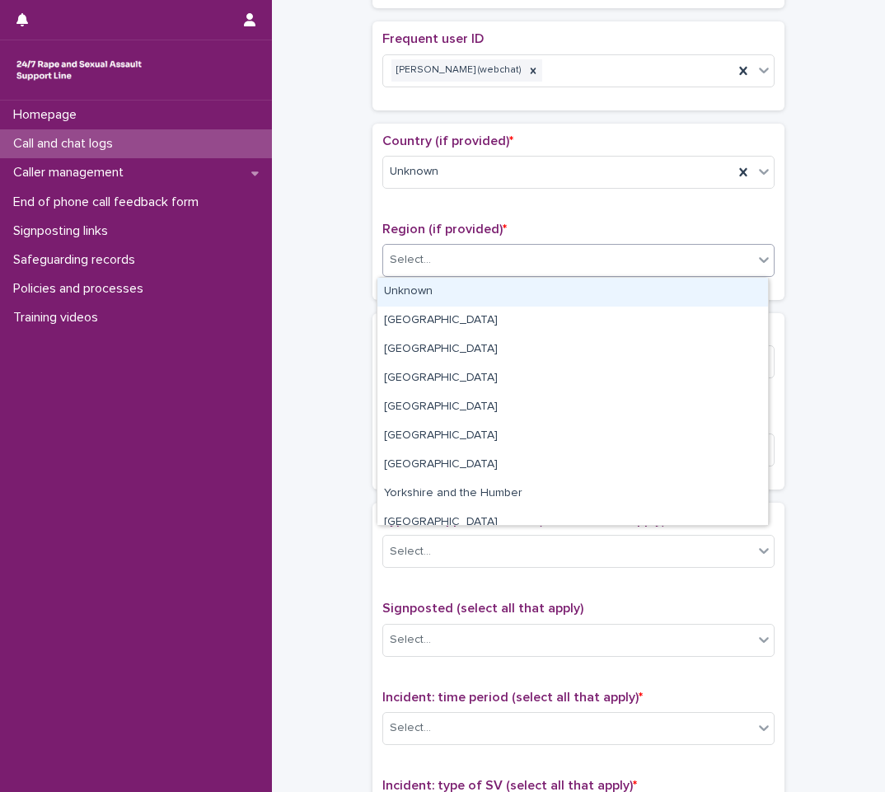
click at [561, 257] on div "Select..." at bounding box center [568, 260] width 370 height 27
click at [540, 293] on div "Unknown" at bounding box center [573, 292] width 391 height 29
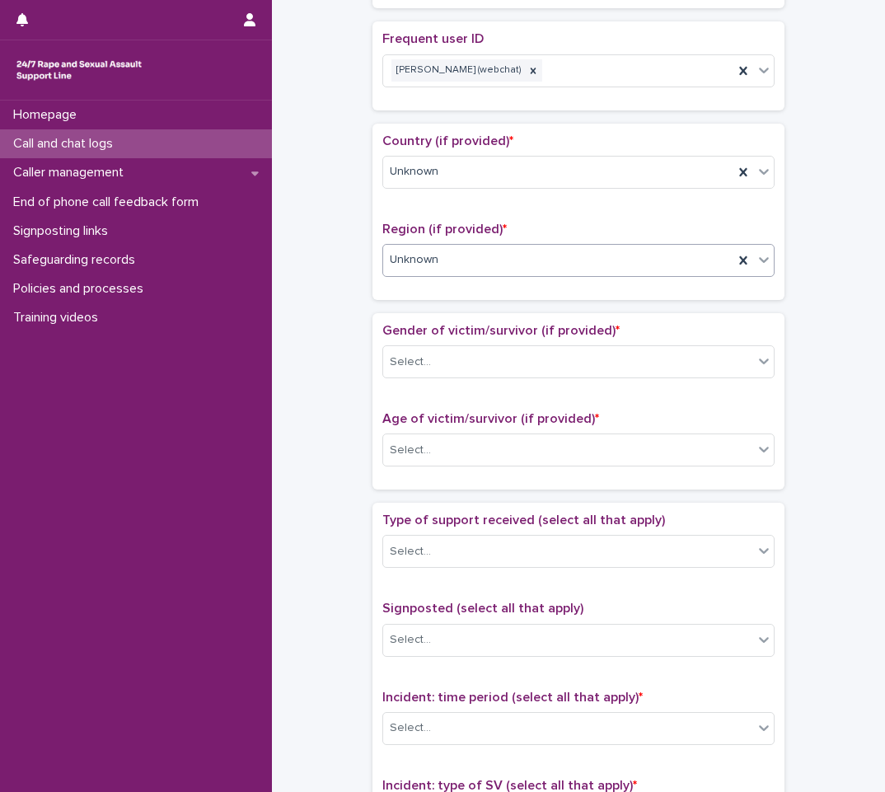
scroll to position [627, 0]
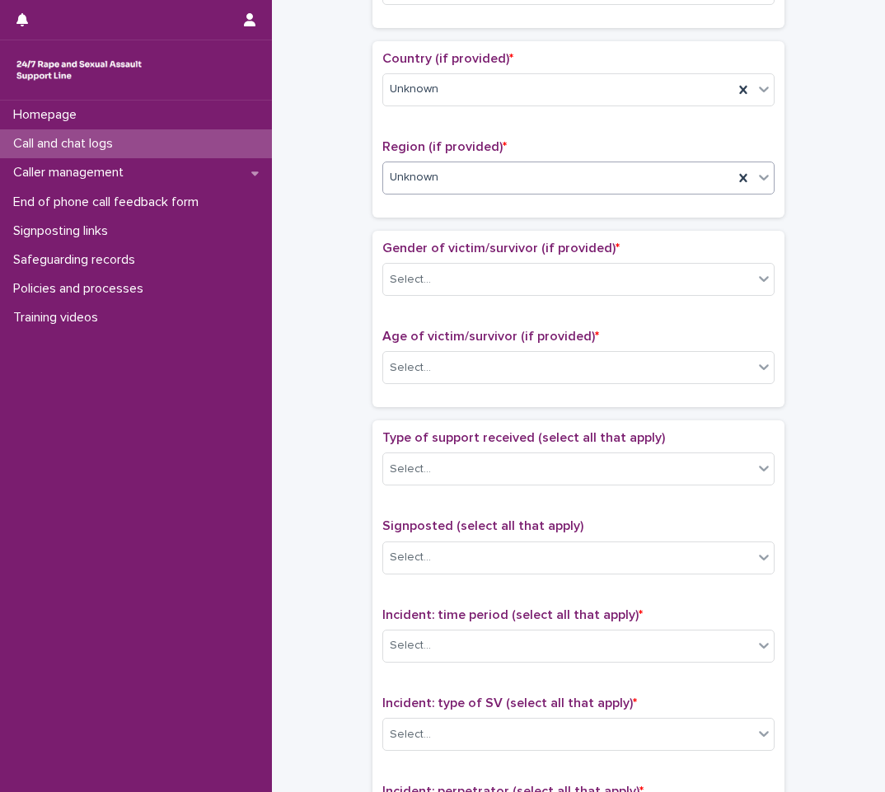
click at [547, 270] on div "Select..." at bounding box center [568, 279] width 370 height 27
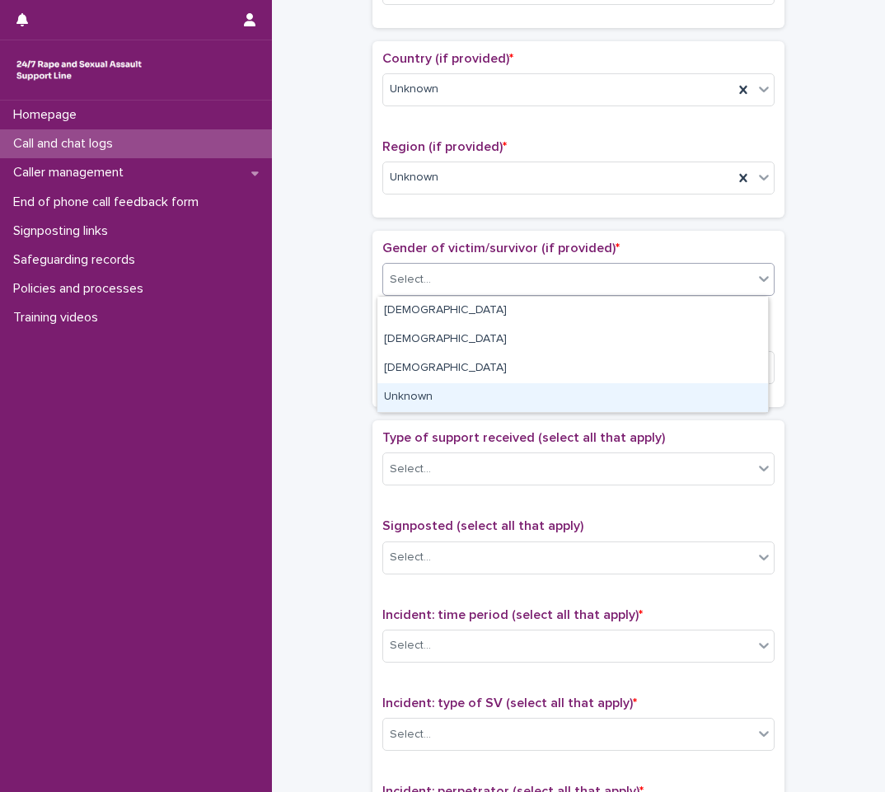
click at [509, 398] on div "Unknown" at bounding box center [573, 397] width 391 height 29
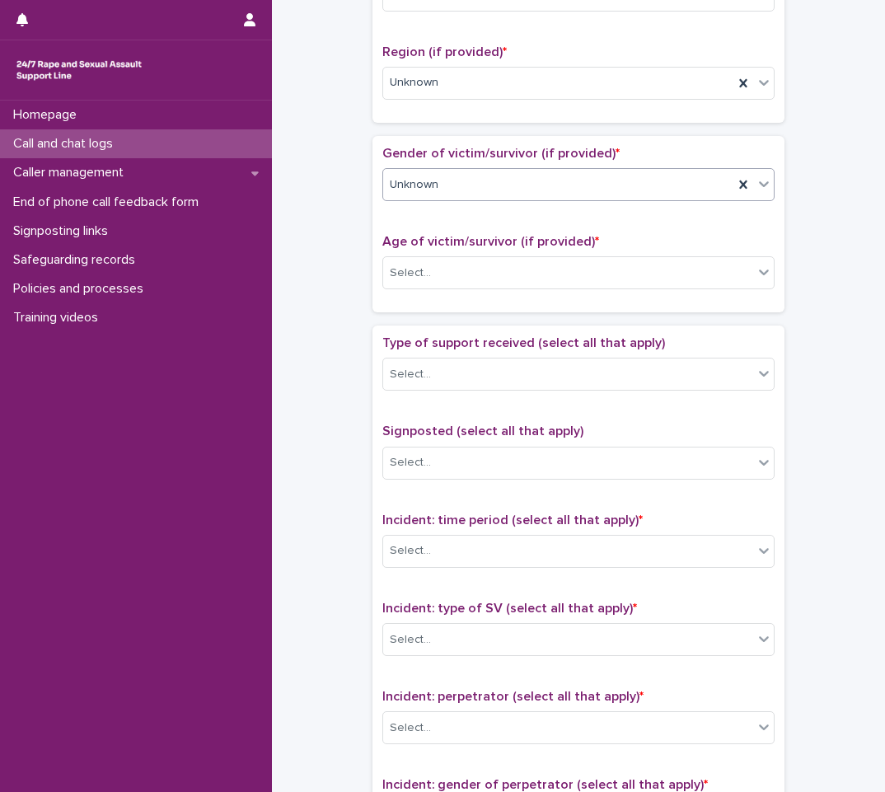
scroll to position [792, 0]
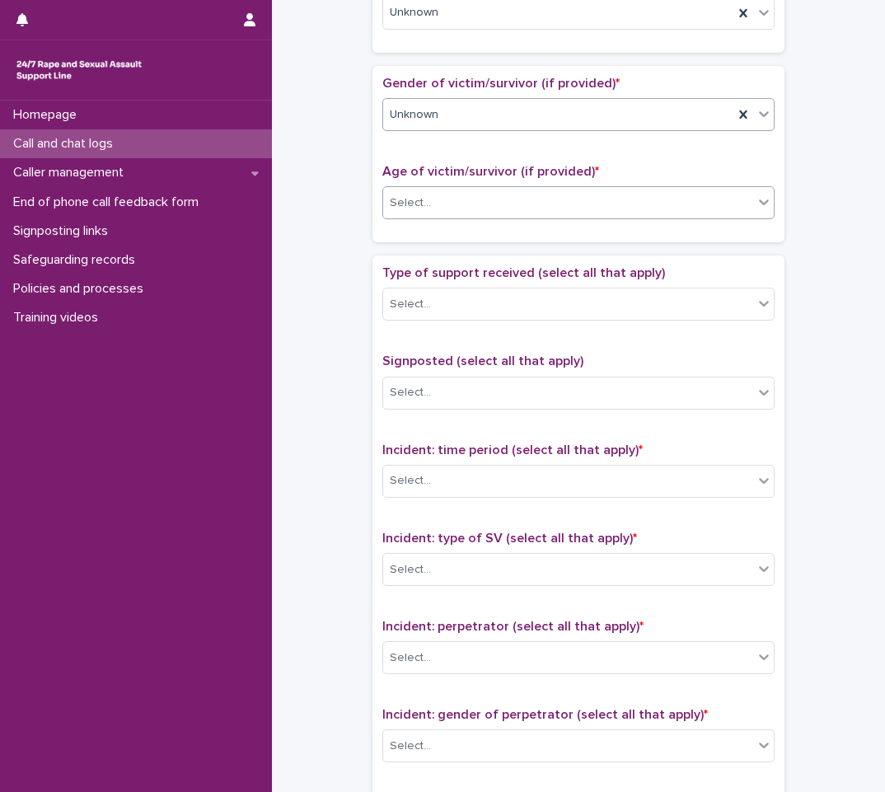
click at [520, 206] on div "Select..." at bounding box center [568, 203] width 370 height 27
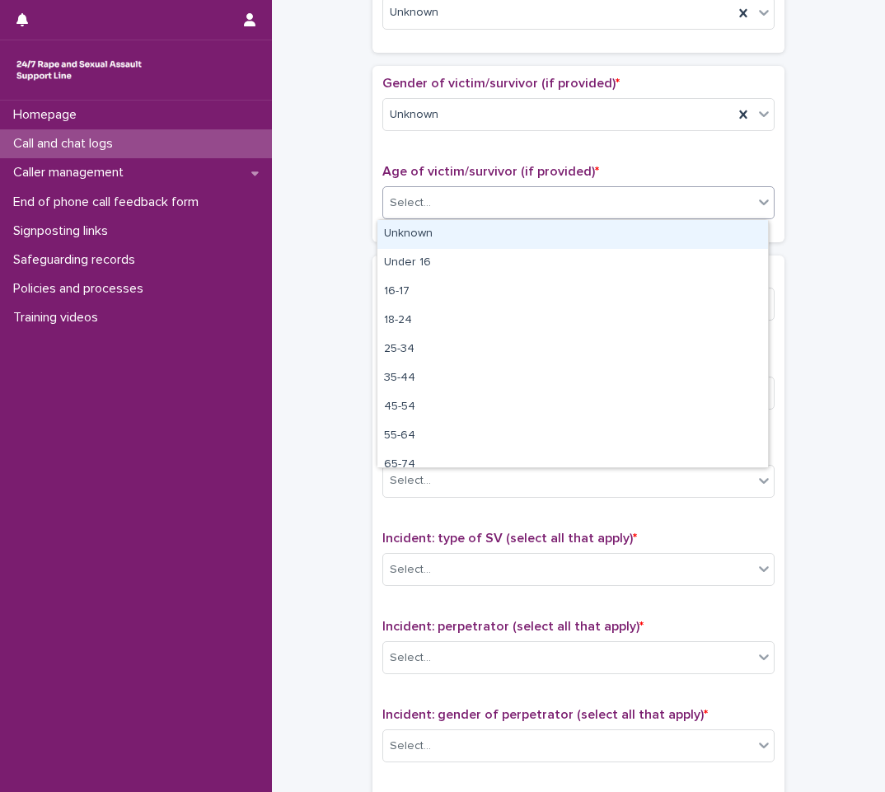
click at [510, 231] on div "Unknown" at bounding box center [573, 234] width 391 height 29
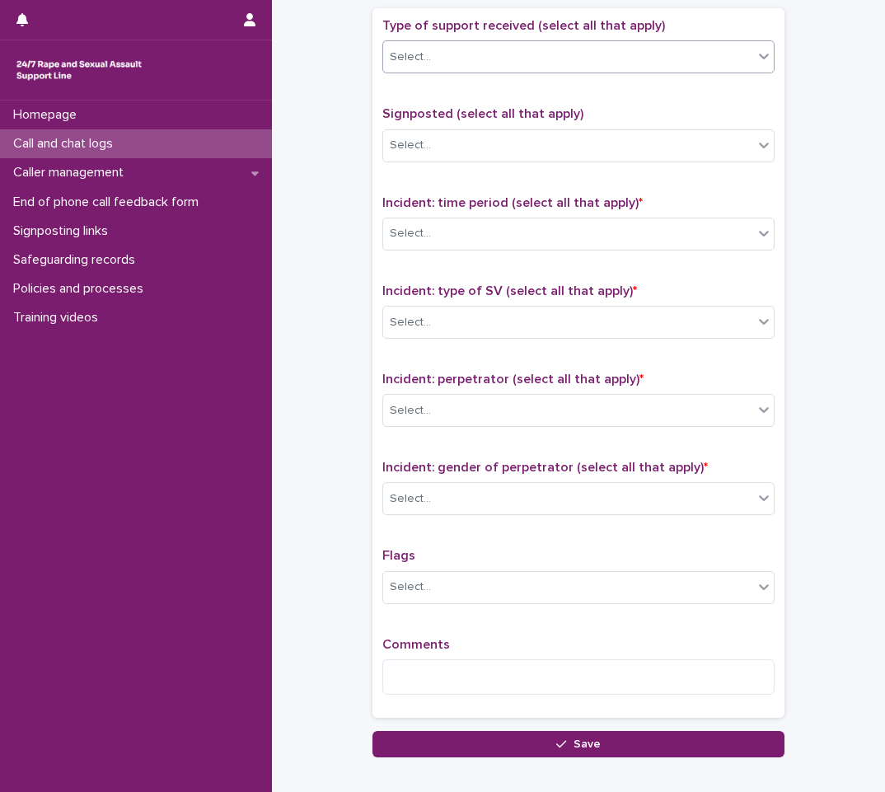
scroll to position [1122, 0]
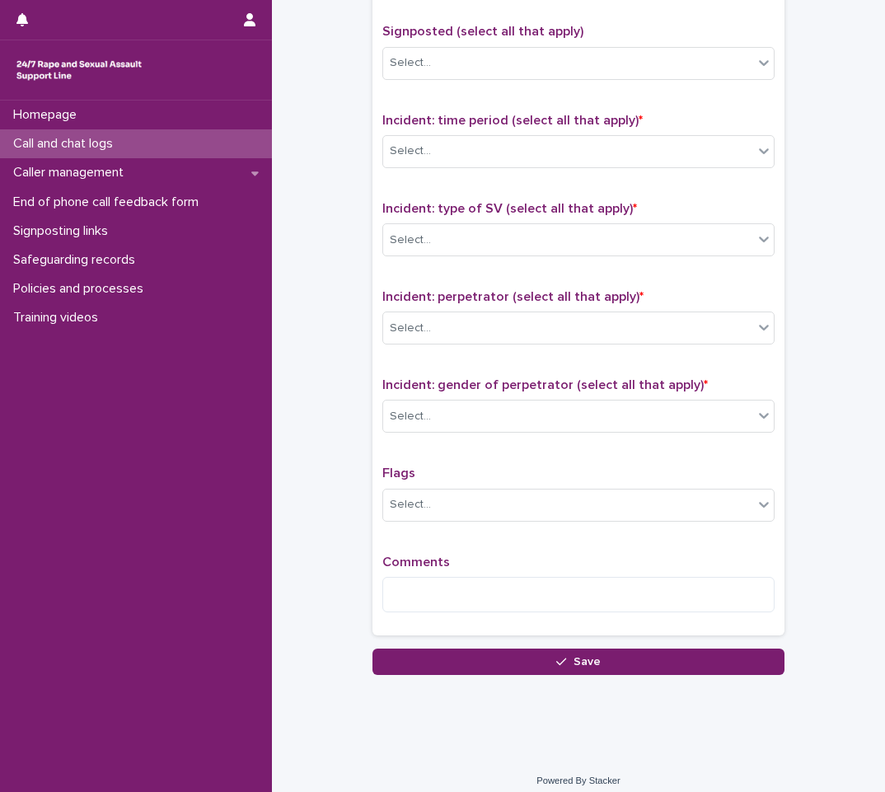
click at [565, 152] on div "Select..." at bounding box center [568, 151] width 370 height 27
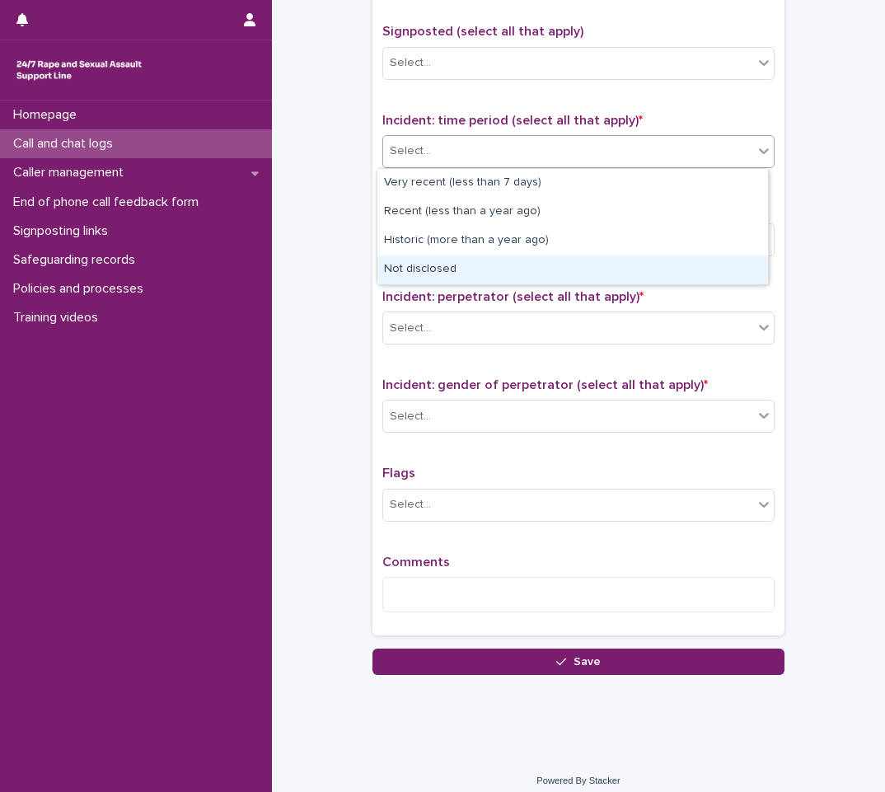
click at [571, 259] on div "Not disclosed" at bounding box center [573, 270] width 391 height 29
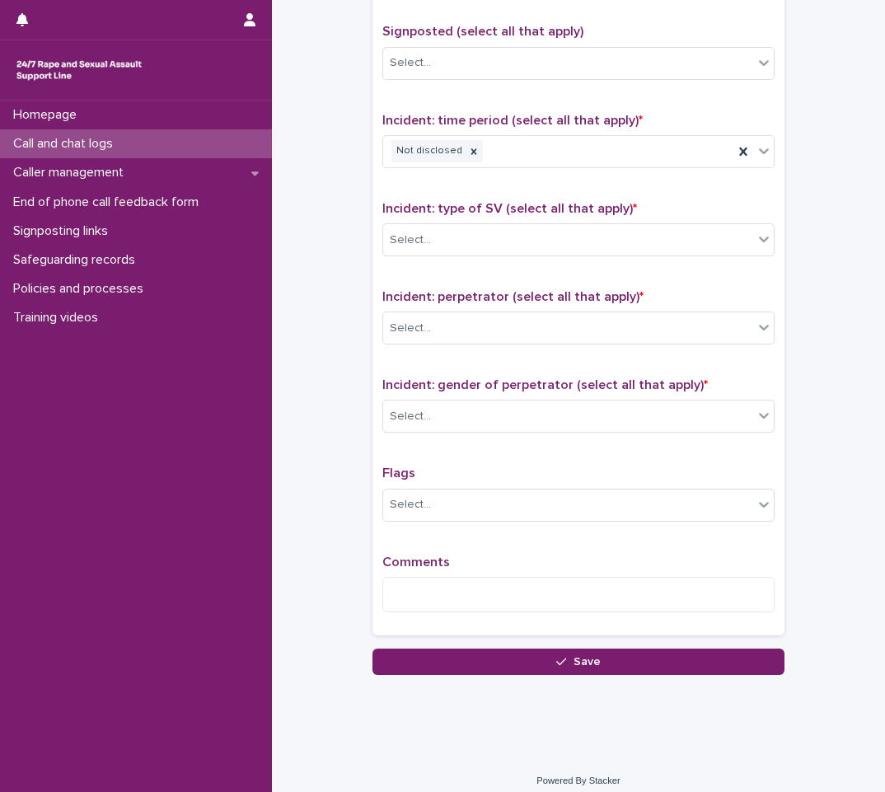
click at [556, 262] on div "Incident: type of SV (select all that apply) * Select..." at bounding box center [579, 235] width 392 height 68
click at [555, 241] on div "Select..." at bounding box center [568, 240] width 370 height 27
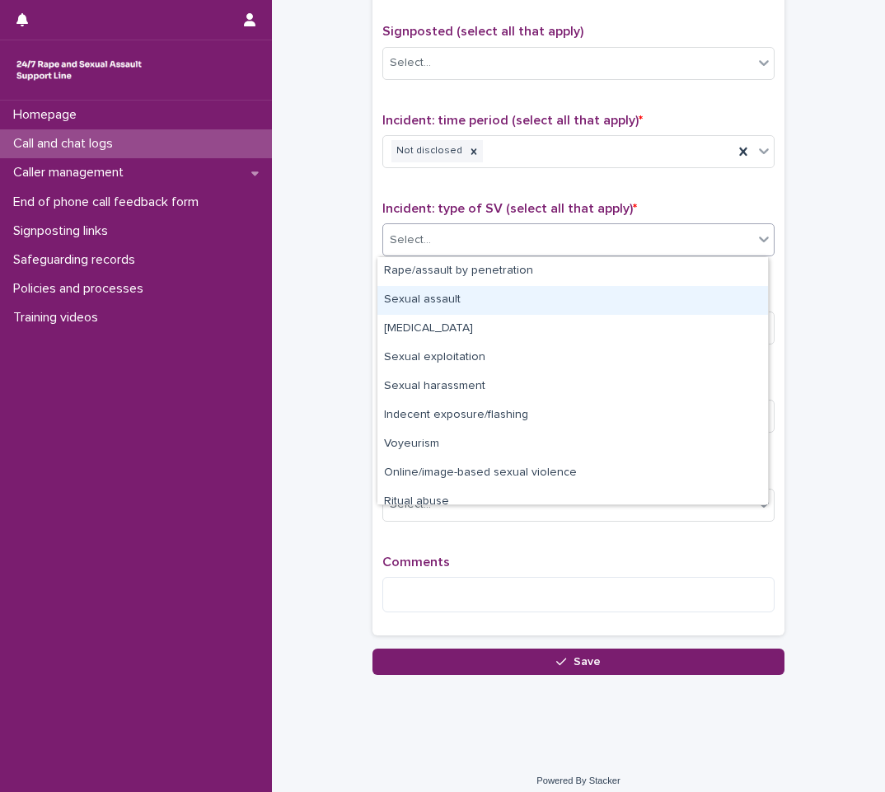
scroll to position [41, 0]
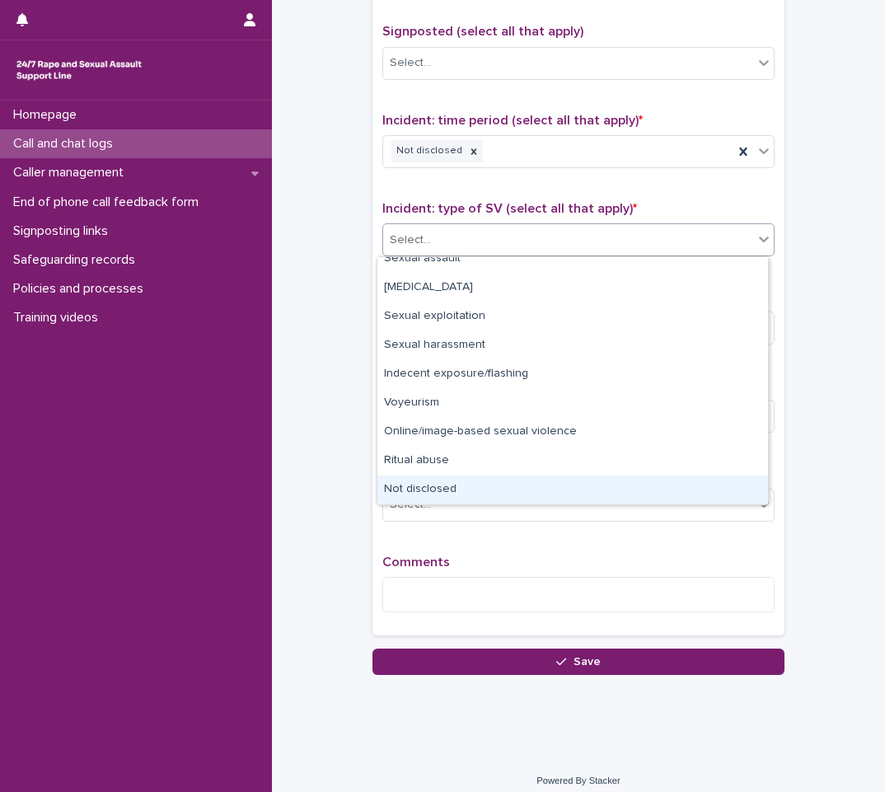
click at [504, 479] on div "Not disclosed" at bounding box center [573, 490] width 391 height 29
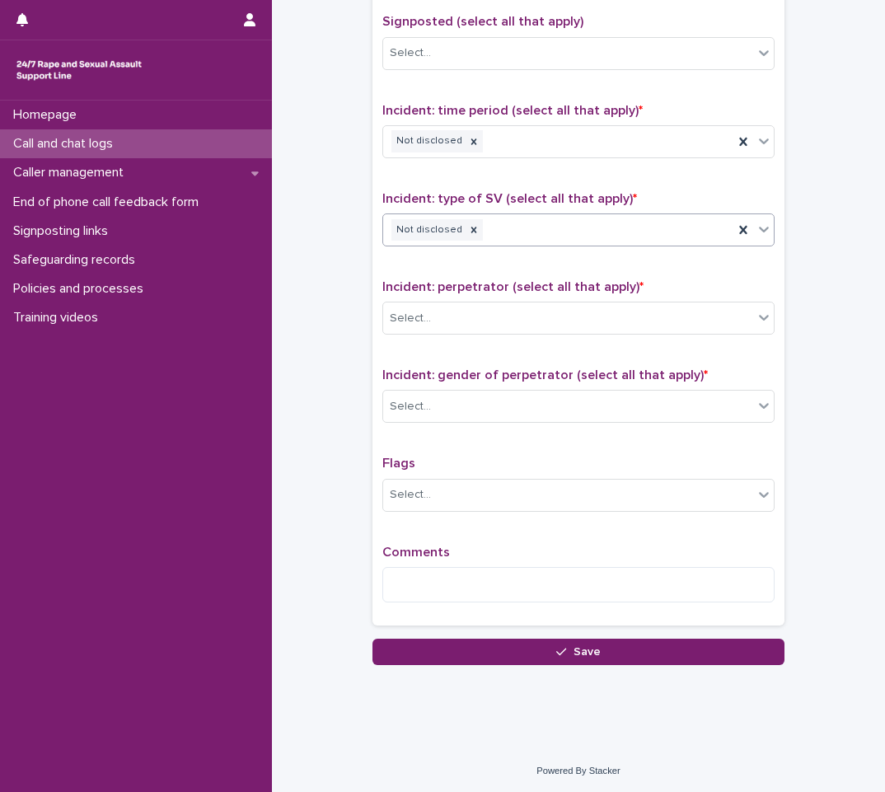
scroll to position [1134, 0]
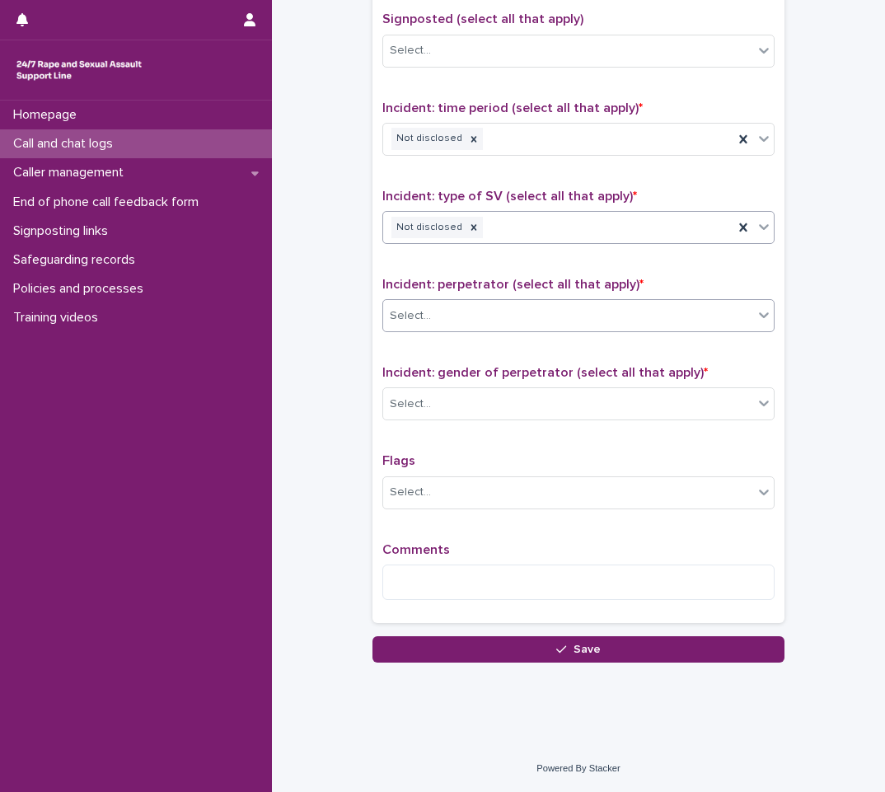
click at [501, 317] on div "Select..." at bounding box center [568, 316] width 370 height 27
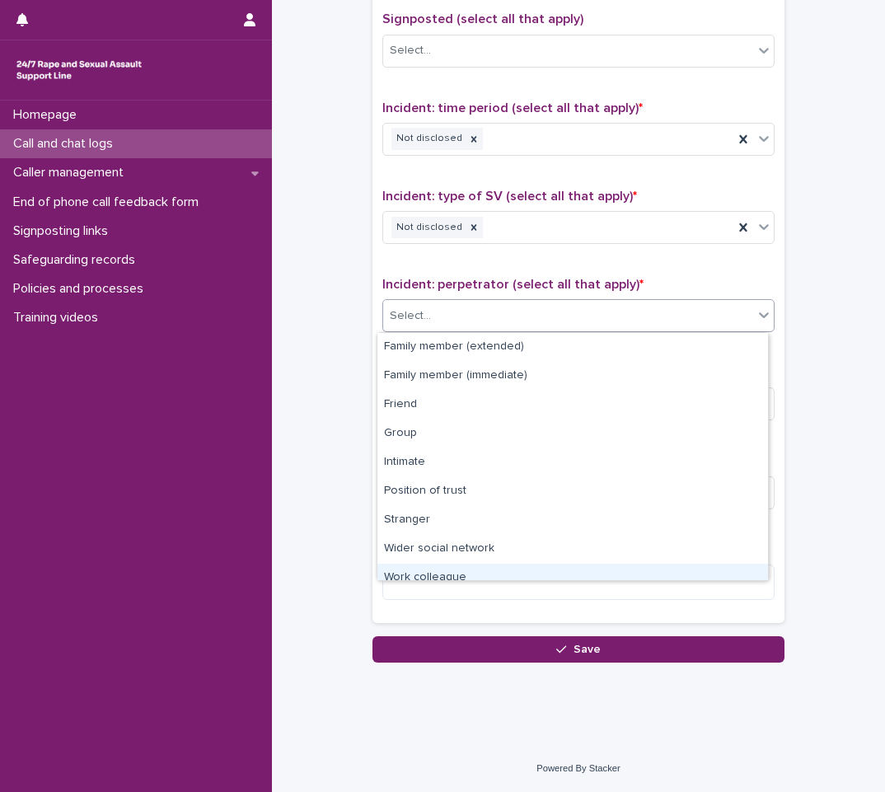
scroll to position [70, 0]
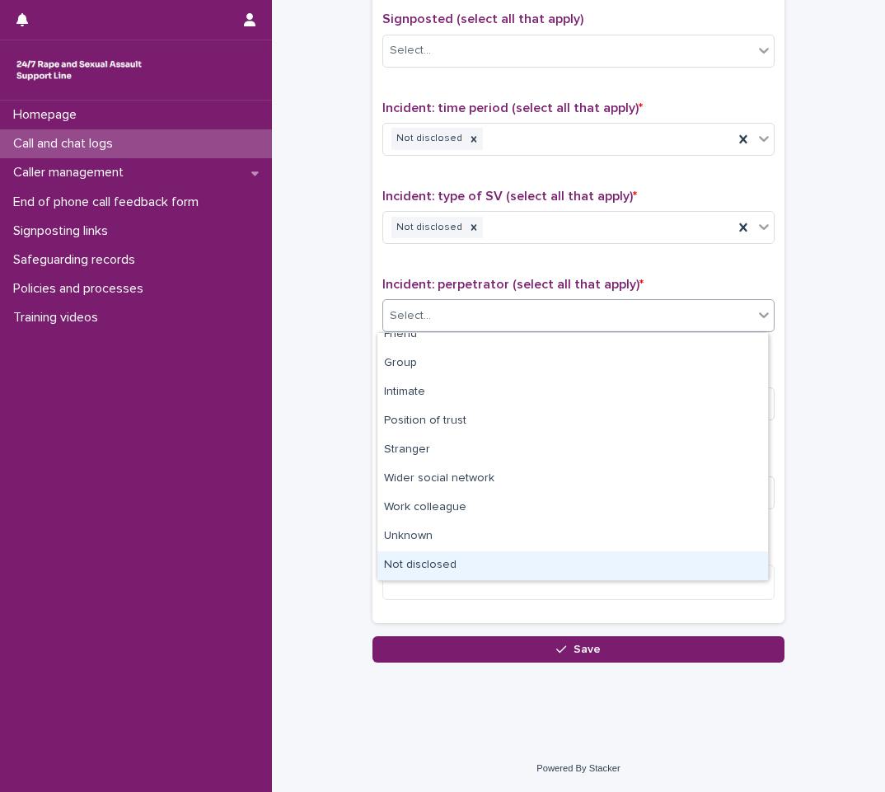
click at [477, 564] on div "Not disclosed" at bounding box center [573, 566] width 391 height 29
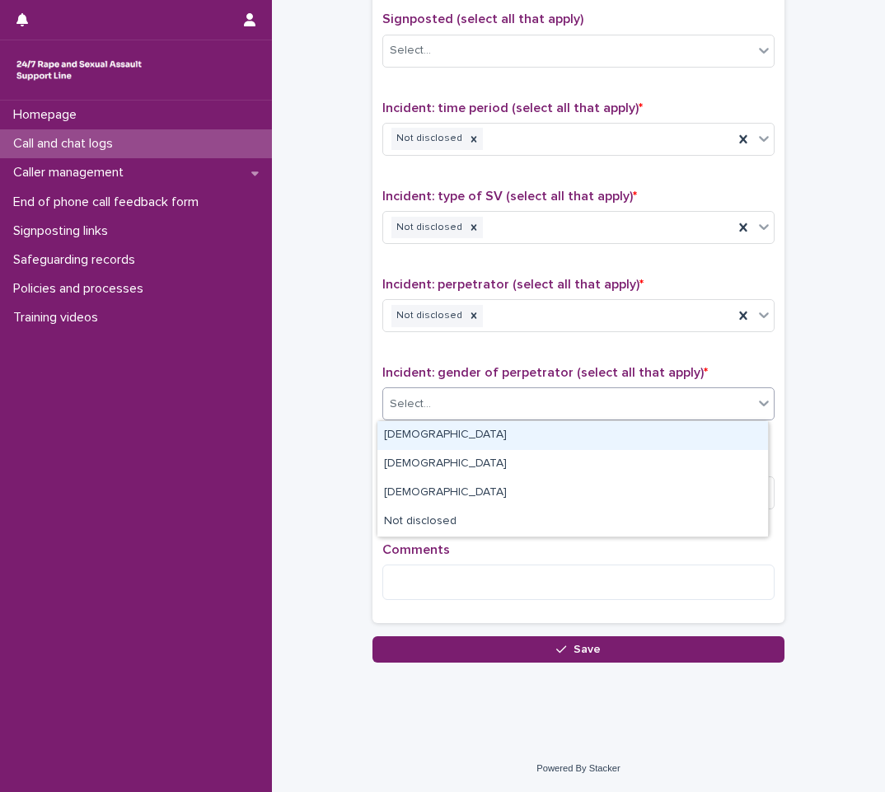
click at [486, 402] on div "Select..." at bounding box center [568, 404] width 370 height 27
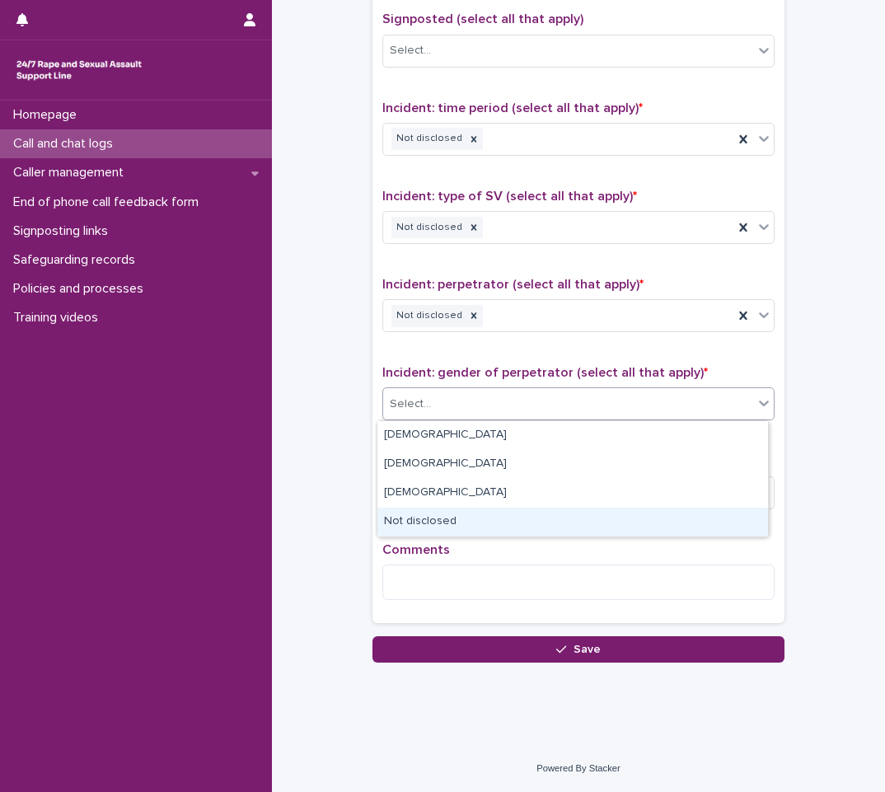
click at [547, 533] on div "Not disclosed" at bounding box center [573, 522] width 391 height 29
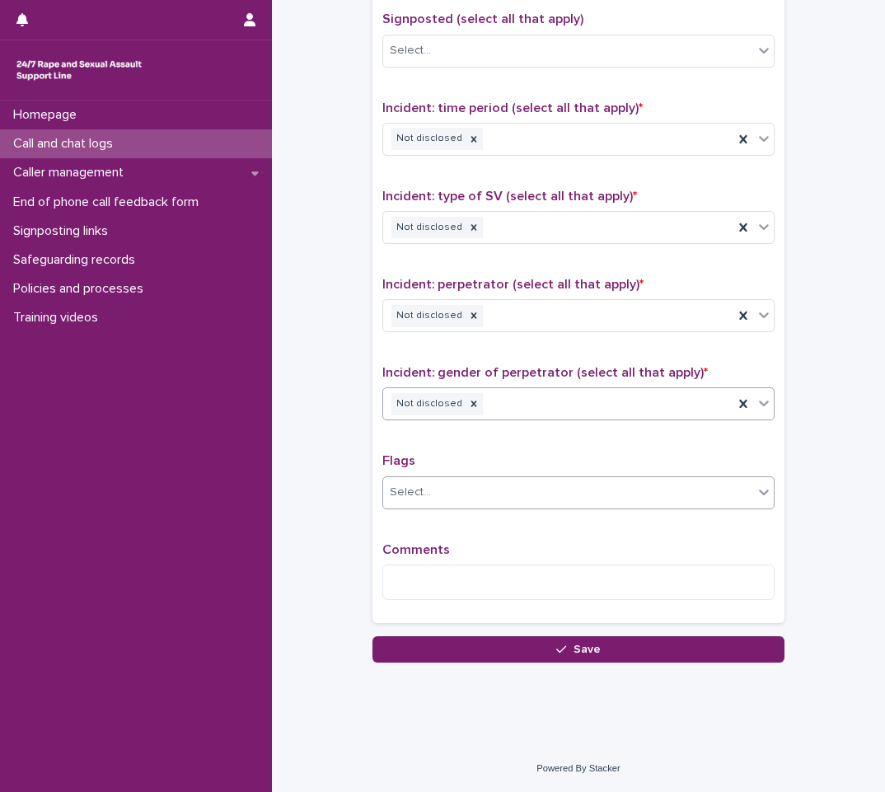
click at [534, 484] on div "Select..." at bounding box center [568, 492] width 370 height 27
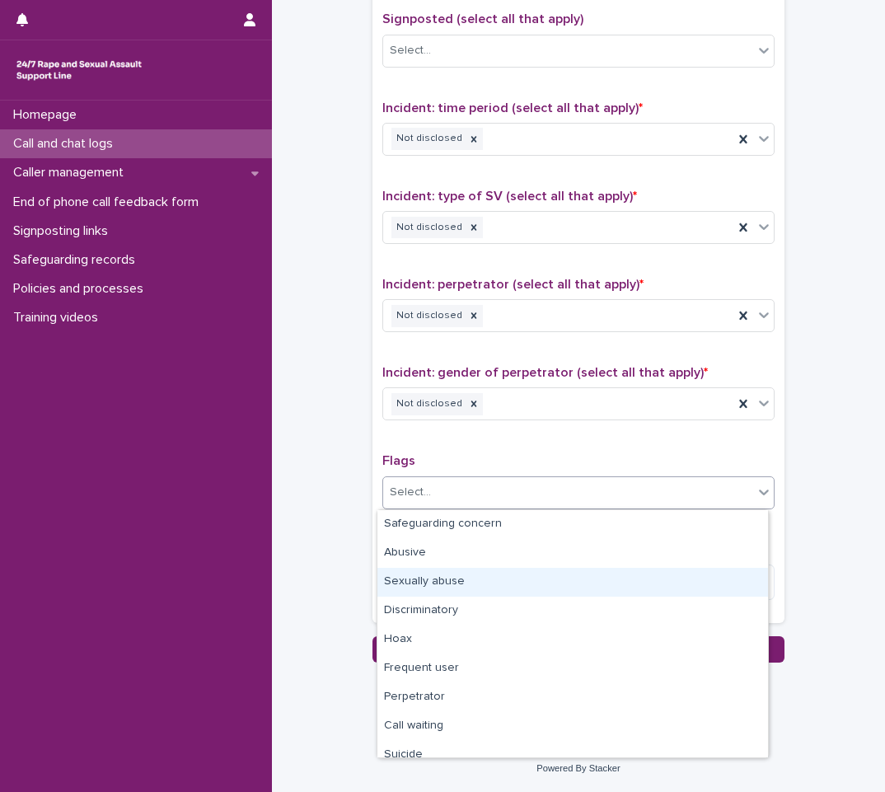
drag, startPoint x: 506, startPoint y: 561, endPoint x: 494, endPoint y: 585, distance: 26.9
click at [494, 585] on div "Sexually abuse" at bounding box center [573, 582] width 391 height 29
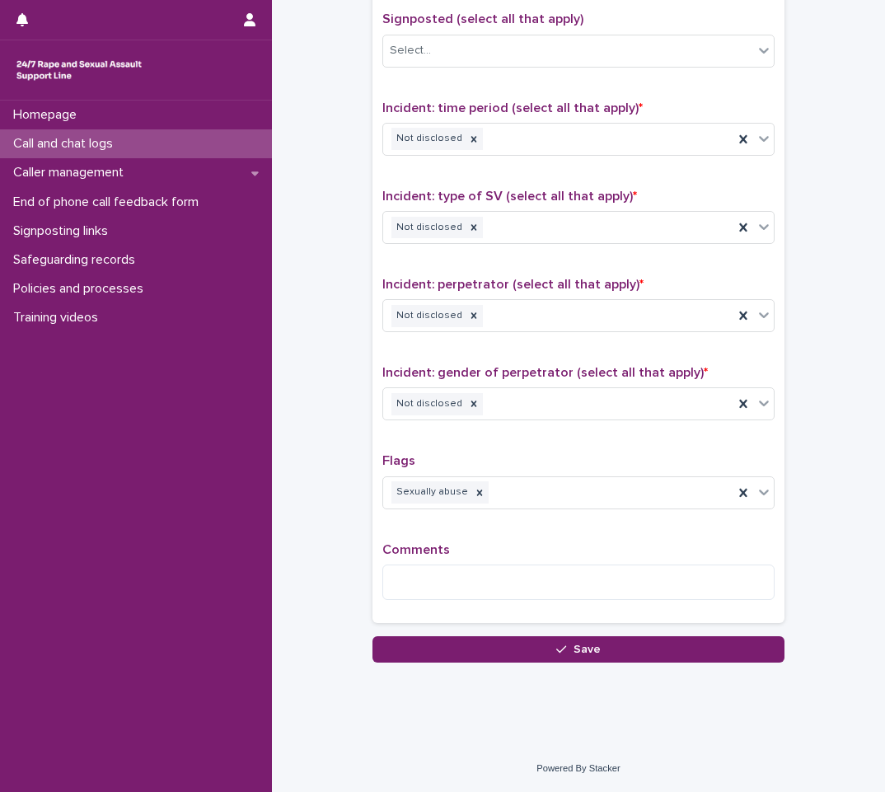
click at [568, 608] on div "Comments" at bounding box center [579, 577] width 392 height 71
click at [581, 576] on textarea at bounding box center [579, 582] width 392 height 35
type textarea "*"
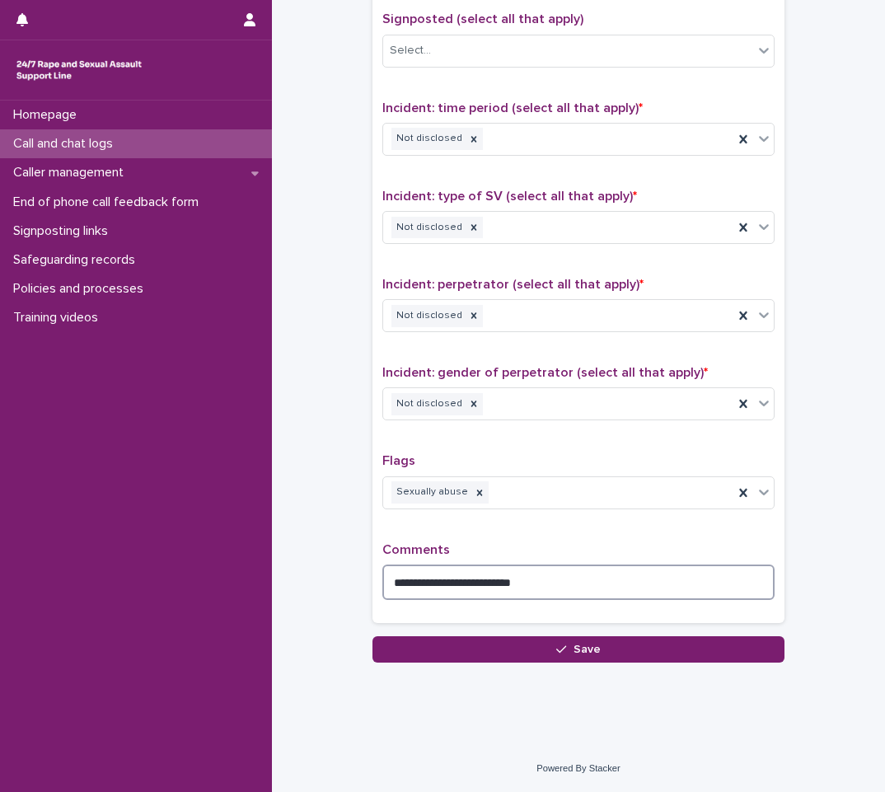
click at [489, 578] on textarea "**********" at bounding box center [579, 582] width 392 height 35
click at [607, 586] on textarea "**********" at bounding box center [579, 582] width 392 height 35
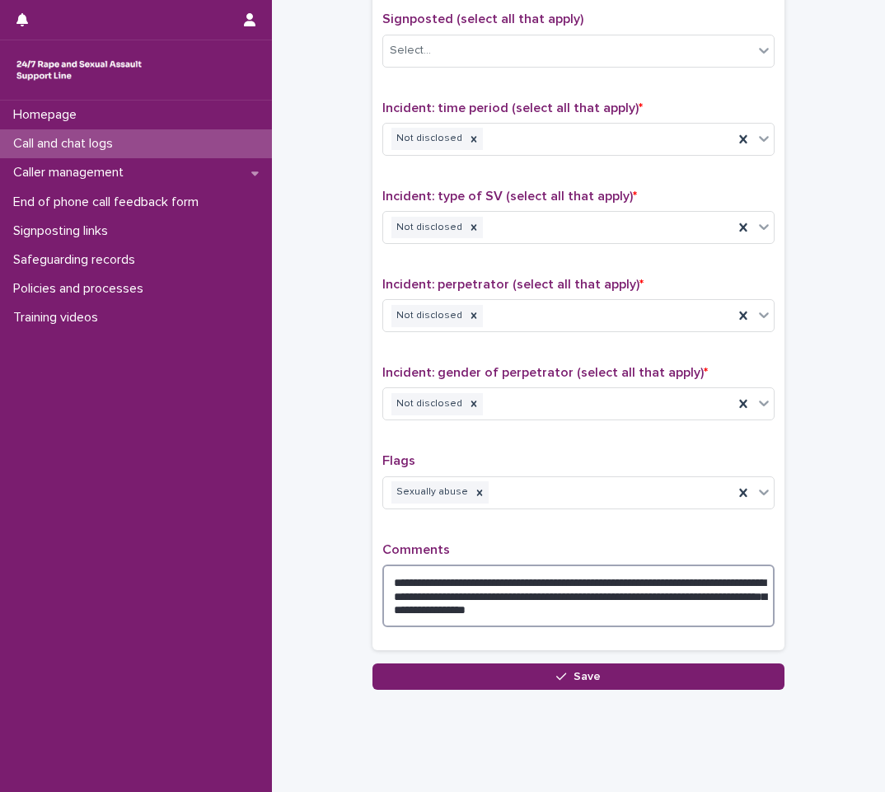
drag, startPoint x: 683, startPoint y: 615, endPoint x: 477, endPoint y: 613, distance: 206.1
click at [477, 613] on textarea "**********" at bounding box center [579, 596] width 392 height 63
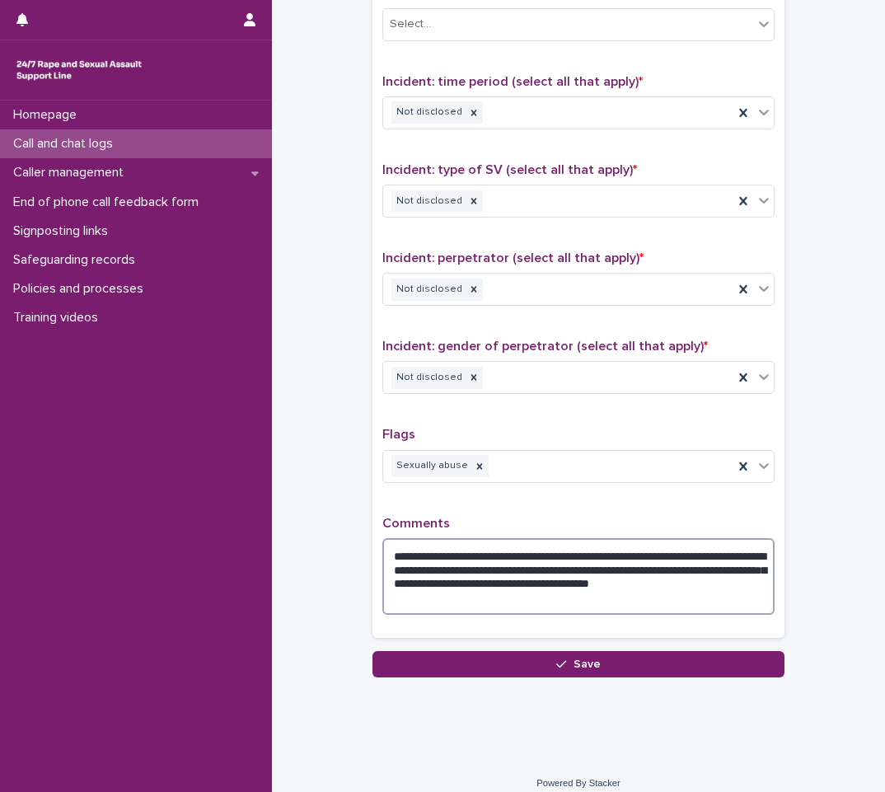
scroll to position [1176, 0]
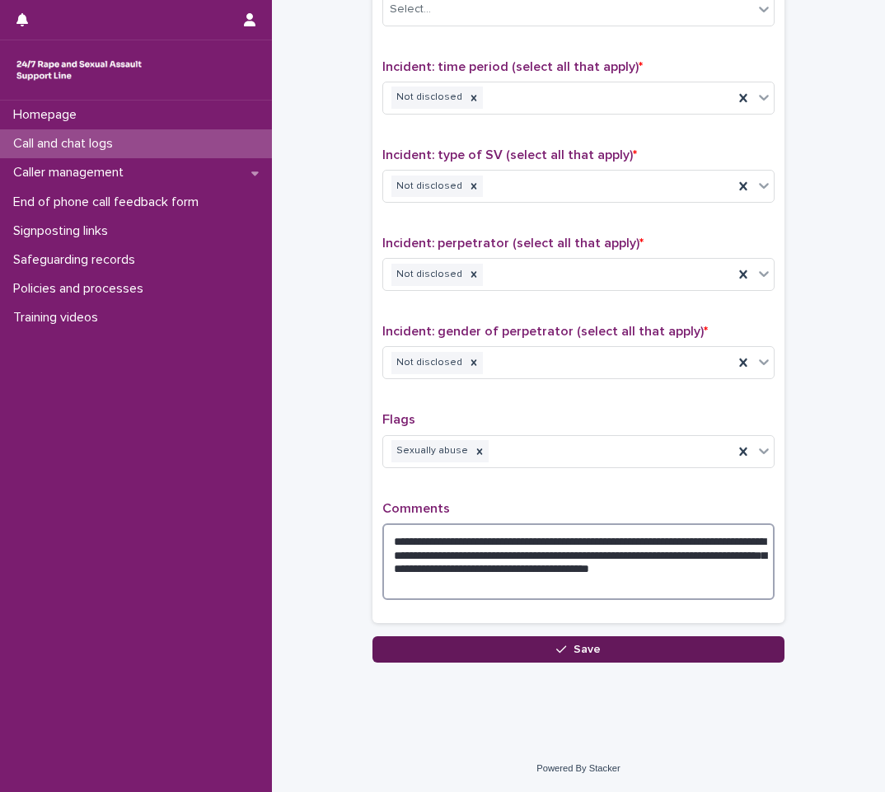
type textarea "**********"
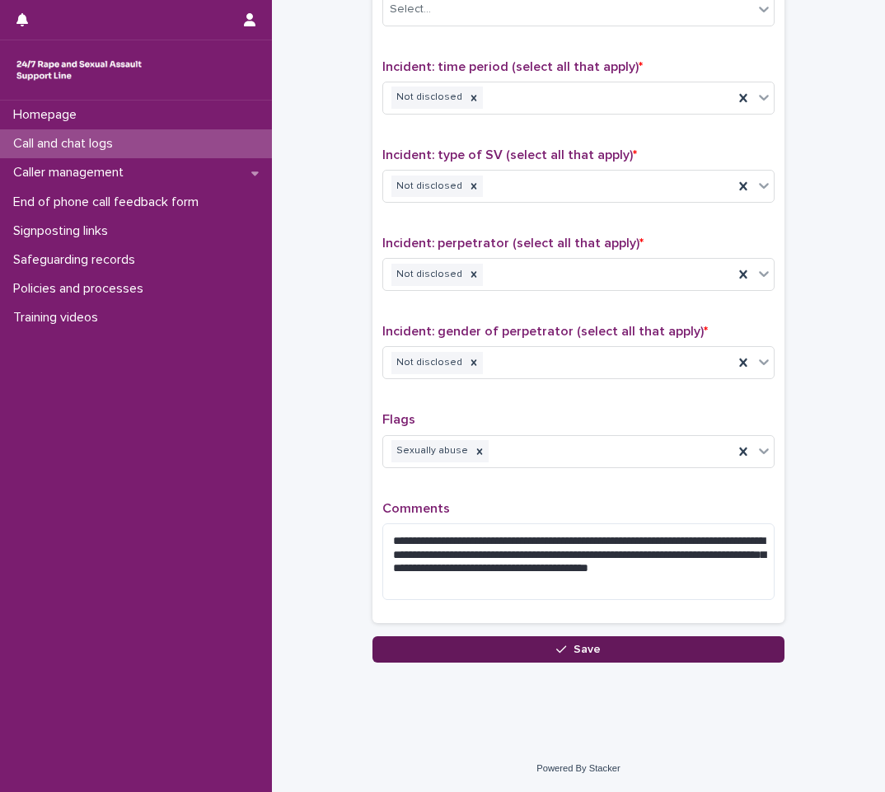
click at [556, 645] on icon "button" at bounding box center [561, 650] width 10 height 12
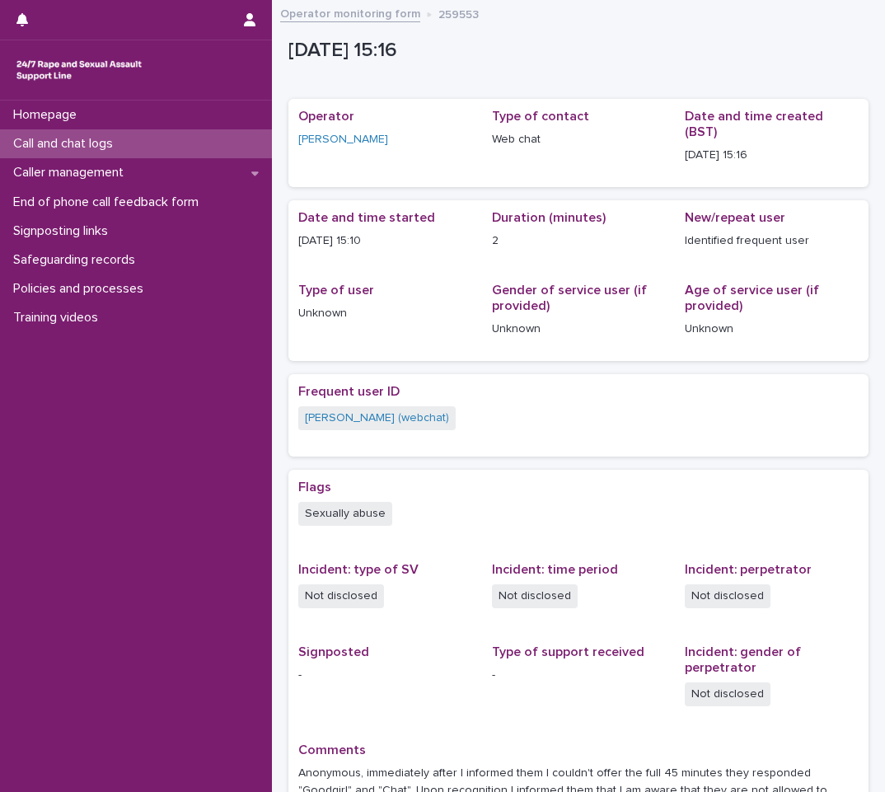
click at [343, 11] on link "Operator monitoring form" at bounding box center [350, 12] width 140 height 19
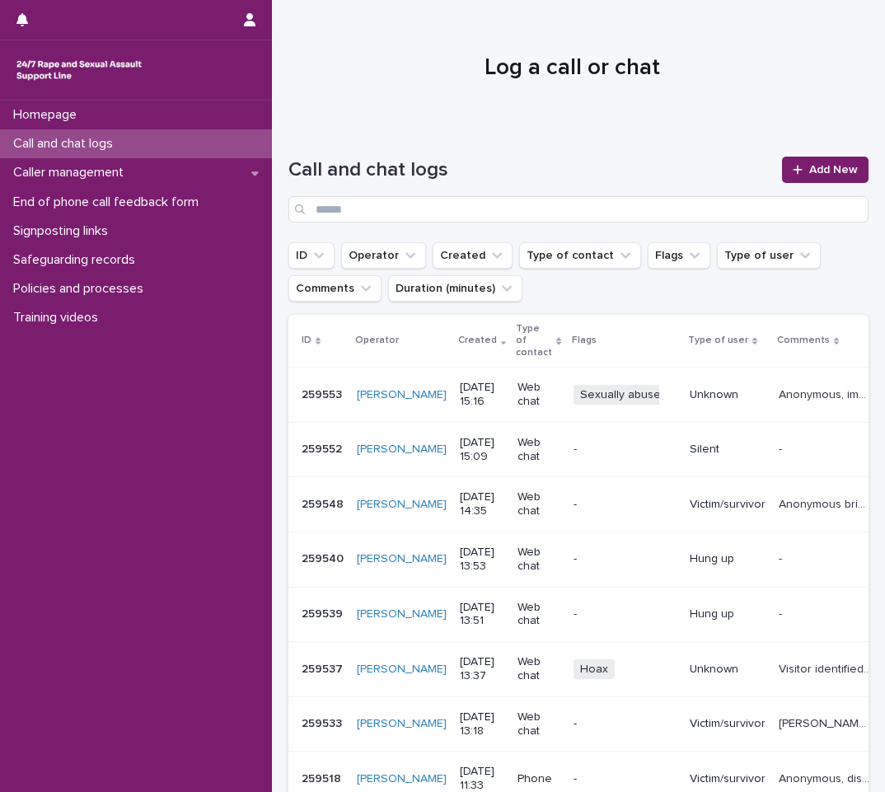
click at [690, 406] on div "Unknown" at bounding box center [728, 395] width 76 height 27
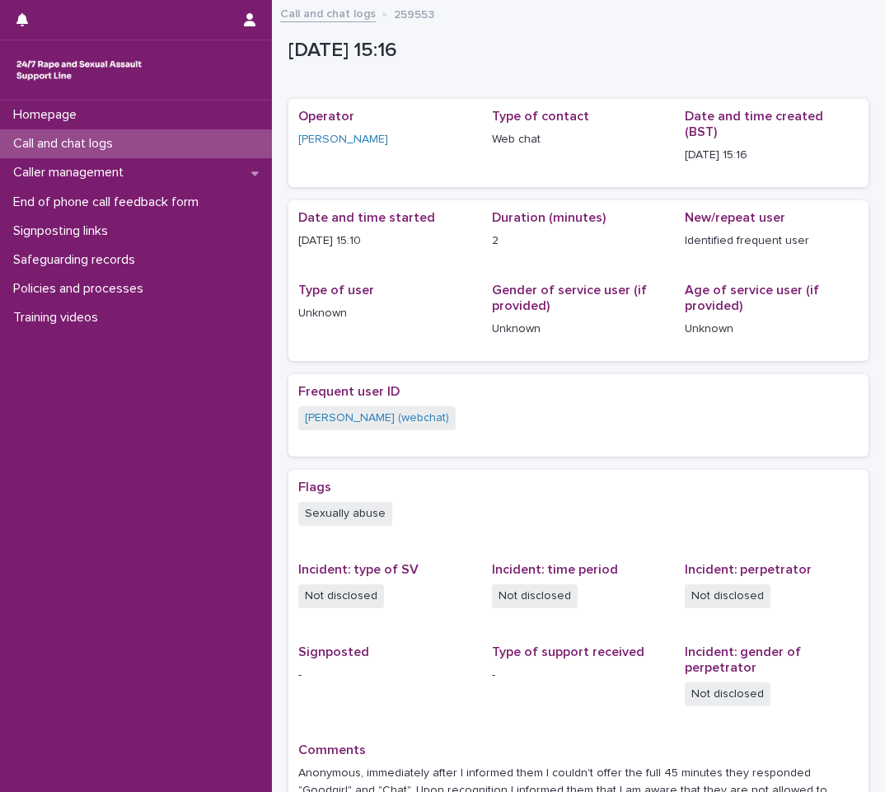
click at [614, 36] on div "16/8/2025 15:16" at bounding box center [576, 48] width 574 height 27
click at [364, 19] on link "Call and chat logs" at bounding box center [328, 12] width 96 height 19
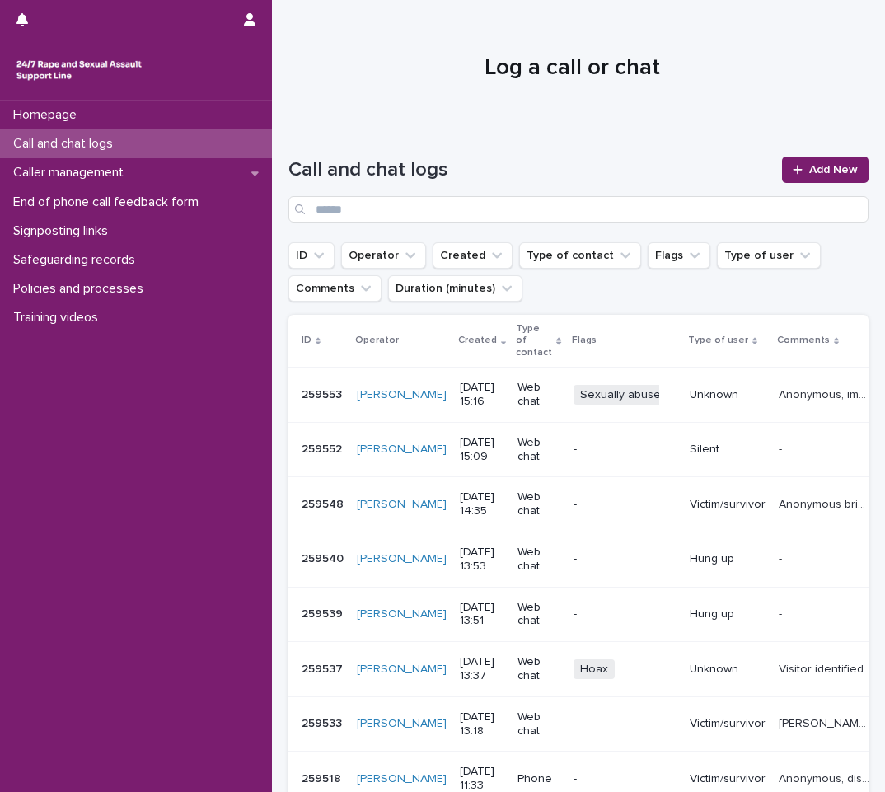
click at [62, 543] on div "Homepage Call and chat logs Caller management End of phone call feedback form S…" at bounding box center [136, 447] width 272 height 692
click at [822, 159] on link "Add New" at bounding box center [825, 170] width 87 height 26
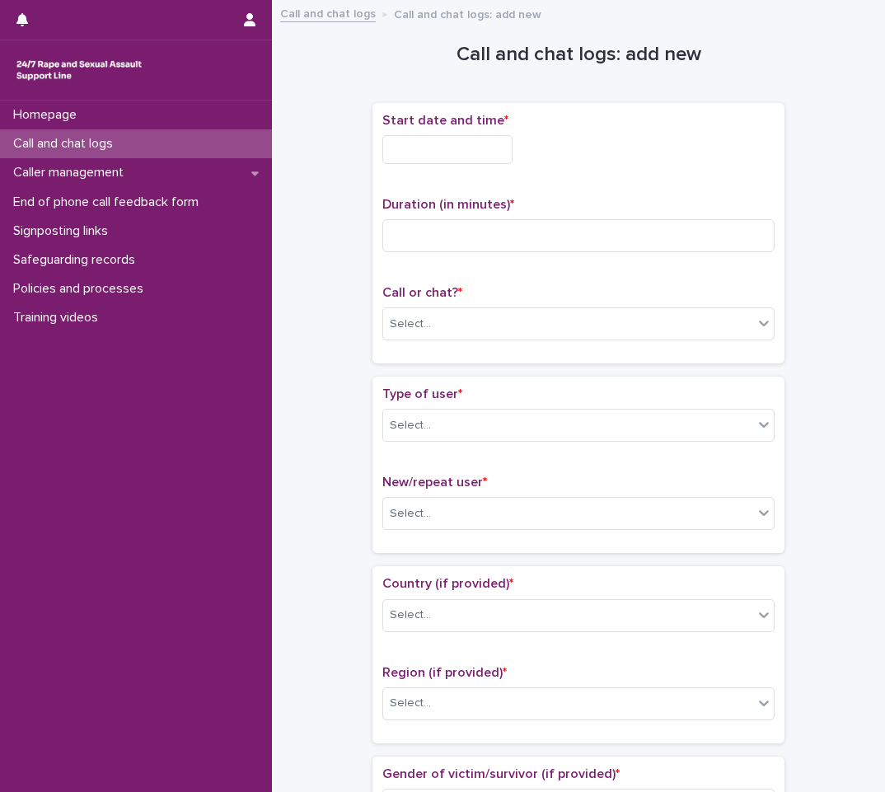
click at [498, 145] on input "text" at bounding box center [448, 149] width 130 height 29
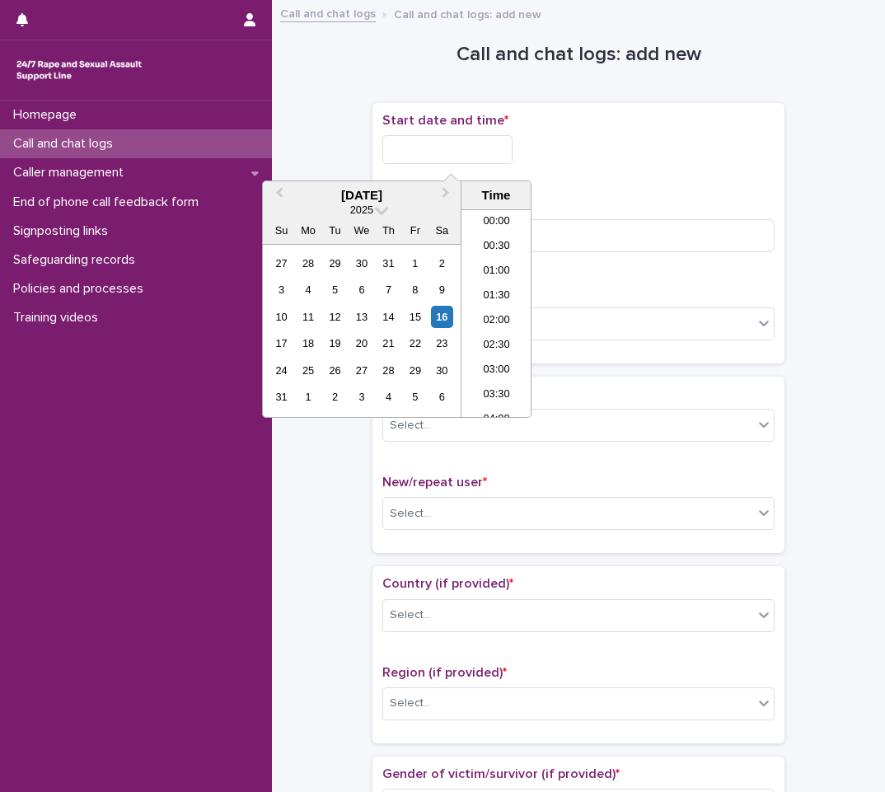
scroll to position [651, 0]
click at [489, 312] on li "15:00" at bounding box center [497, 313] width 70 height 25
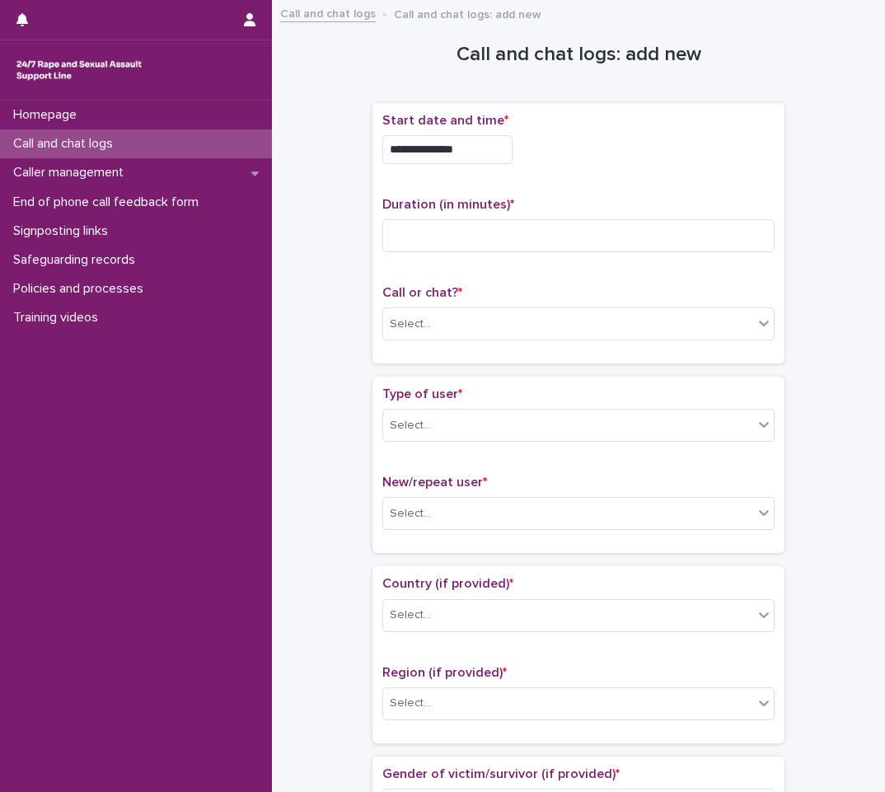
click at [482, 167] on div "**********" at bounding box center [579, 145] width 392 height 64
click at [485, 151] on input "**********" at bounding box center [448, 149] width 130 height 29
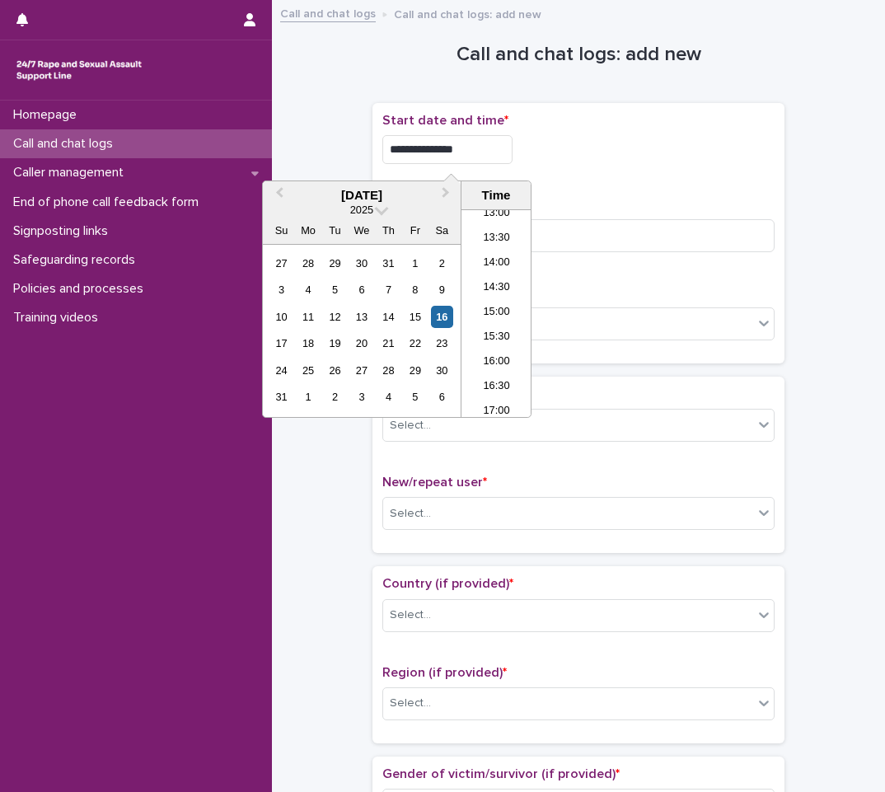
type input "**********"
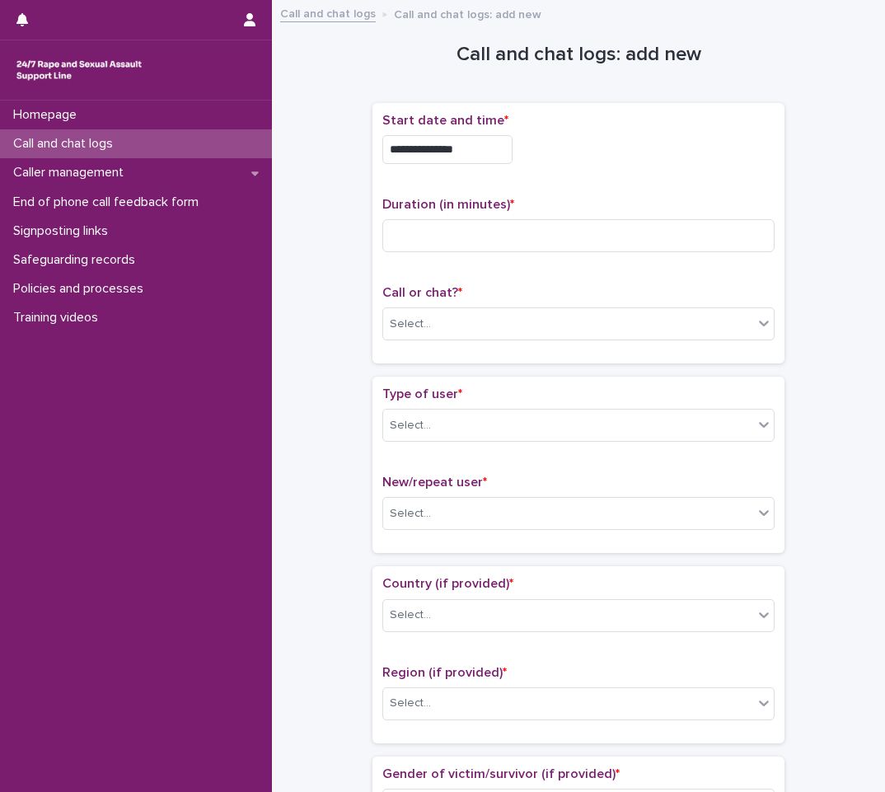
click at [589, 156] on div "**********" at bounding box center [579, 149] width 392 height 29
click at [582, 229] on input at bounding box center [579, 235] width 392 height 33
click at [500, 240] on input at bounding box center [579, 235] width 392 height 33
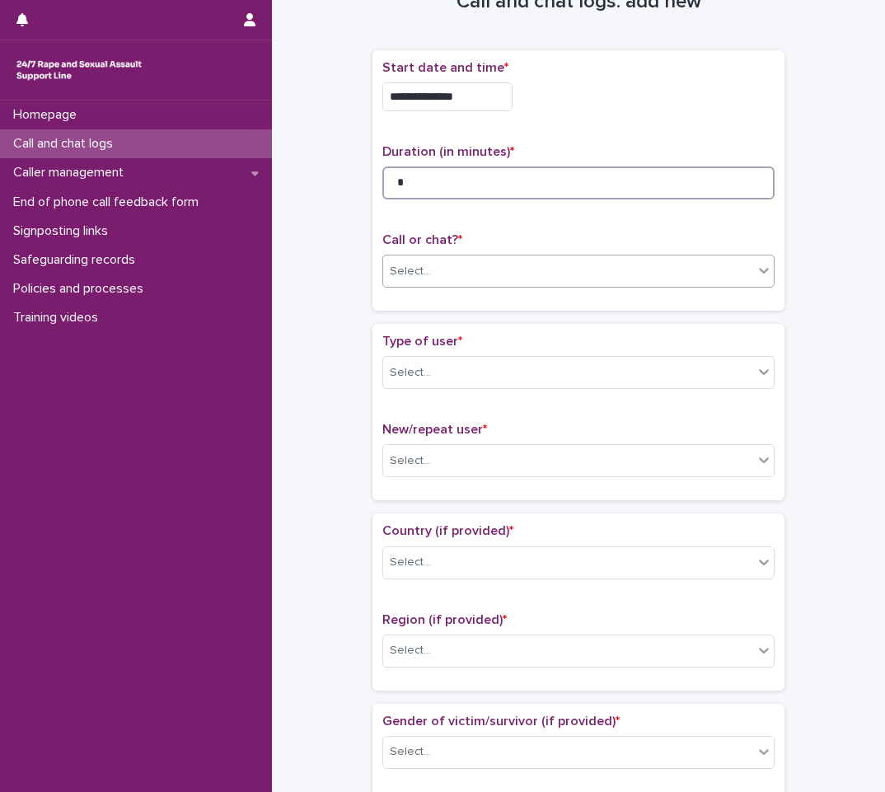
scroll to position [82, 0]
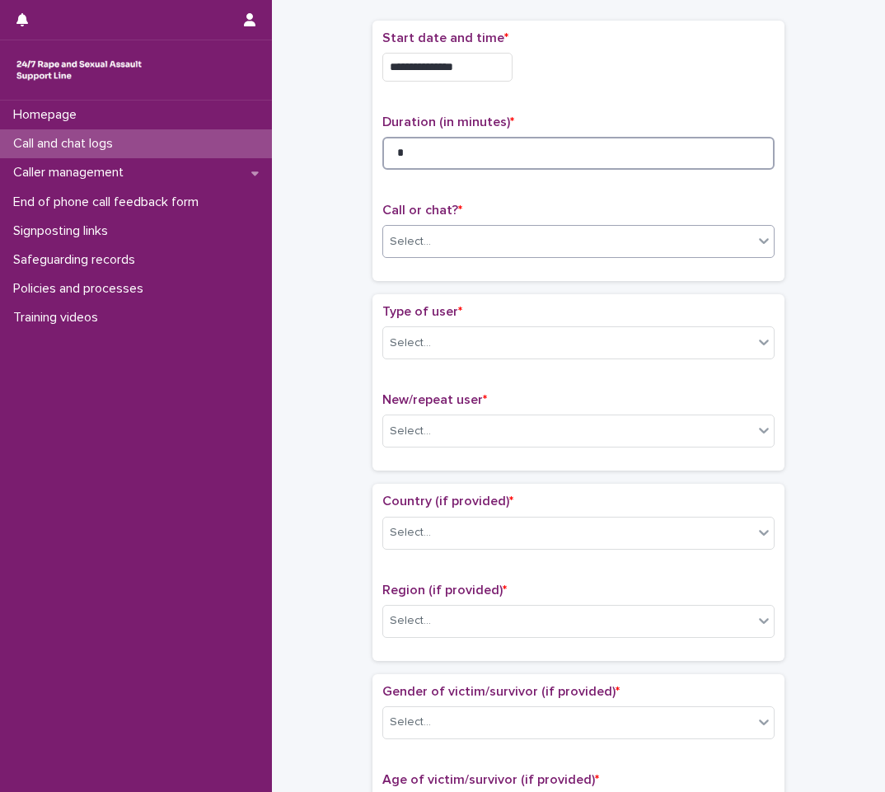
type input "*"
click at [556, 246] on div "Select..." at bounding box center [568, 241] width 370 height 27
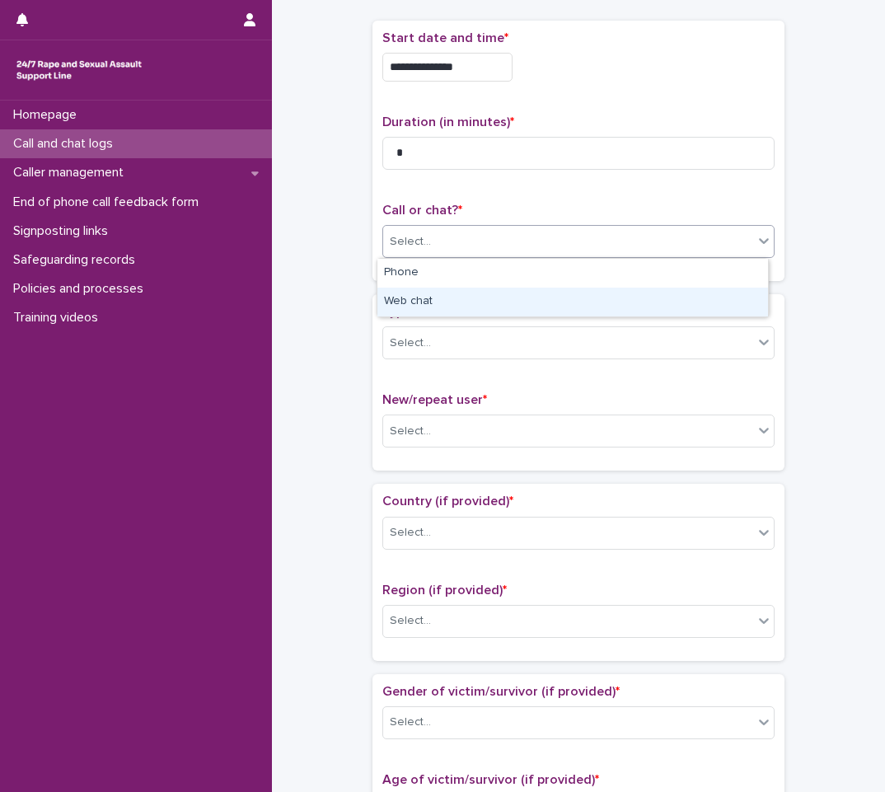
click at [521, 306] on div "Web chat" at bounding box center [573, 302] width 391 height 29
click at [519, 322] on div "Type of user * Select..." at bounding box center [579, 338] width 392 height 68
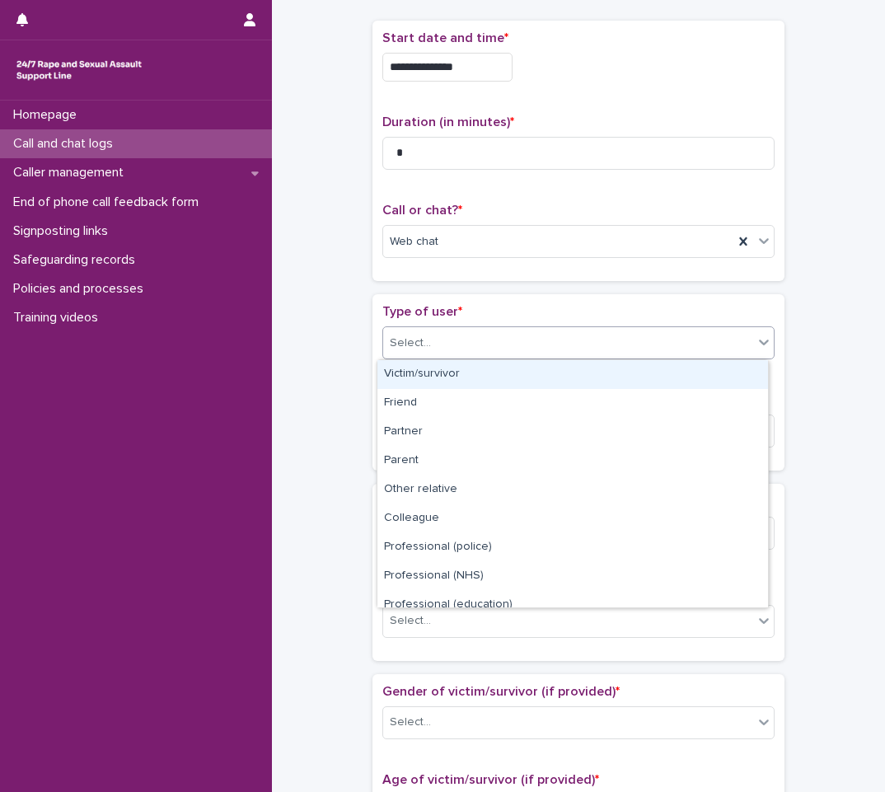
click at [522, 346] on div "Select..." at bounding box center [568, 343] width 370 height 27
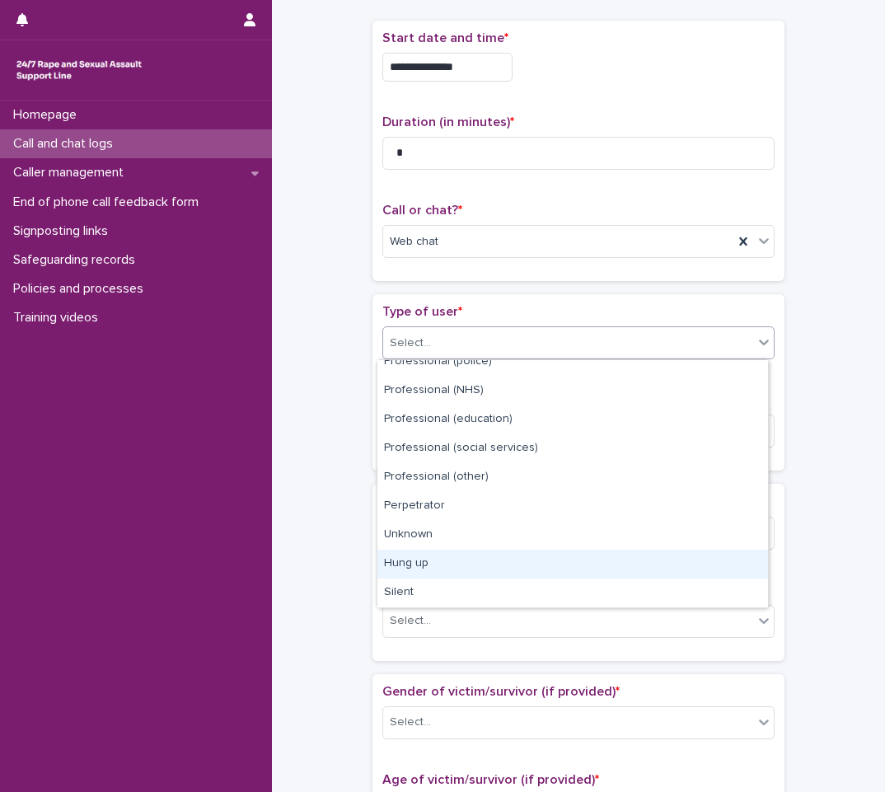
click at [516, 567] on div "Hung up" at bounding box center [573, 564] width 391 height 29
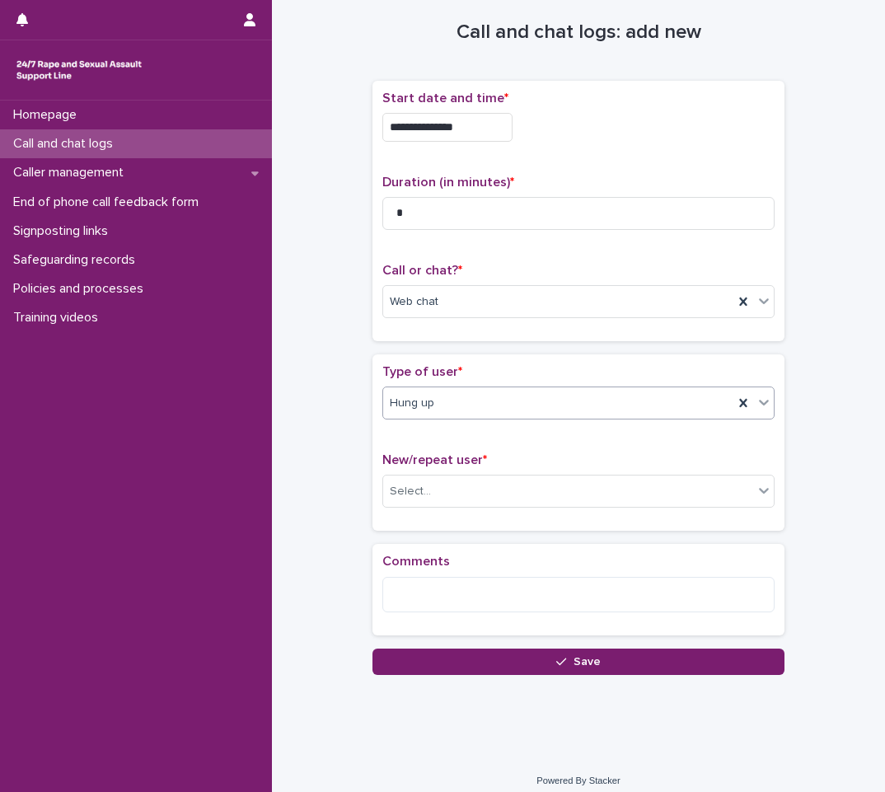
scroll to position [34, 0]
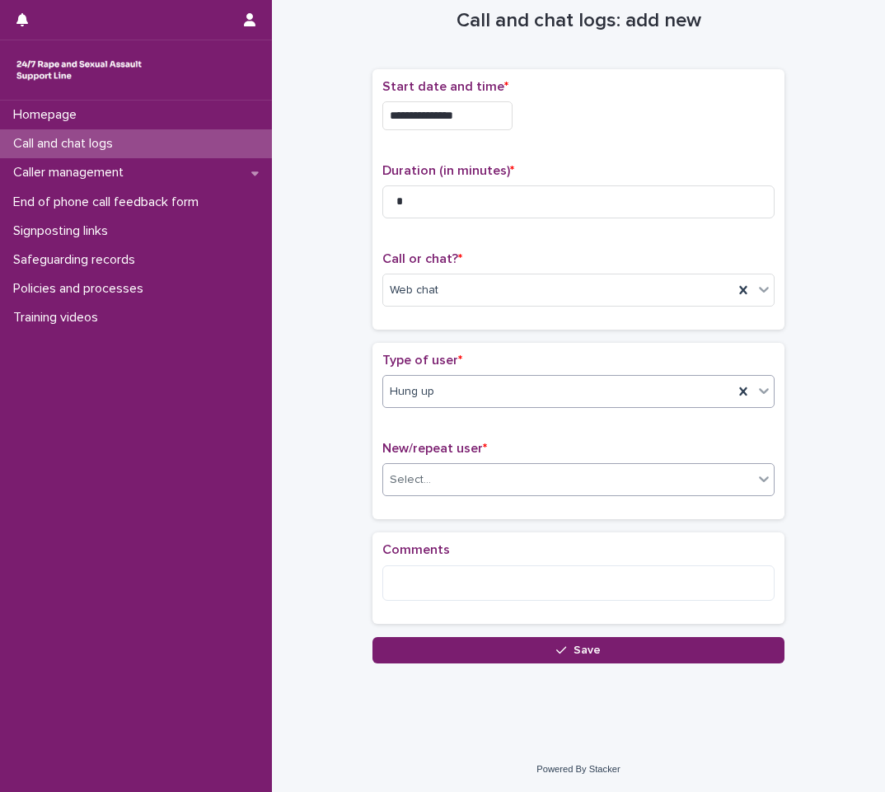
click at [501, 478] on div "Select..." at bounding box center [568, 480] width 370 height 27
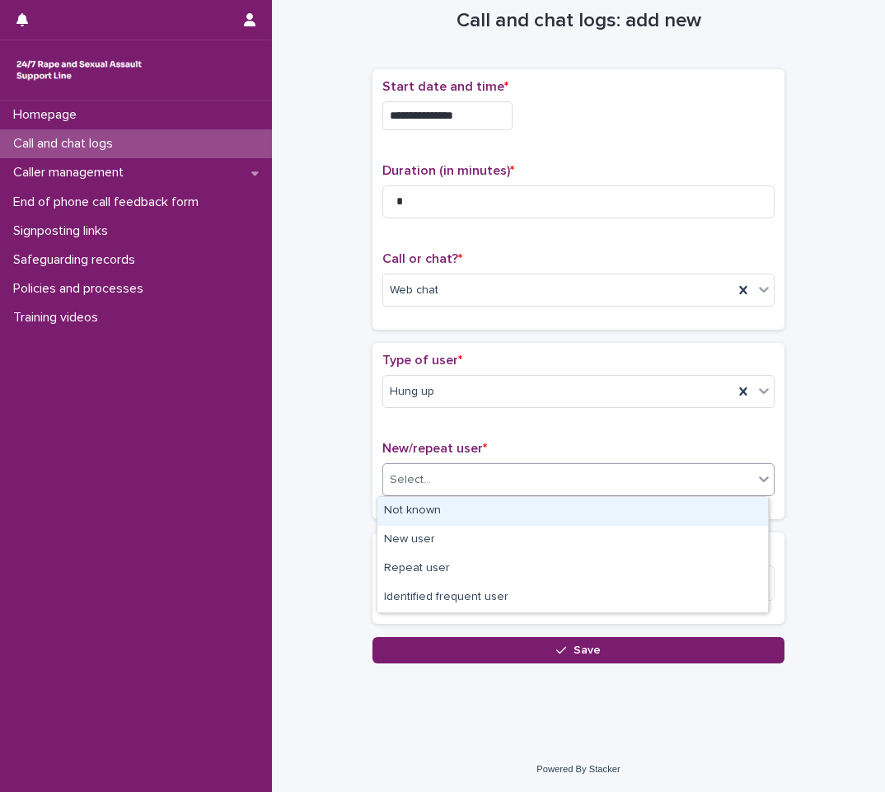
click at [504, 524] on div "Not known" at bounding box center [573, 511] width 391 height 29
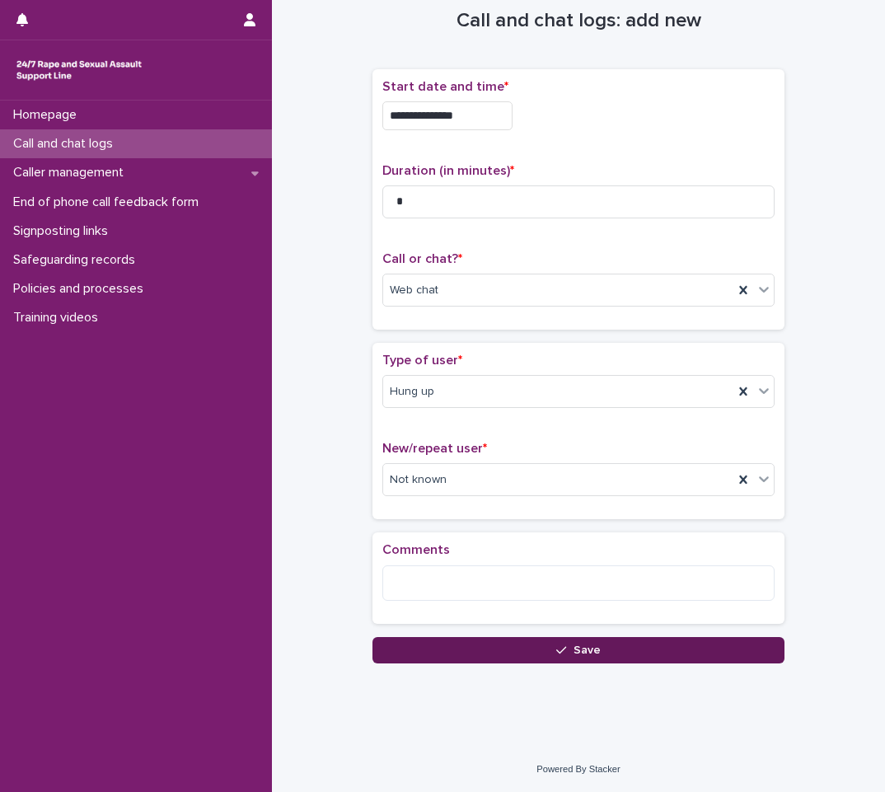
click at [540, 657] on button "Save" at bounding box center [579, 650] width 412 height 26
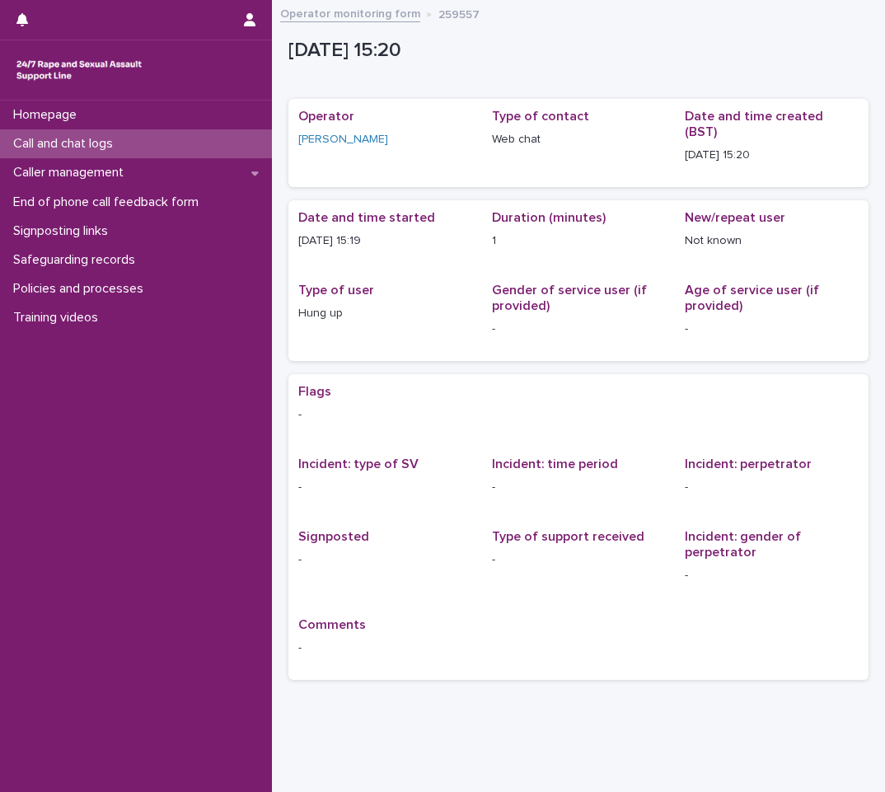
click at [322, 13] on link "Operator monitoring form" at bounding box center [350, 12] width 140 height 19
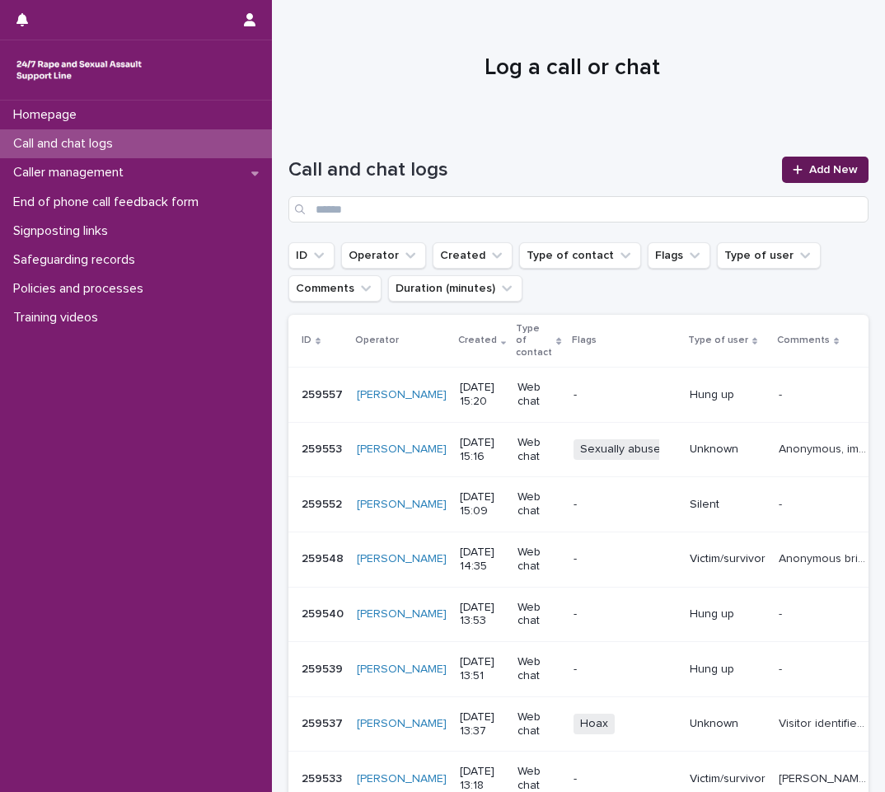
click at [796, 158] on link "Add New" at bounding box center [825, 170] width 87 height 26
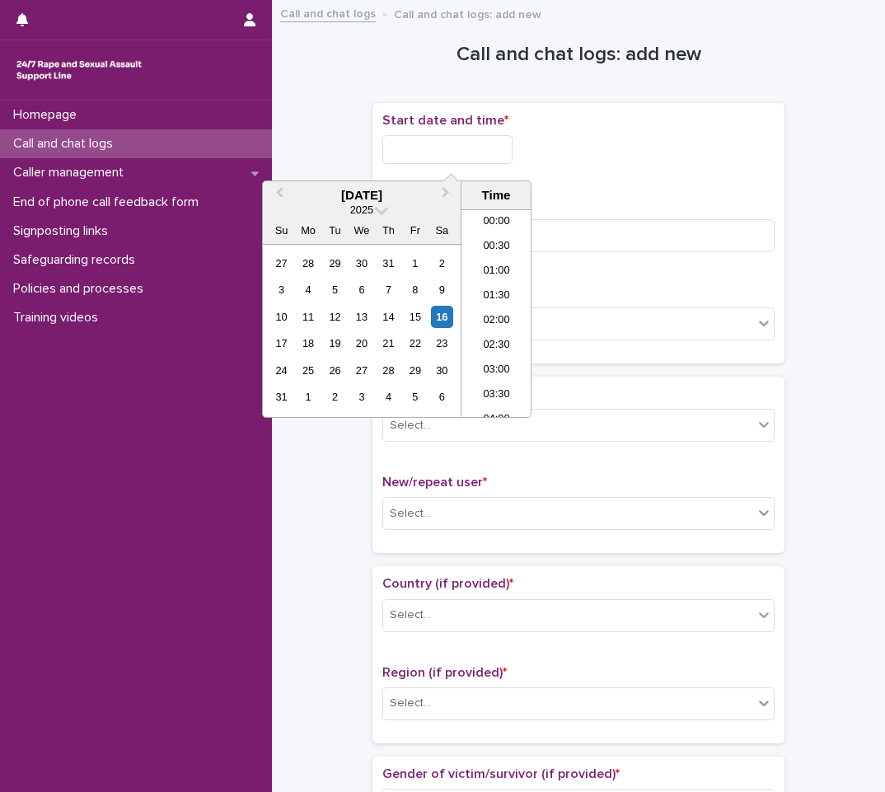
click at [513, 152] on input "text" at bounding box center [448, 149] width 130 height 29
click at [510, 314] on li "15:00" at bounding box center [497, 313] width 70 height 25
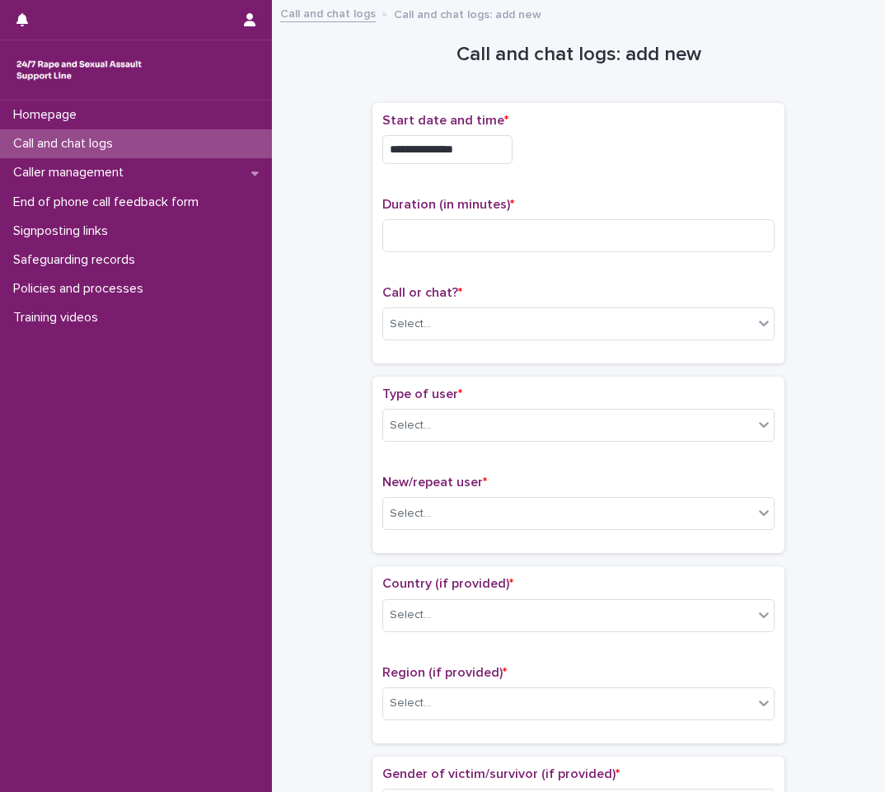
click at [487, 152] on input "**********" at bounding box center [448, 149] width 130 height 29
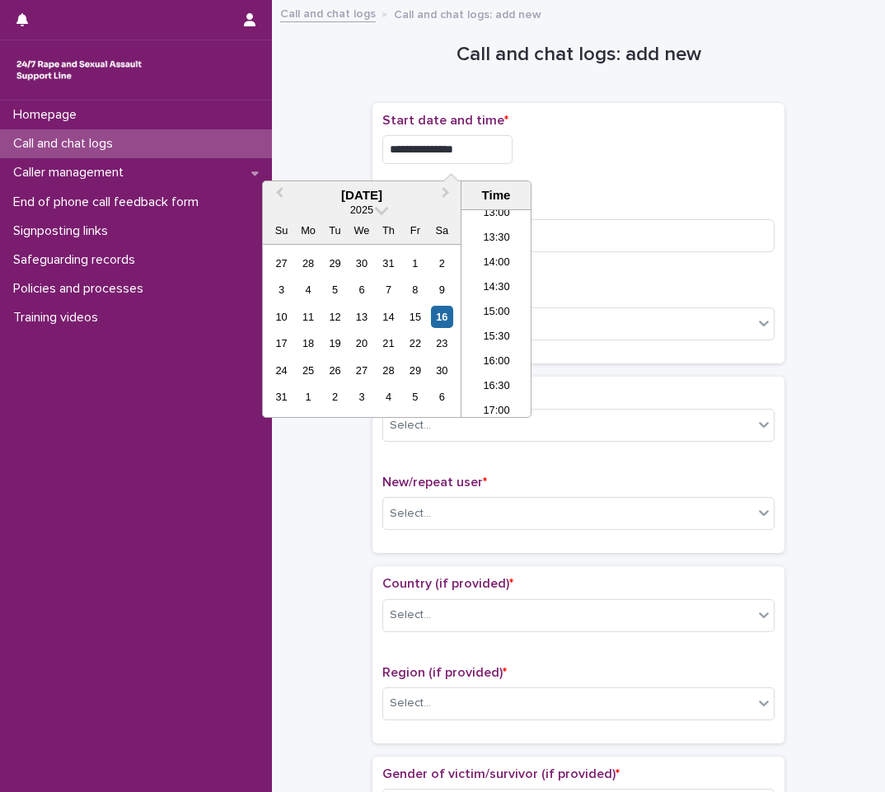
type input "**********"
click at [641, 160] on div "**********" at bounding box center [579, 149] width 392 height 29
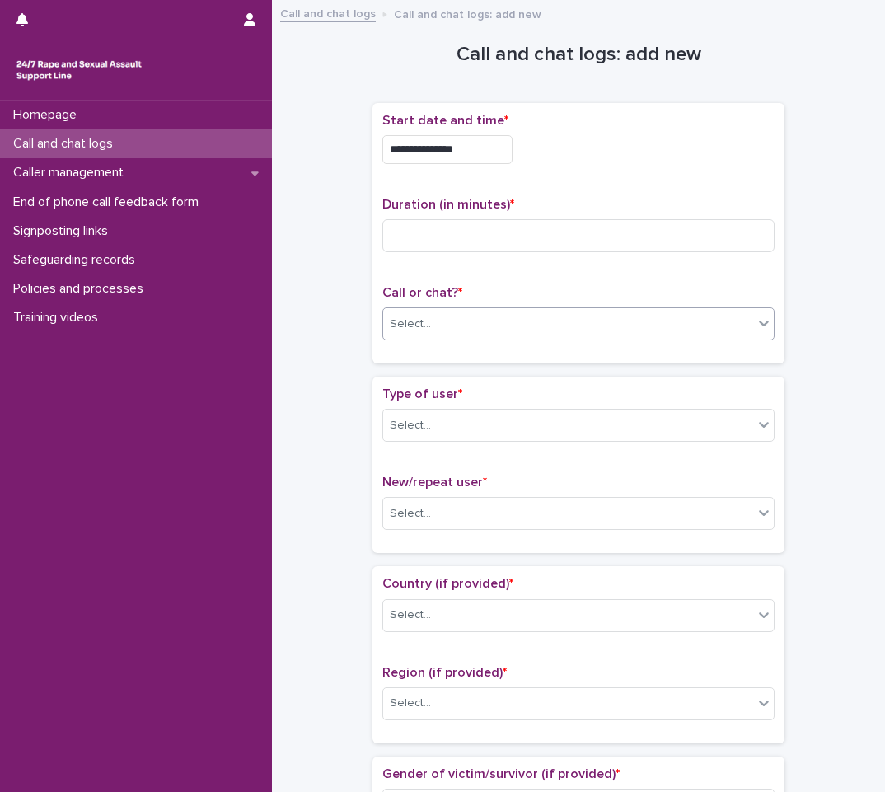
click at [494, 331] on div "Select..." at bounding box center [568, 324] width 370 height 27
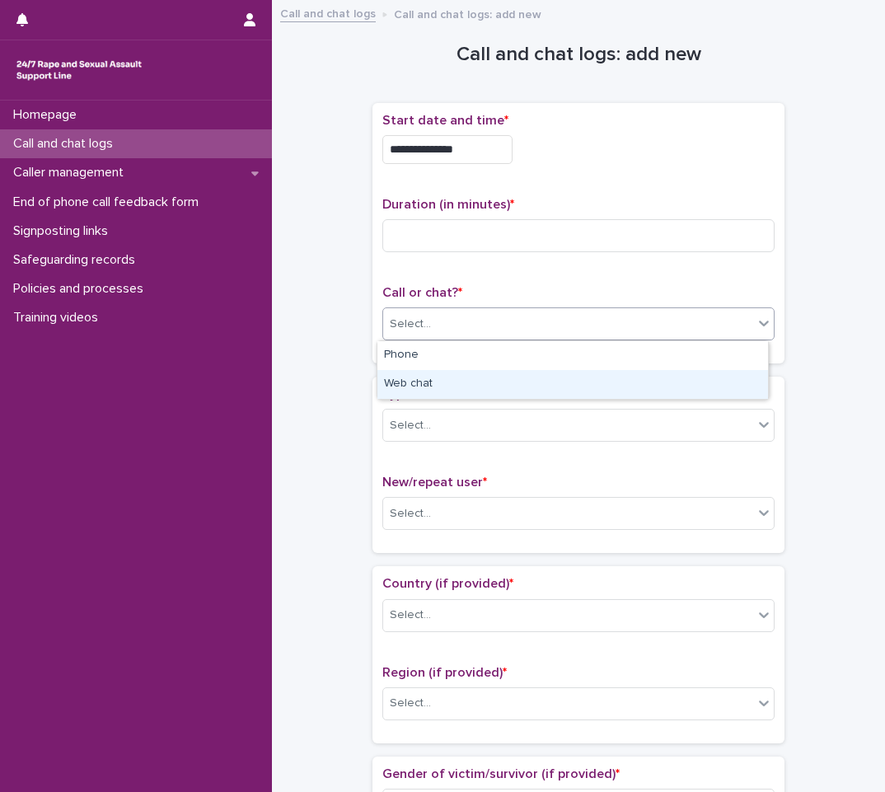
click at [467, 378] on div "Web chat" at bounding box center [573, 384] width 391 height 29
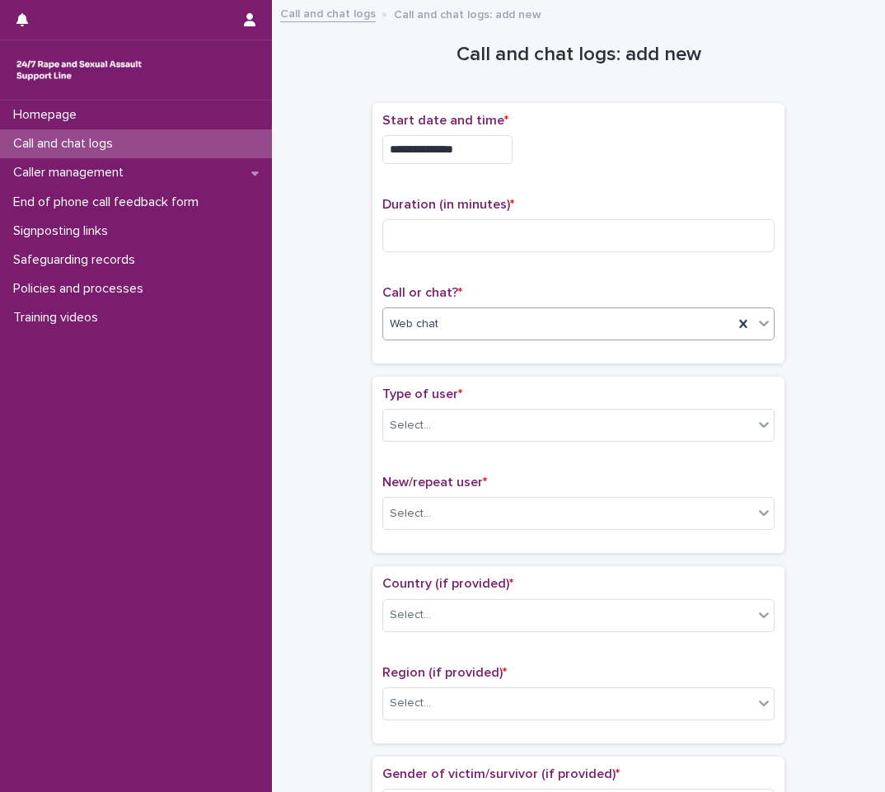
click at [523, 369] on div "**********" at bounding box center [579, 240] width 412 height 274
click at [566, 230] on input at bounding box center [579, 235] width 392 height 33
click at [580, 410] on div "Select..." at bounding box center [579, 425] width 392 height 33
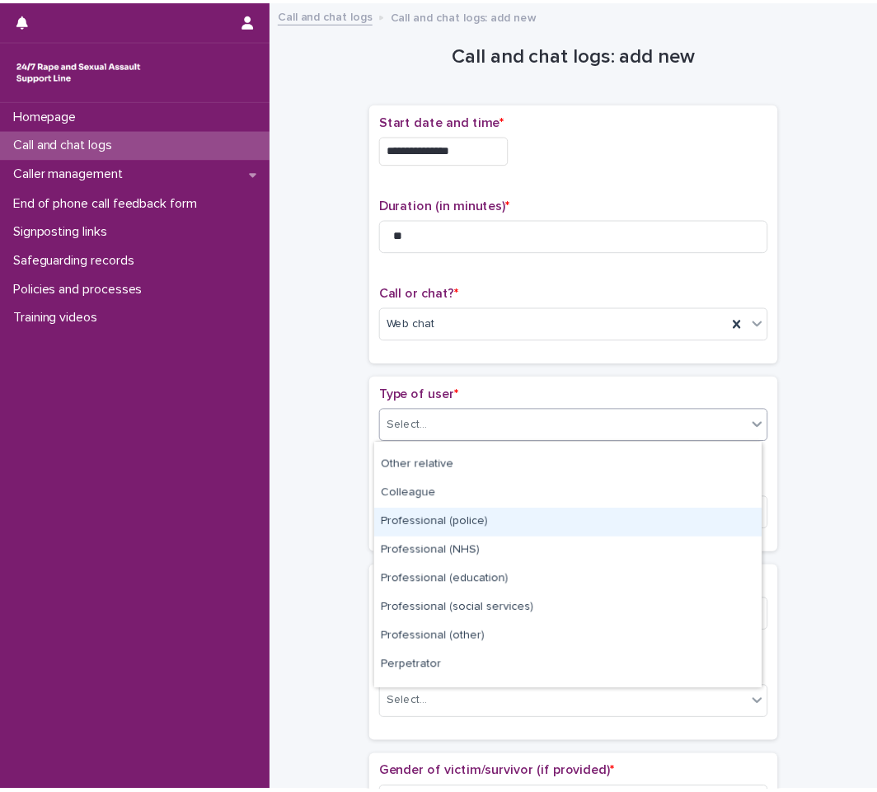
scroll to position [185, 0]
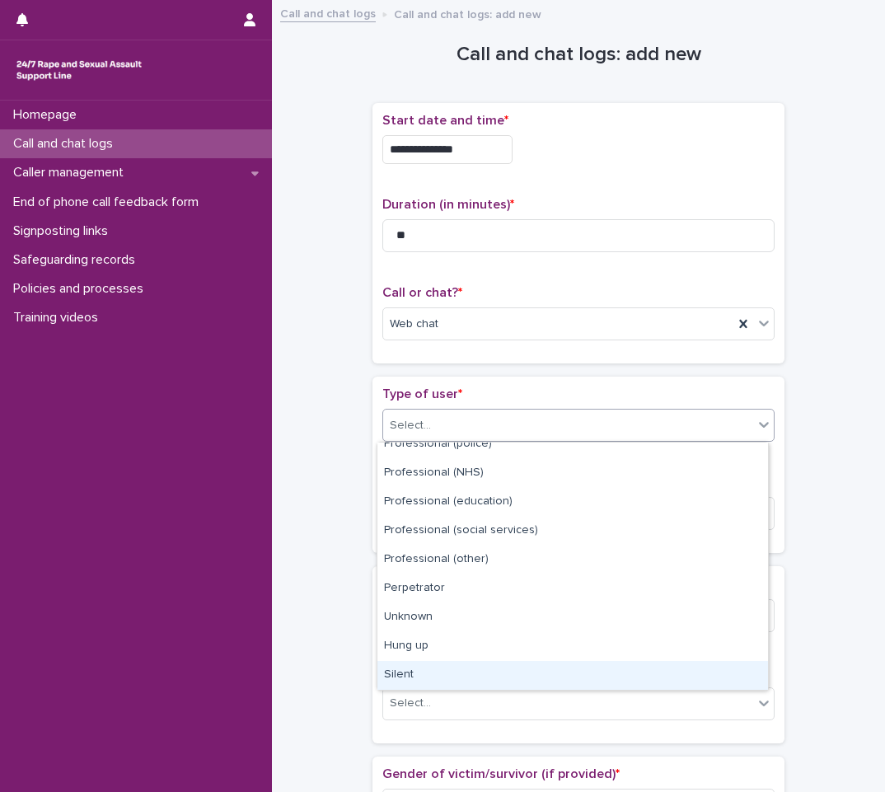
click at [483, 678] on div "Silent" at bounding box center [573, 675] width 391 height 29
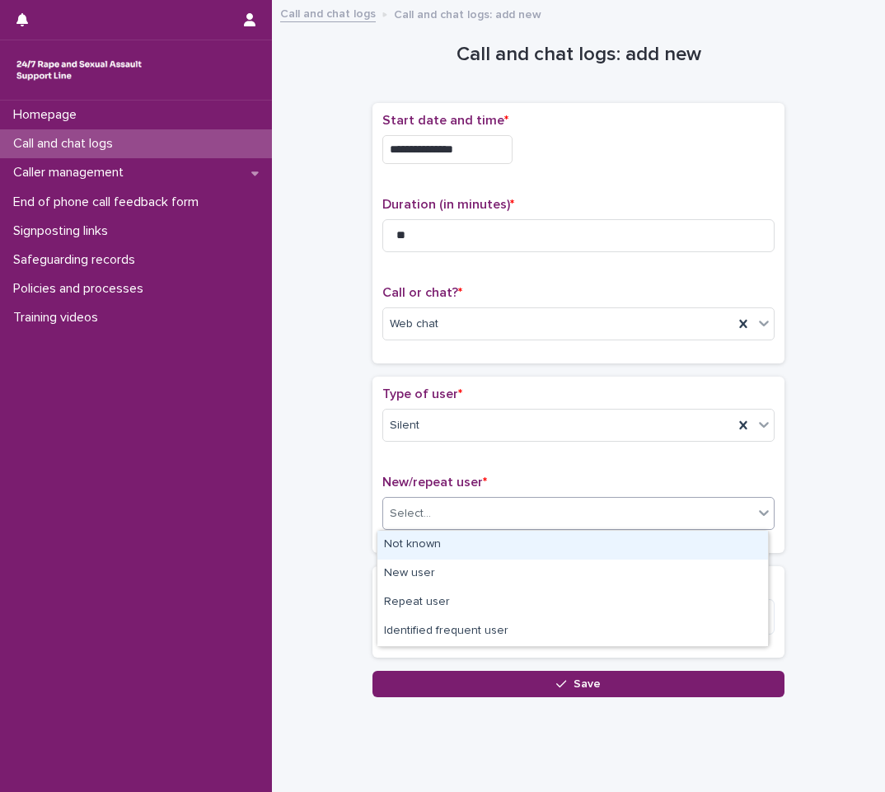
click at [571, 519] on div "Select..." at bounding box center [568, 513] width 370 height 27
click at [529, 544] on div "Not known" at bounding box center [573, 545] width 391 height 29
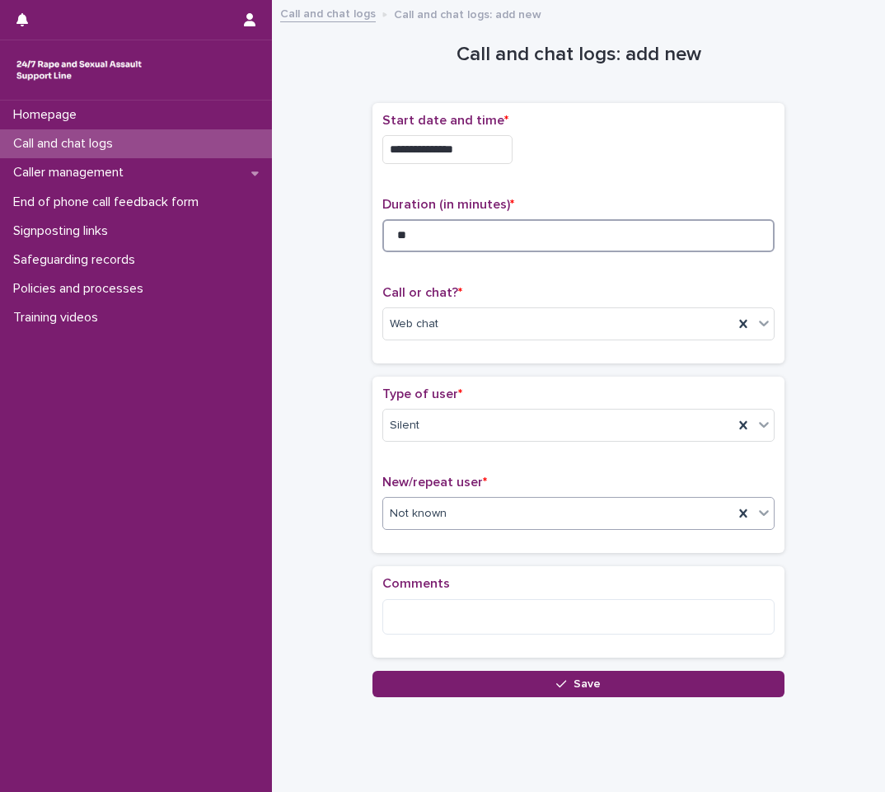
click at [494, 247] on input "**" at bounding box center [579, 235] width 392 height 33
type input "*"
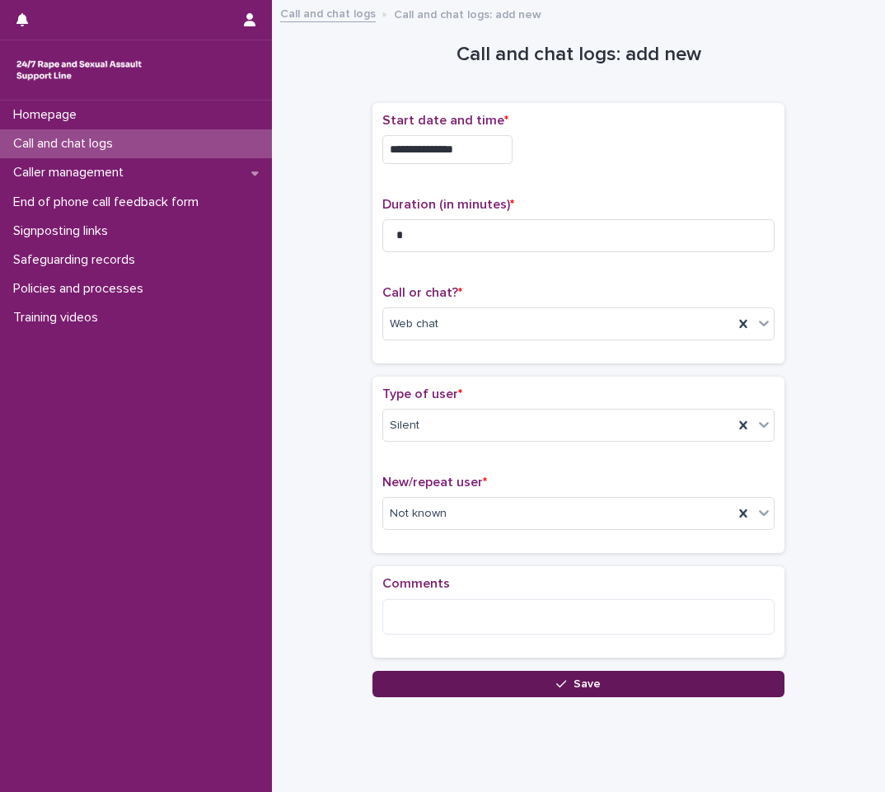
click at [516, 694] on button "Save" at bounding box center [579, 684] width 412 height 26
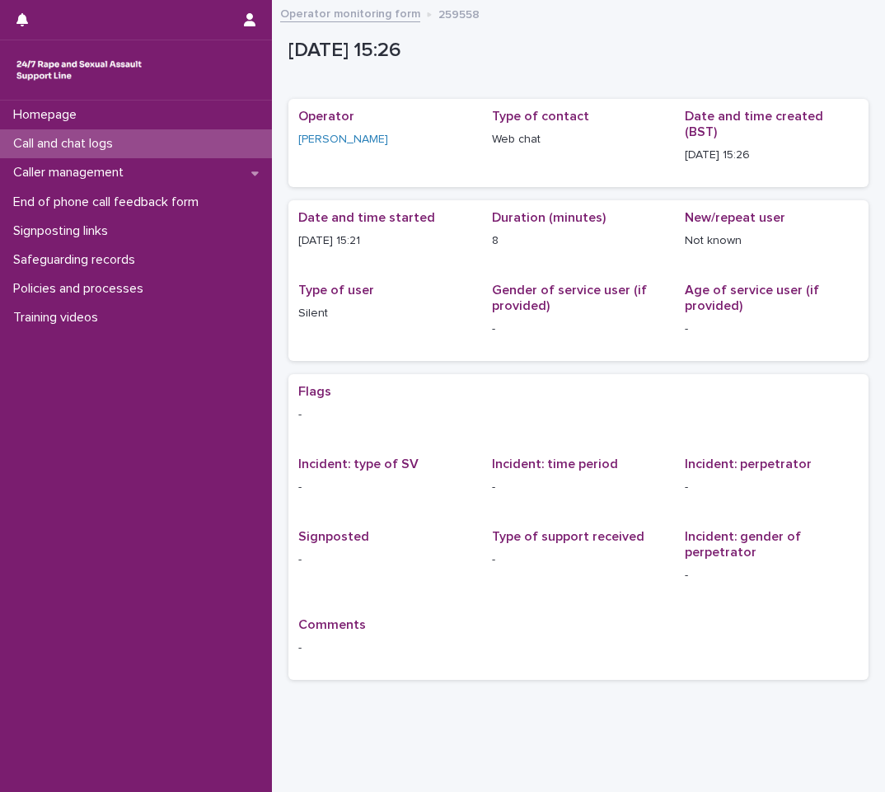
click at [359, 17] on link "Operator monitoring form" at bounding box center [350, 12] width 140 height 19
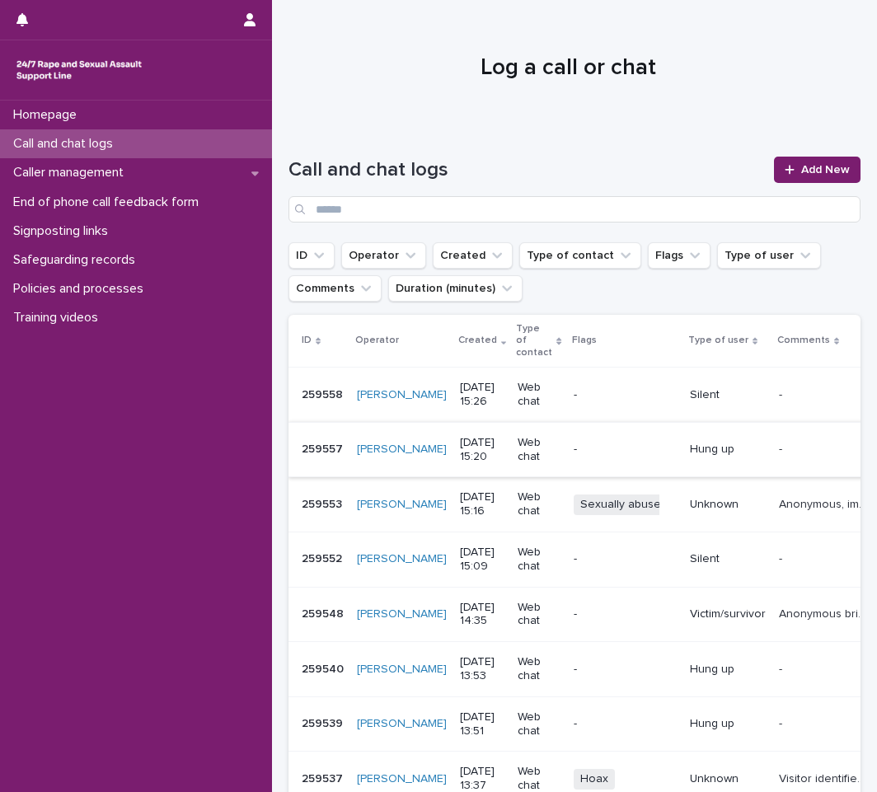
scroll to position [247, 0]
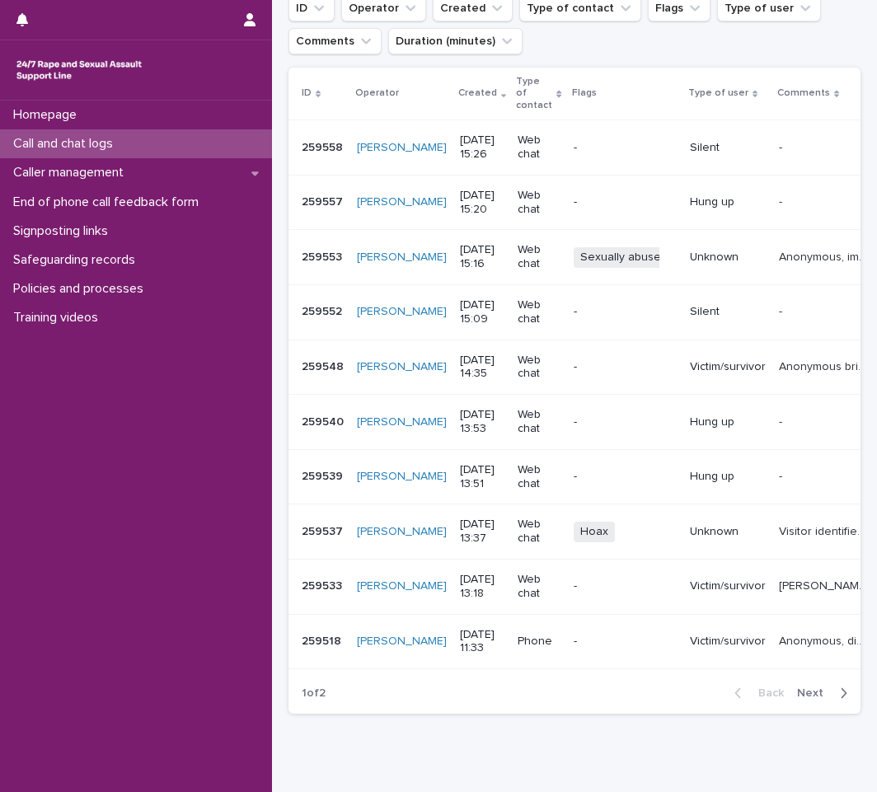
click at [801, 699] on button "Next" at bounding box center [826, 693] width 70 height 15
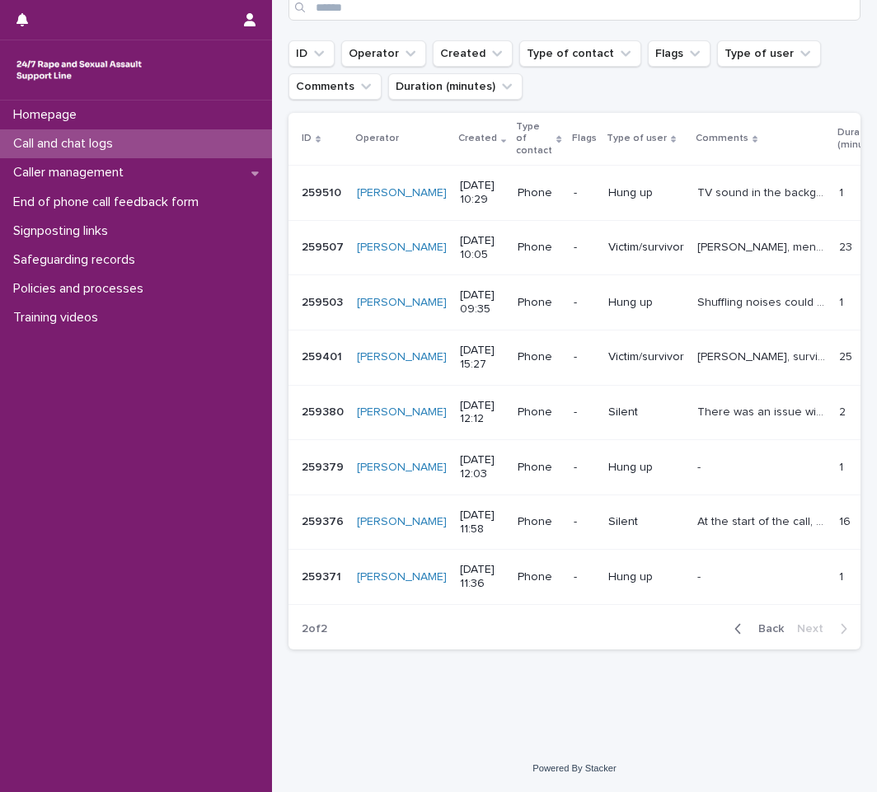
scroll to position [181, 0]
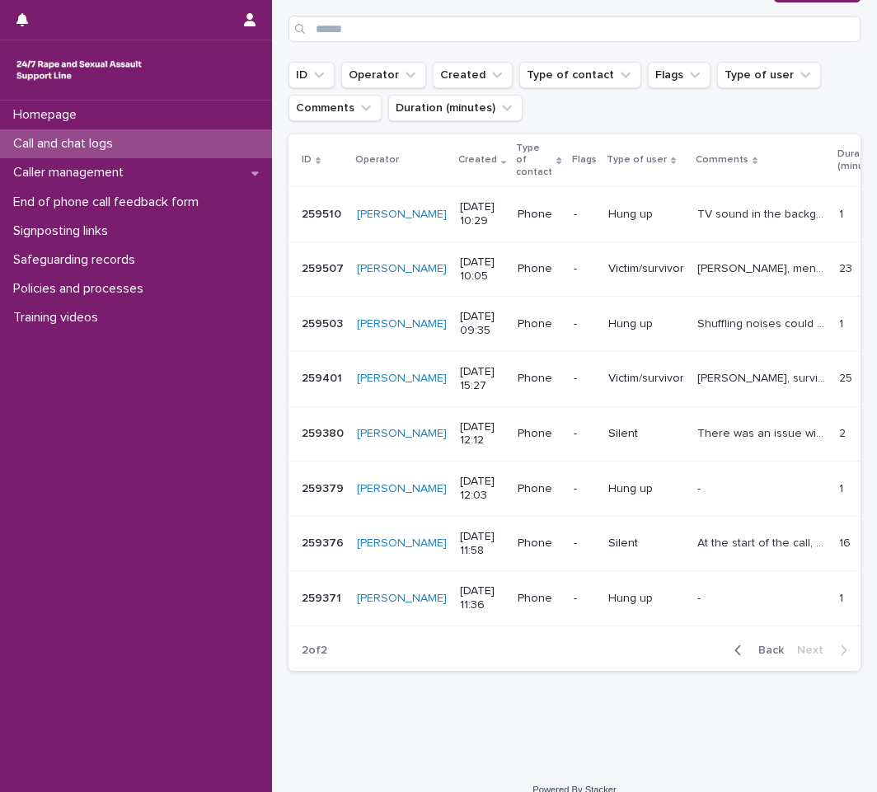
click at [749, 645] on span "Back" at bounding box center [766, 651] width 35 height 12
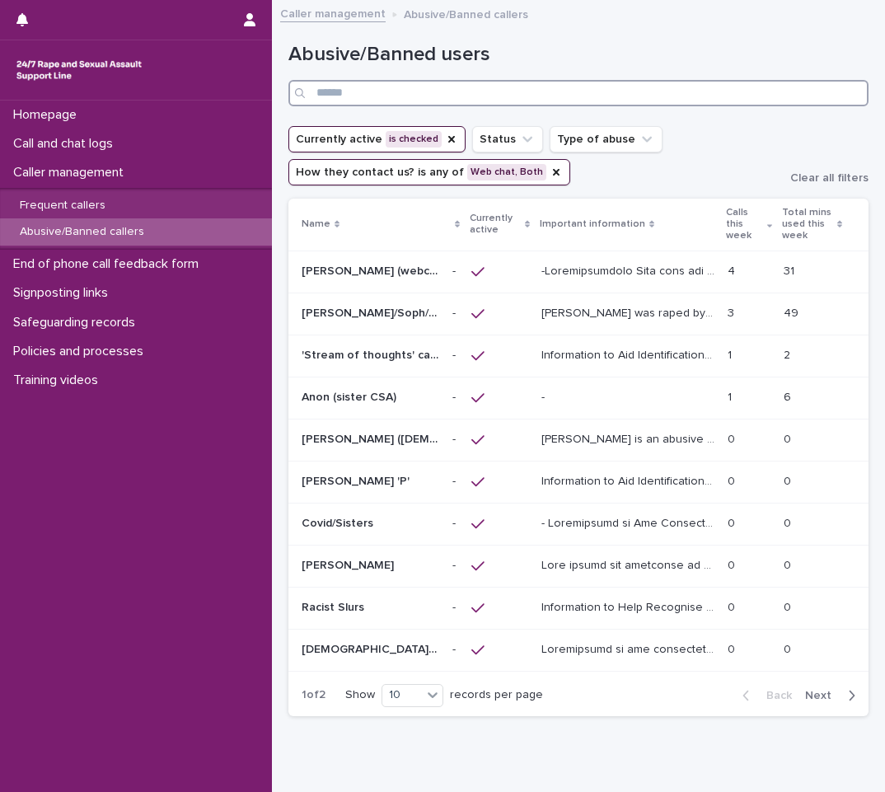
click at [381, 101] on input "Search" at bounding box center [579, 93] width 580 height 26
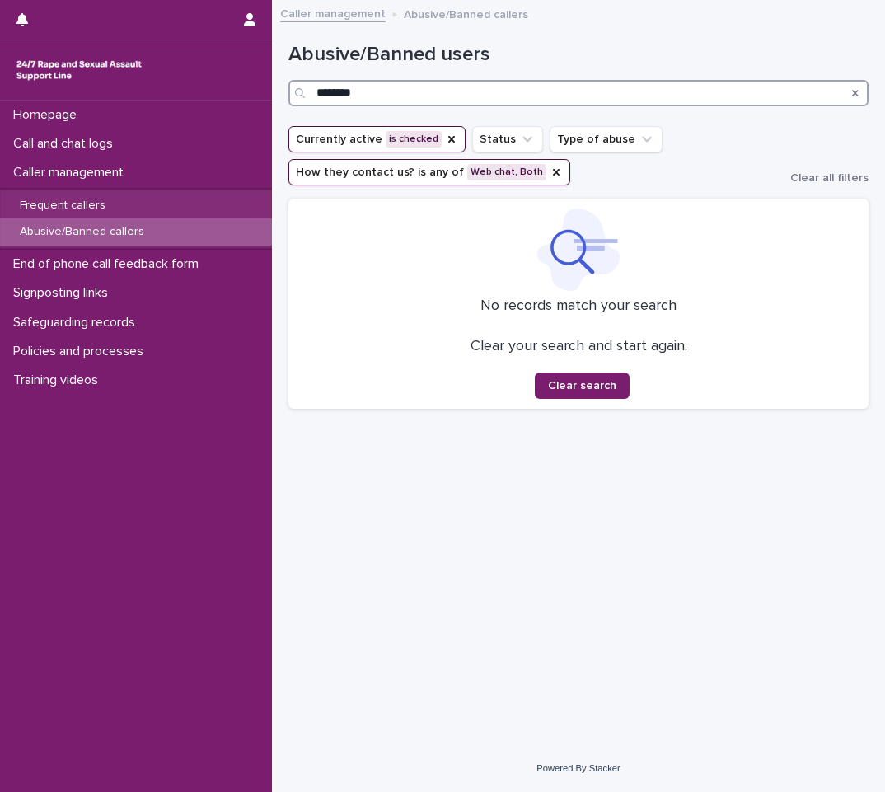
click at [381, 101] on input "********" at bounding box center [579, 93] width 580 height 26
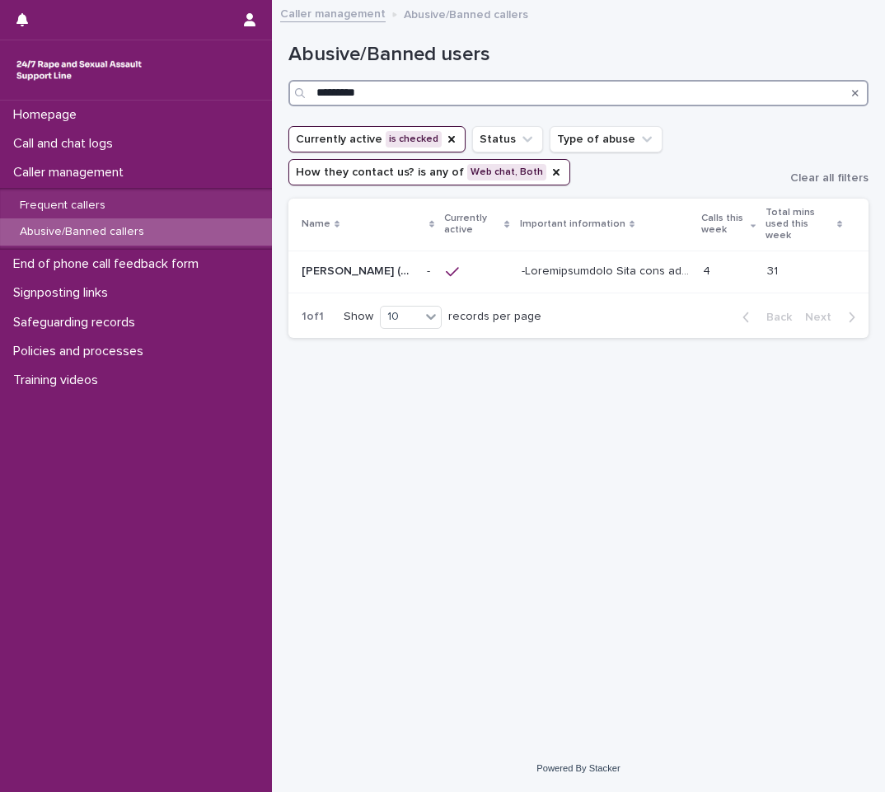
type input "*********"
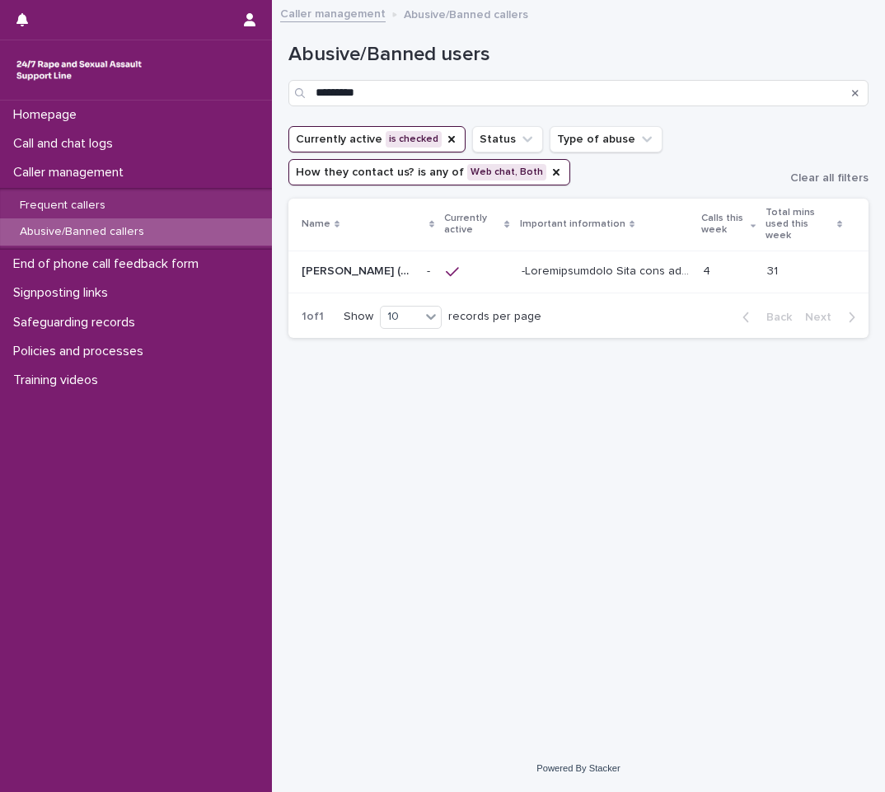
click at [522, 258] on div at bounding box center [606, 271] width 169 height 27
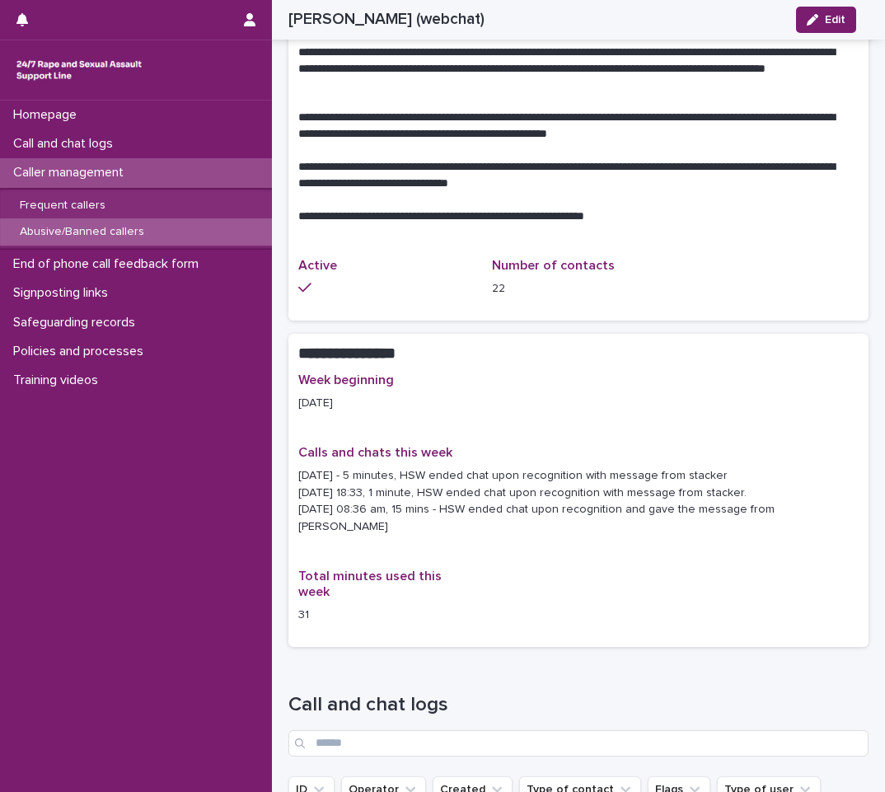
scroll to position [989, 0]
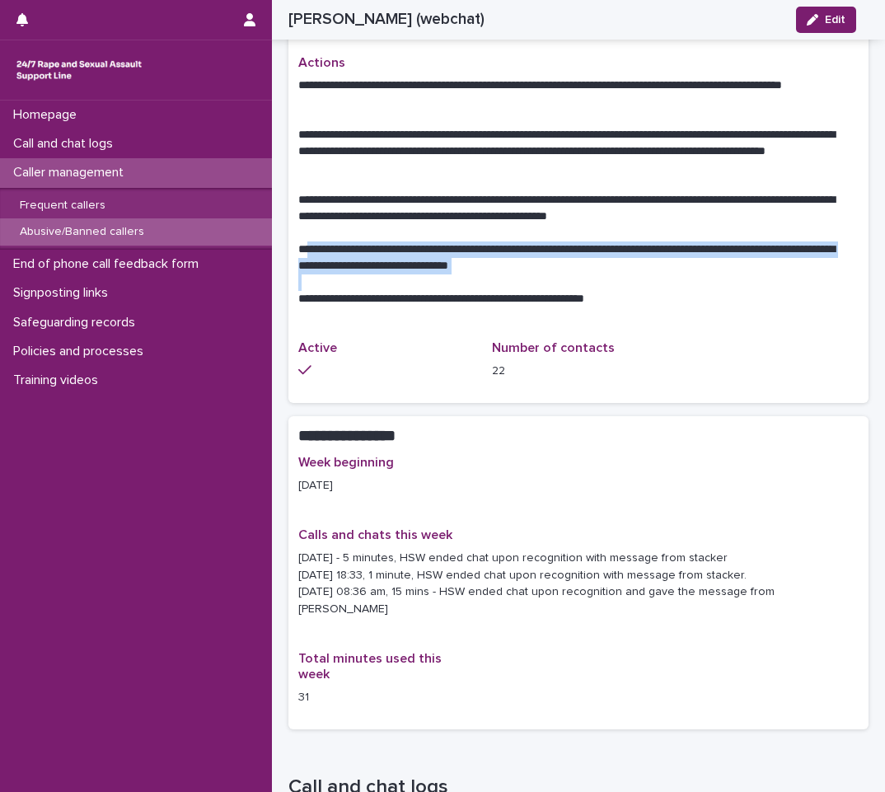
drag, startPoint x: 313, startPoint y: 249, endPoint x: 472, endPoint y: 284, distance: 162.8
click at [472, 284] on div "**********" at bounding box center [578, 191] width 561 height 229
click at [571, 279] on p at bounding box center [578, 283] width 561 height 16
drag, startPoint x: 583, startPoint y: 262, endPoint x: 302, endPoint y: 249, distance: 281.4
click at [302, 249] on p "**********" at bounding box center [572, 258] width 548 height 33
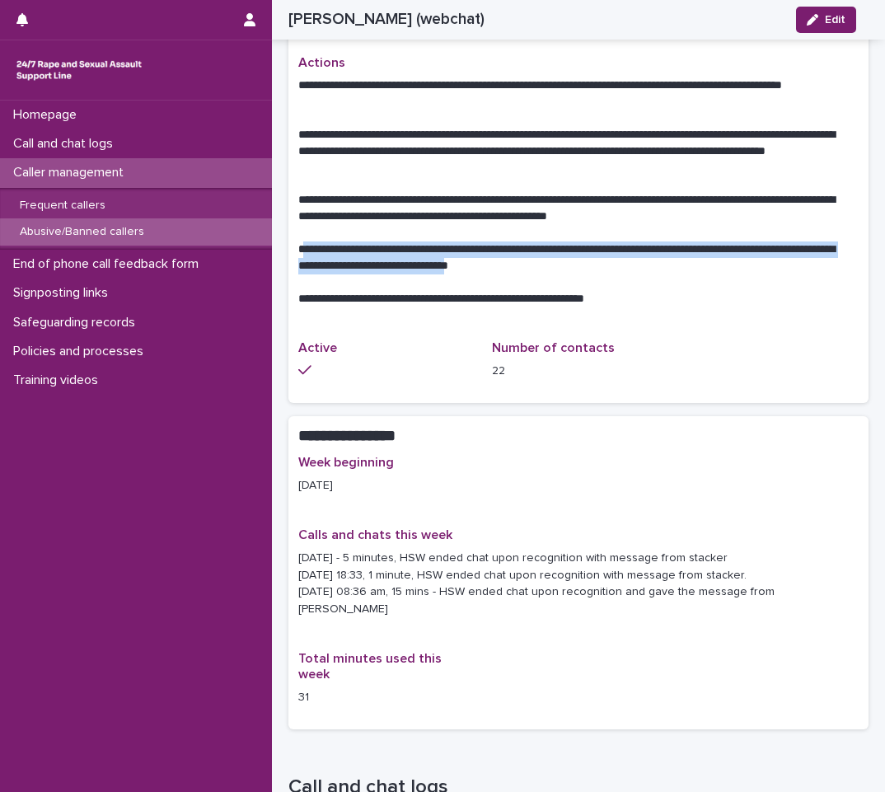
copy p "**********"
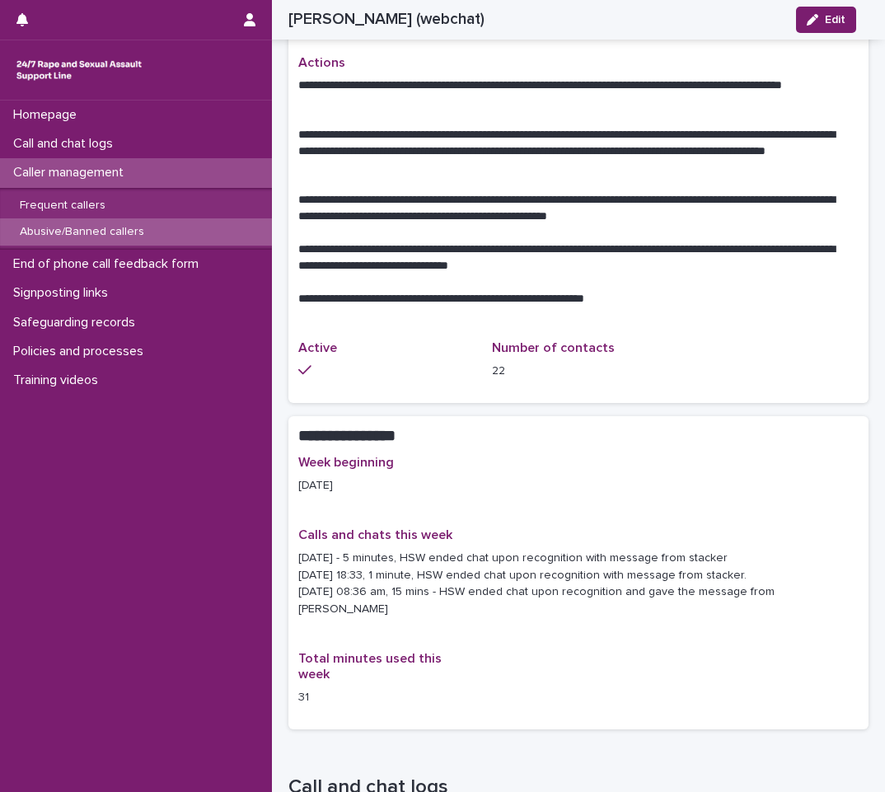
click at [350, 134] on p "**********" at bounding box center [572, 151] width 548 height 49
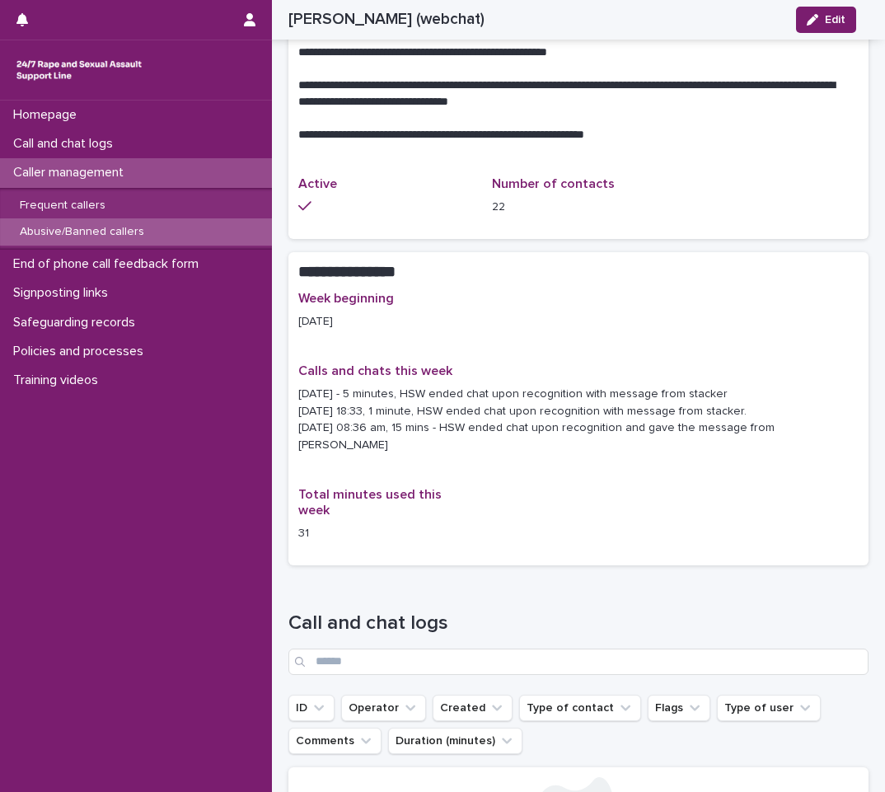
scroll to position [1154, 0]
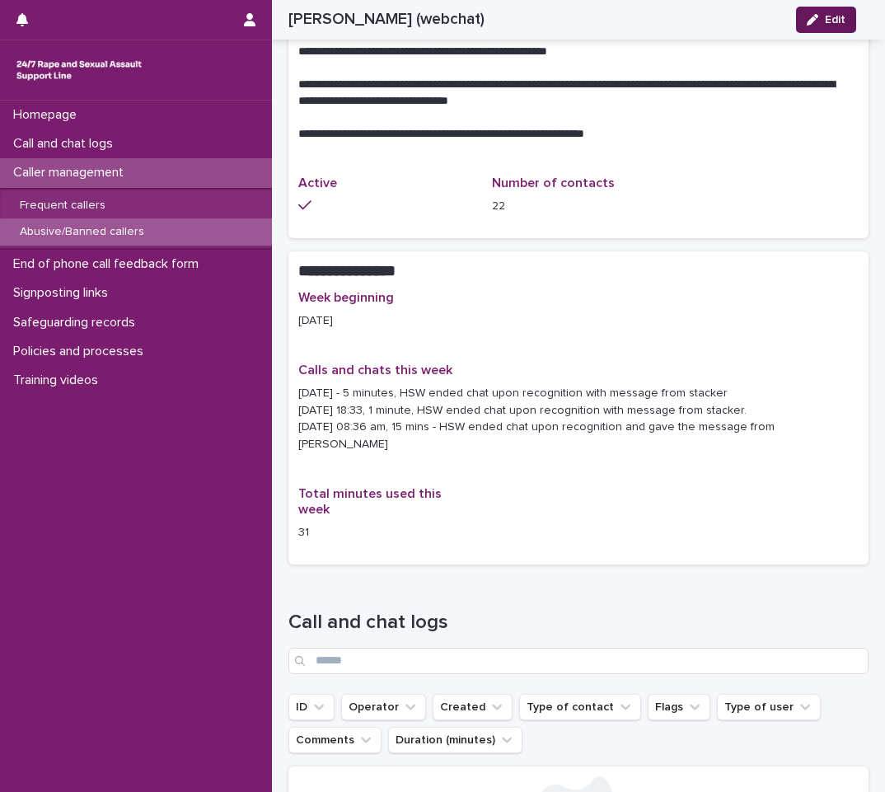
click at [823, 13] on button "Edit" at bounding box center [826, 20] width 60 height 26
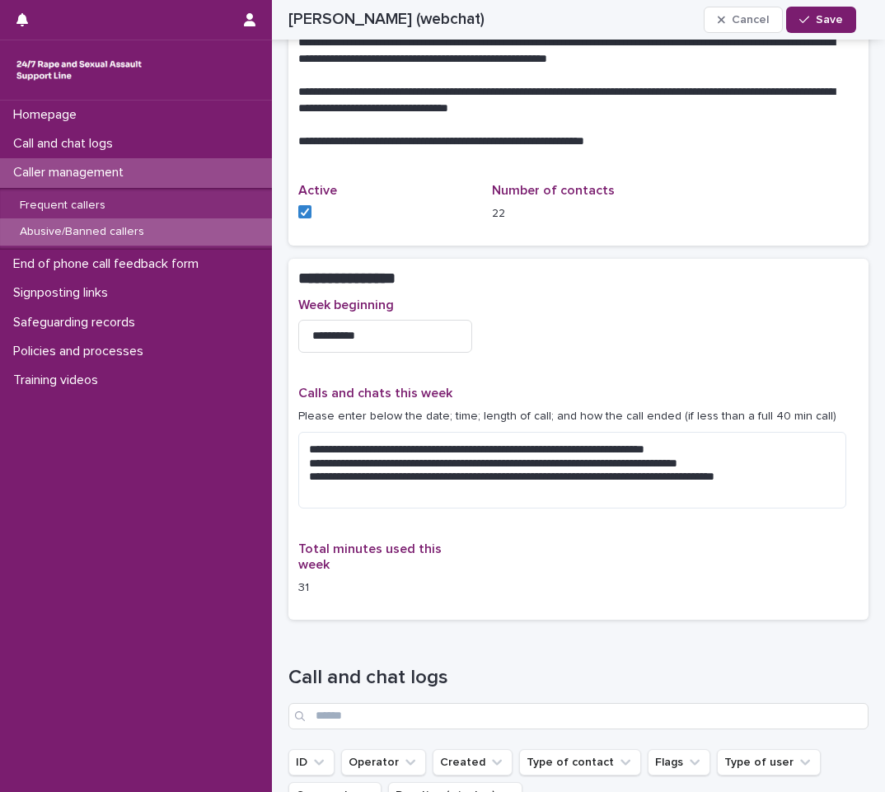
scroll to position [1237, 0]
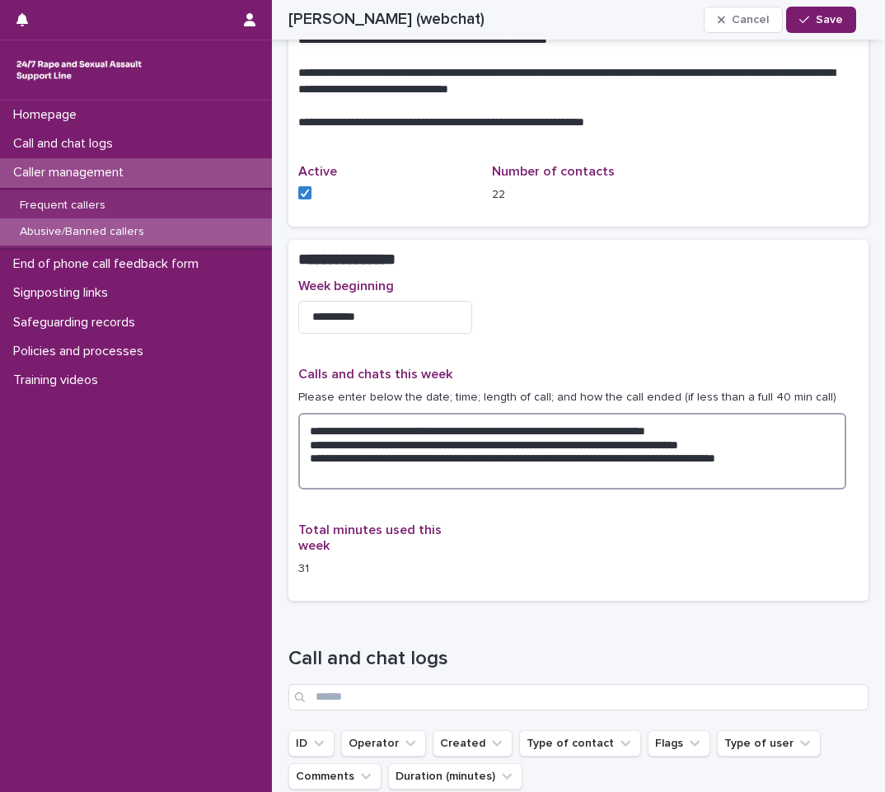
click at [386, 480] on textarea "**********" at bounding box center [572, 451] width 548 height 77
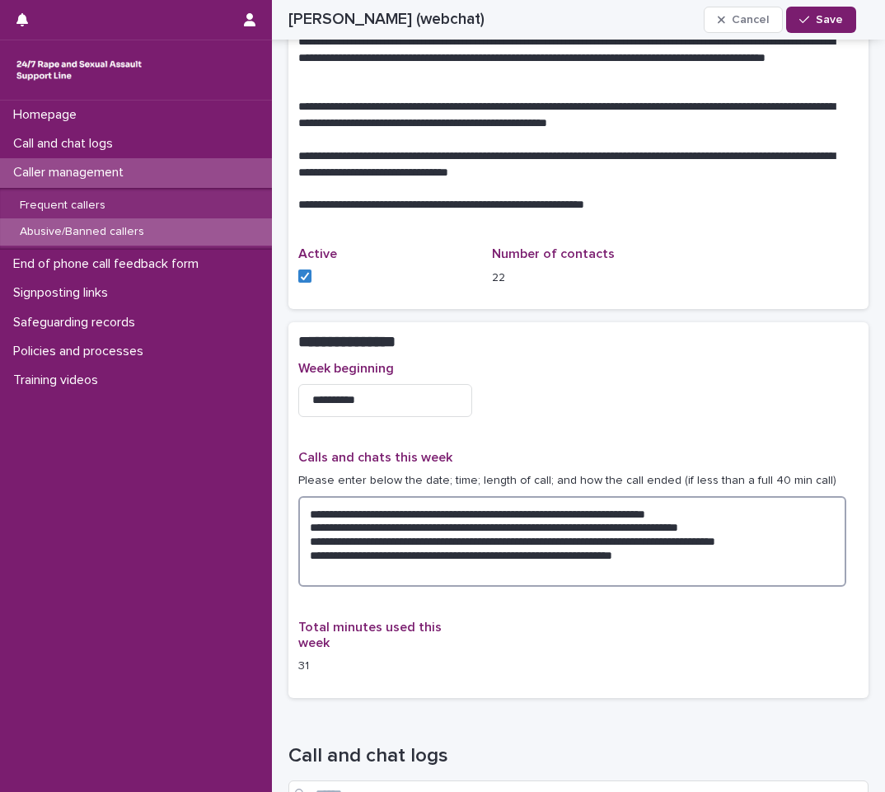
click at [513, 571] on textarea "**********" at bounding box center [572, 541] width 548 height 91
click at [685, 570] on textarea "**********" at bounding box center [572, 541] width 548 height 91
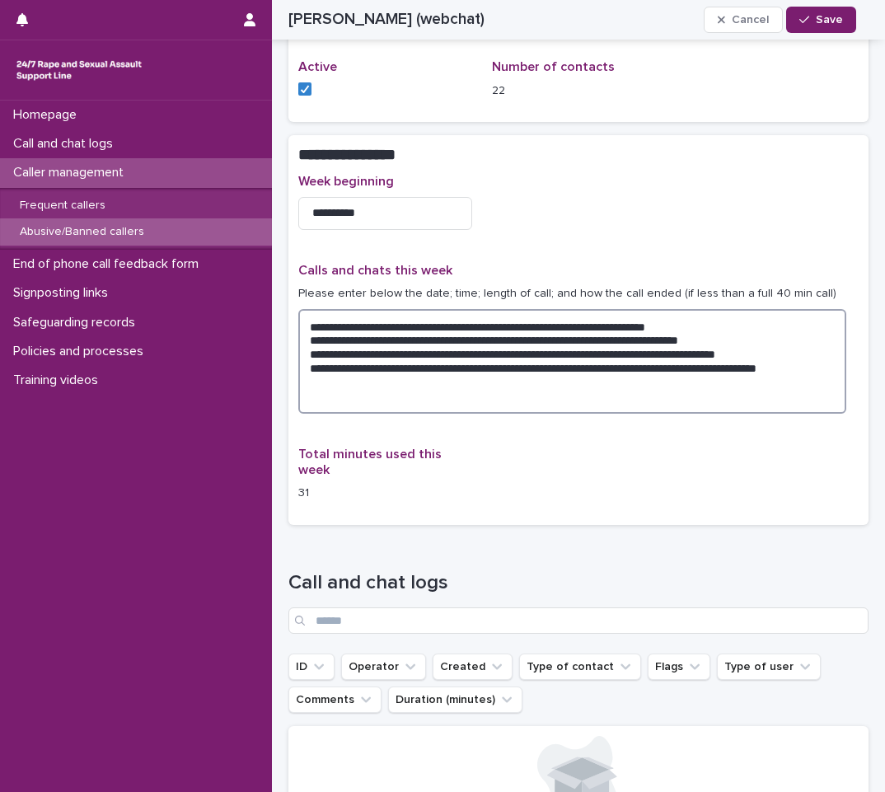
scroll to position [1337, 0]
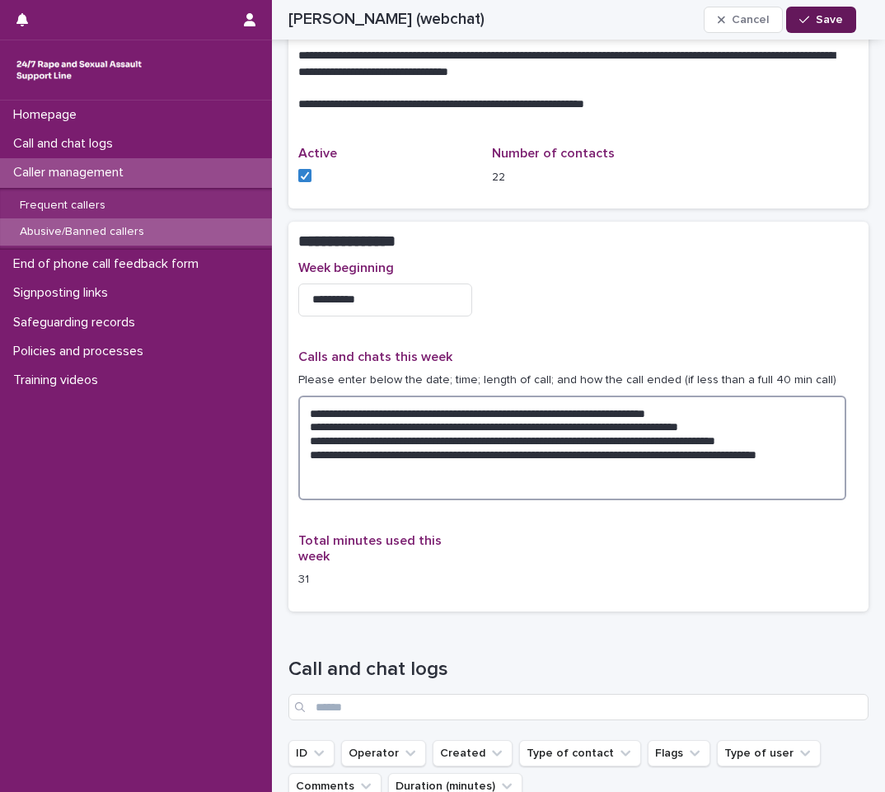
type textarea "**********"
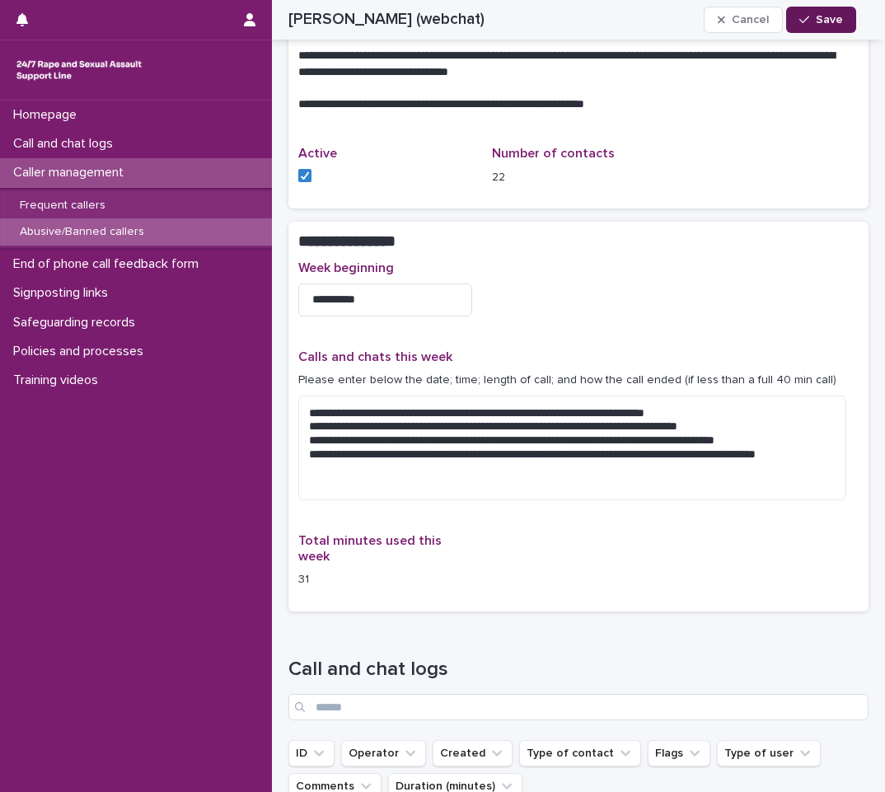
click at [826, 31] on button "Save" at bounding box center [822, 20] width 70 height 26
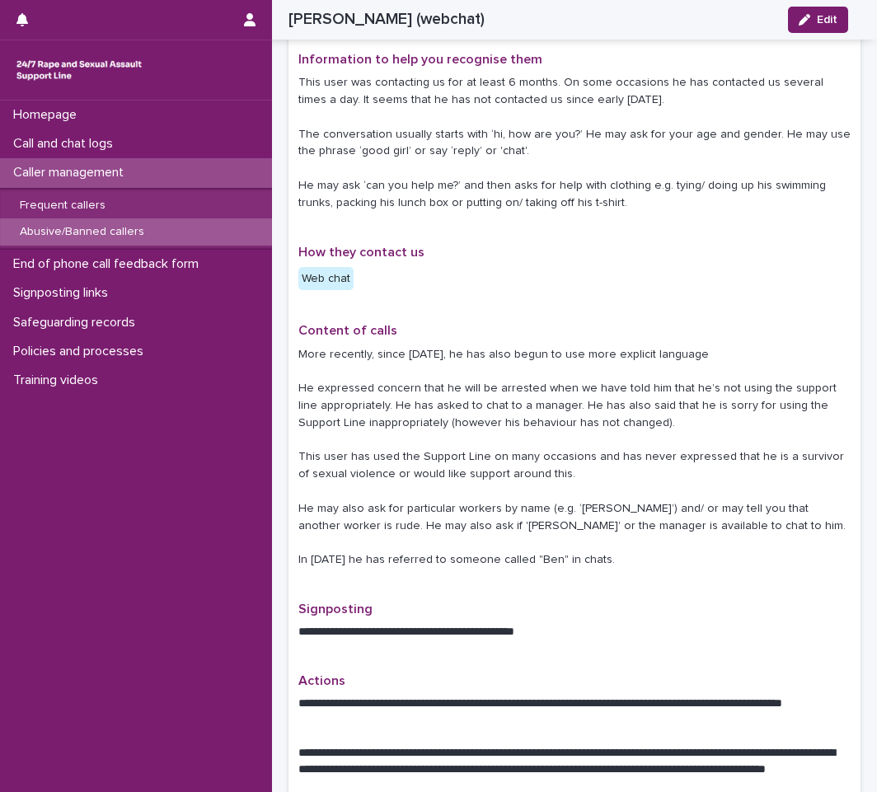
scroll to position [247, 0]
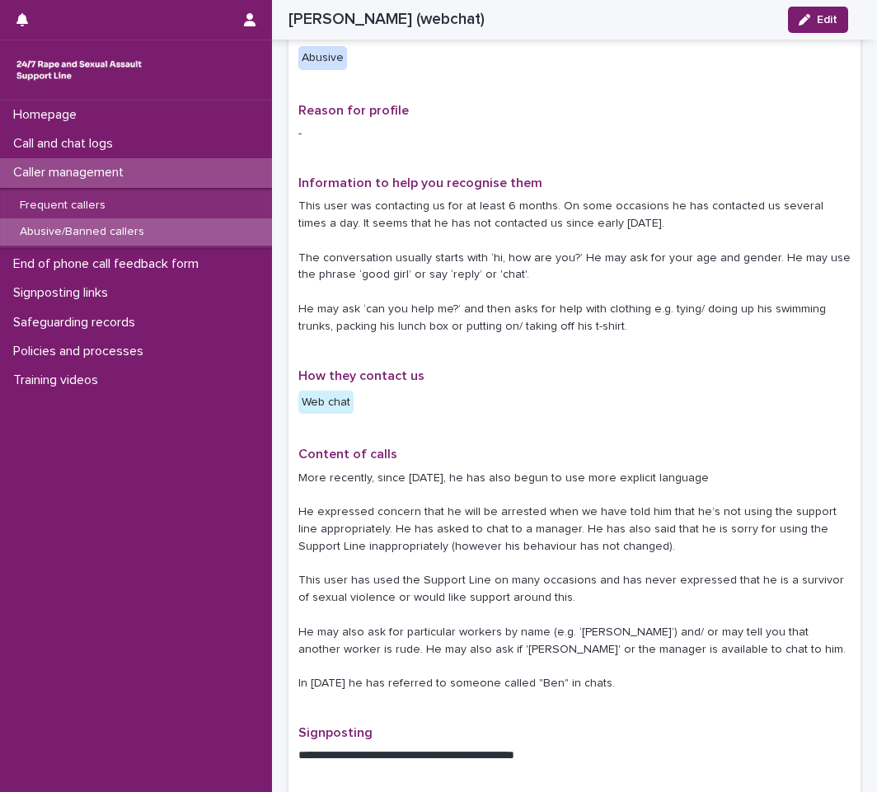
click at [486, 110] on p "Reason for profile" at bounding box center [574, 111] width 552 height 16
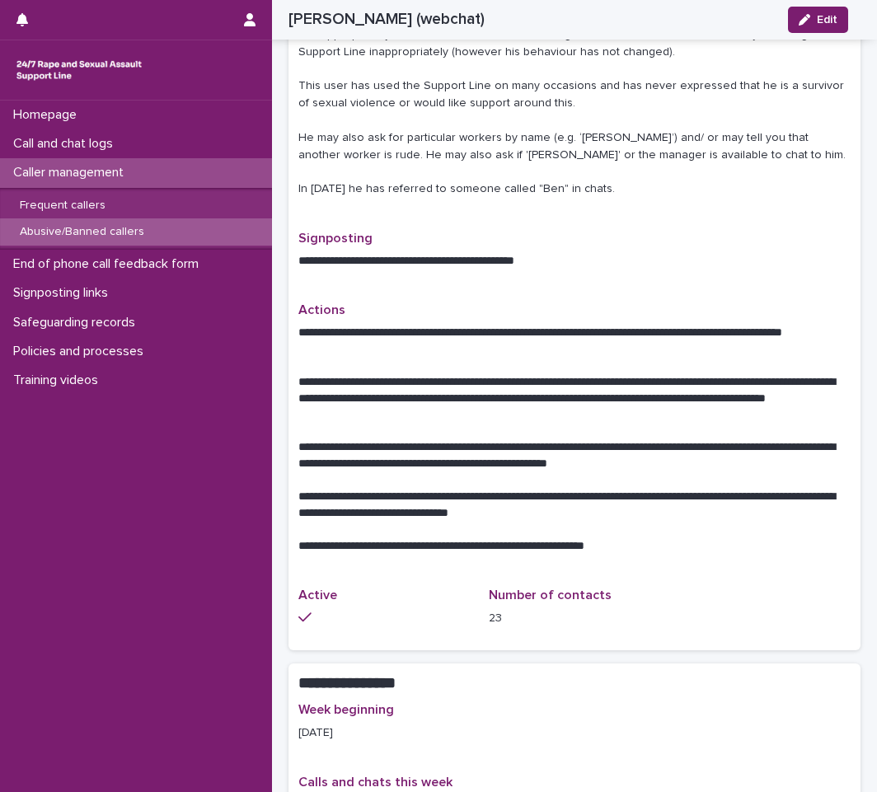
scroll to position [1154, 0]
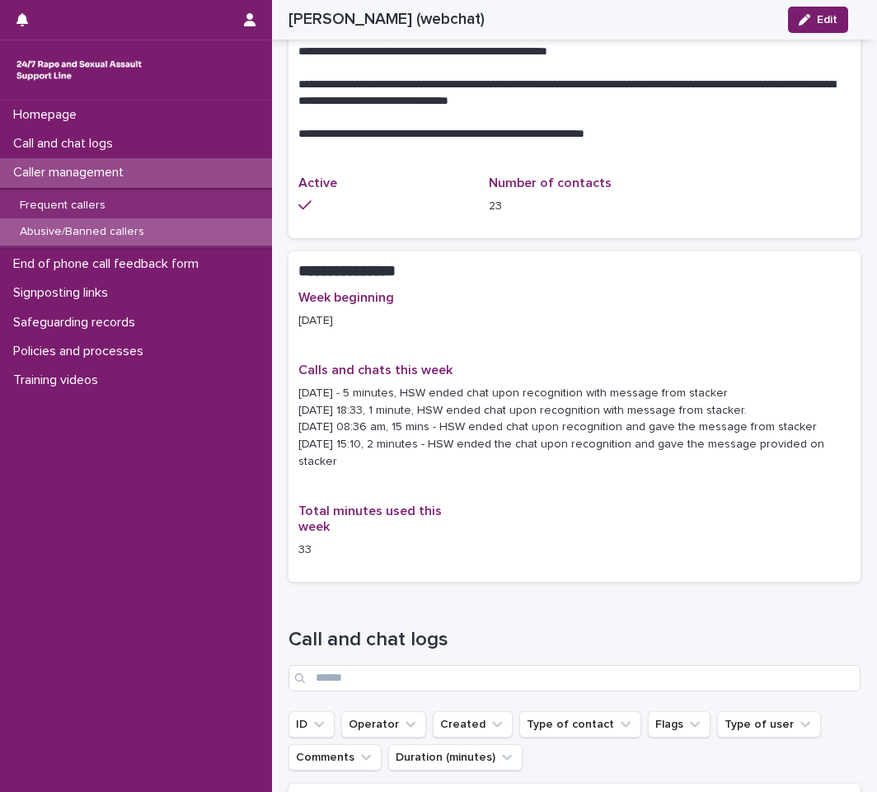
click at [185, 230] on div "Abusive/Banned callers" at bounding box center [136, 231] width 272 height 27
